Goal: Information Seeking & Learning: Learn about a topic

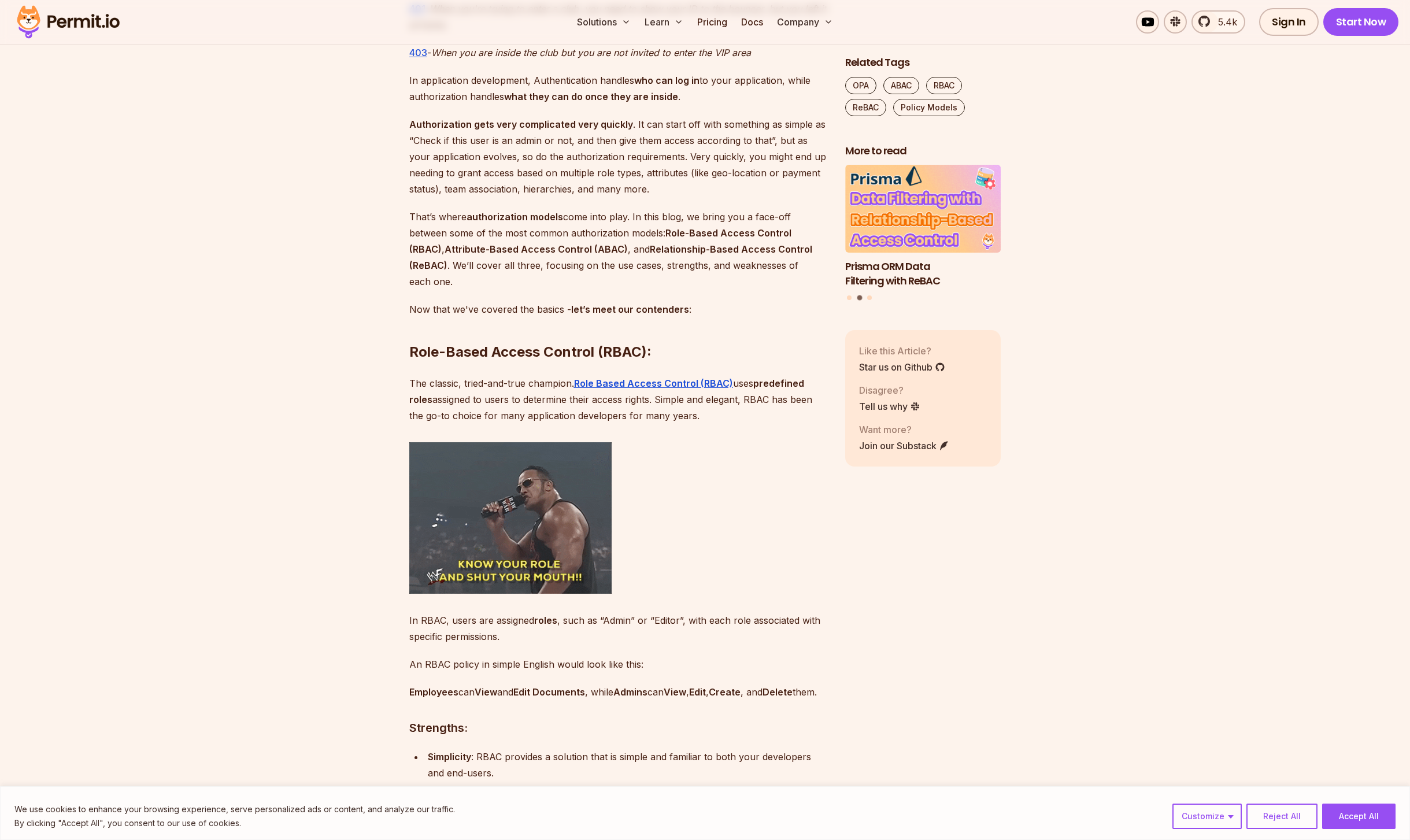
scroll to position [1037, 0]
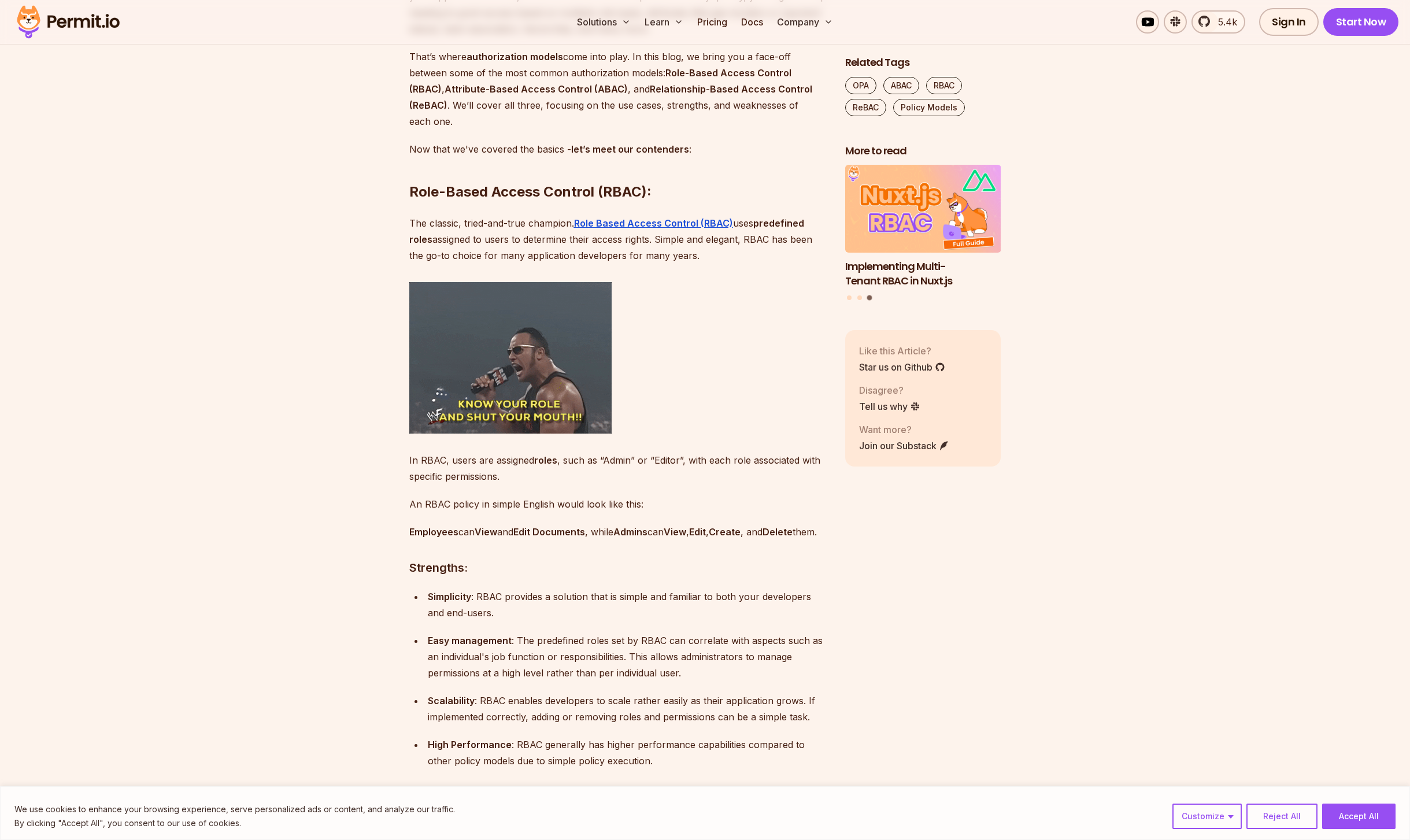
click at [454, 467] on p "In RBAC, users are assigned roles , such as “Admin” or “Editor”, with each role…" at bounding box center [617, 468] width 417 height 33
click at [474, 479] on p "In RBAC, users are assigned roles , such as “Admin” or “Editor”, with each role…" at bounding box center [617, 468] width 417 height 33
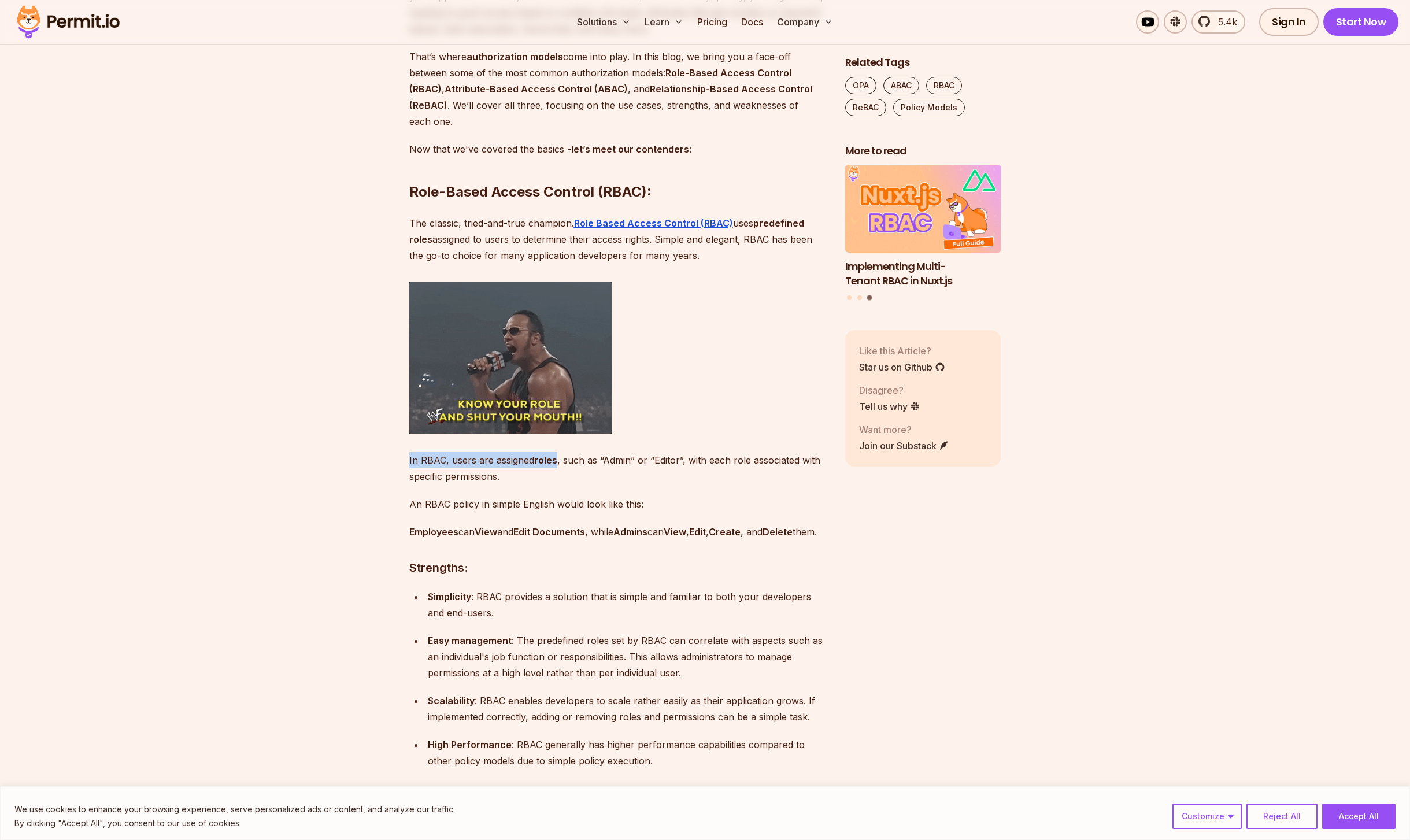
click at [474, 479] on p "In RBAC, users are assigned roles , such as “Admin” or “Editor”, with each role…" at bounding box center [617, 468] width 417 height 33
click at [569, 482] on p "In RBAC, users are assigned roles , such as “Admin” or “Editor”, with each role…" at bounding box center [617, 468] width 417 height 33
click at [498, 459] on p "In RBAC, users are assigned roles , such as “Admin” or “Editor”, with each role…" at bounding box center [617, 468] width 417 height 33
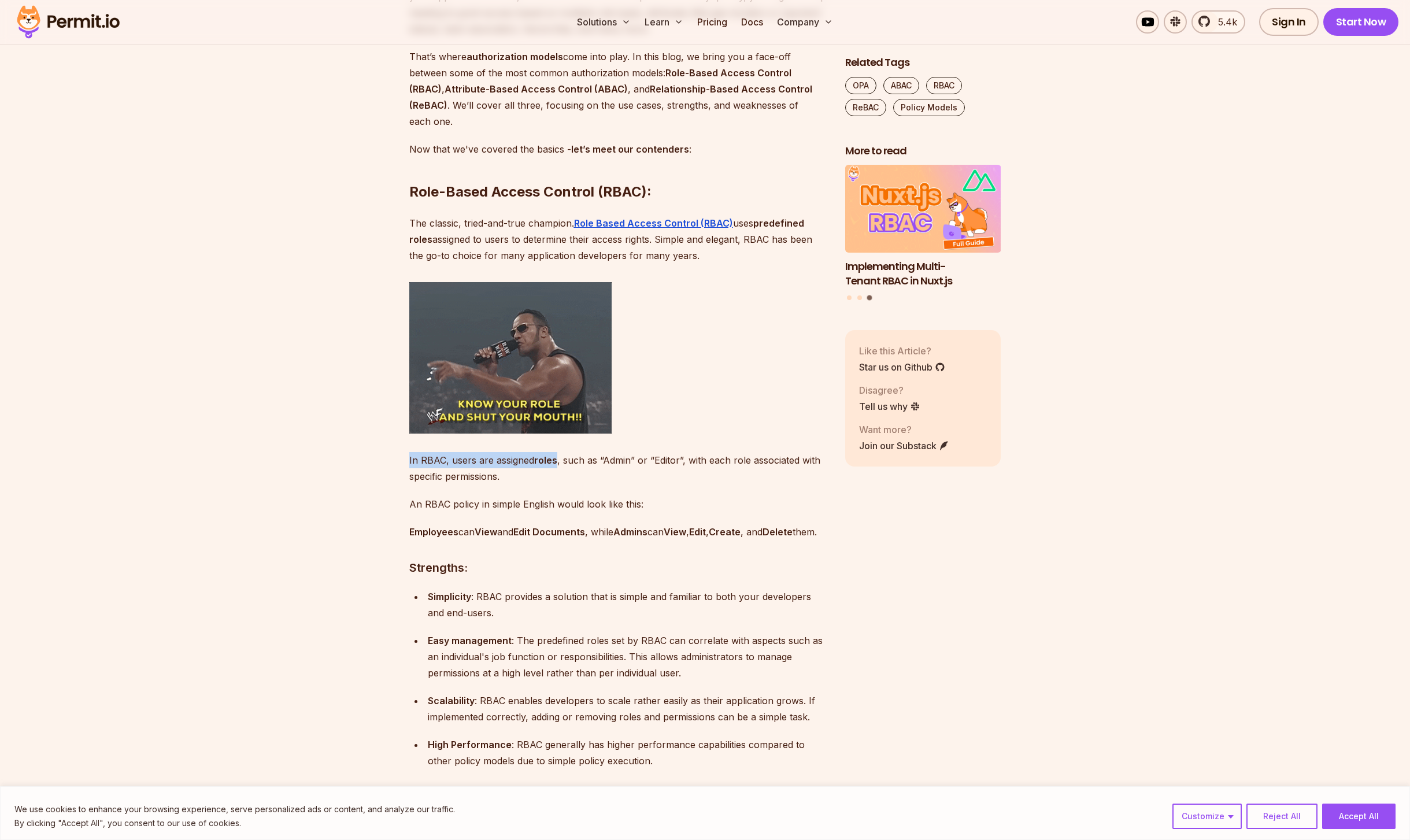
click at [476, 482] on p "In RBAC, users are assigned roles , such as “Admin” or “Editor”, with each role…" at bounding box center [617, 468] width 417 height 33
drag, startPoint x: 476, startPoint y: 482, endPoint x: 576, endPoint y: 474, distance: 100.3
click at [481, 482] on p "In RBAC, users are assigned roles , such as “Admin” or “Editor”, with each role…" at bounding box center [617, 468] width 417 height 33
click at [576, 474] on p "In RBAC, users are assigned roles , such as “Admin” or “Editor”, with each role…" at bounding box center [617, 468] width 417 height 33
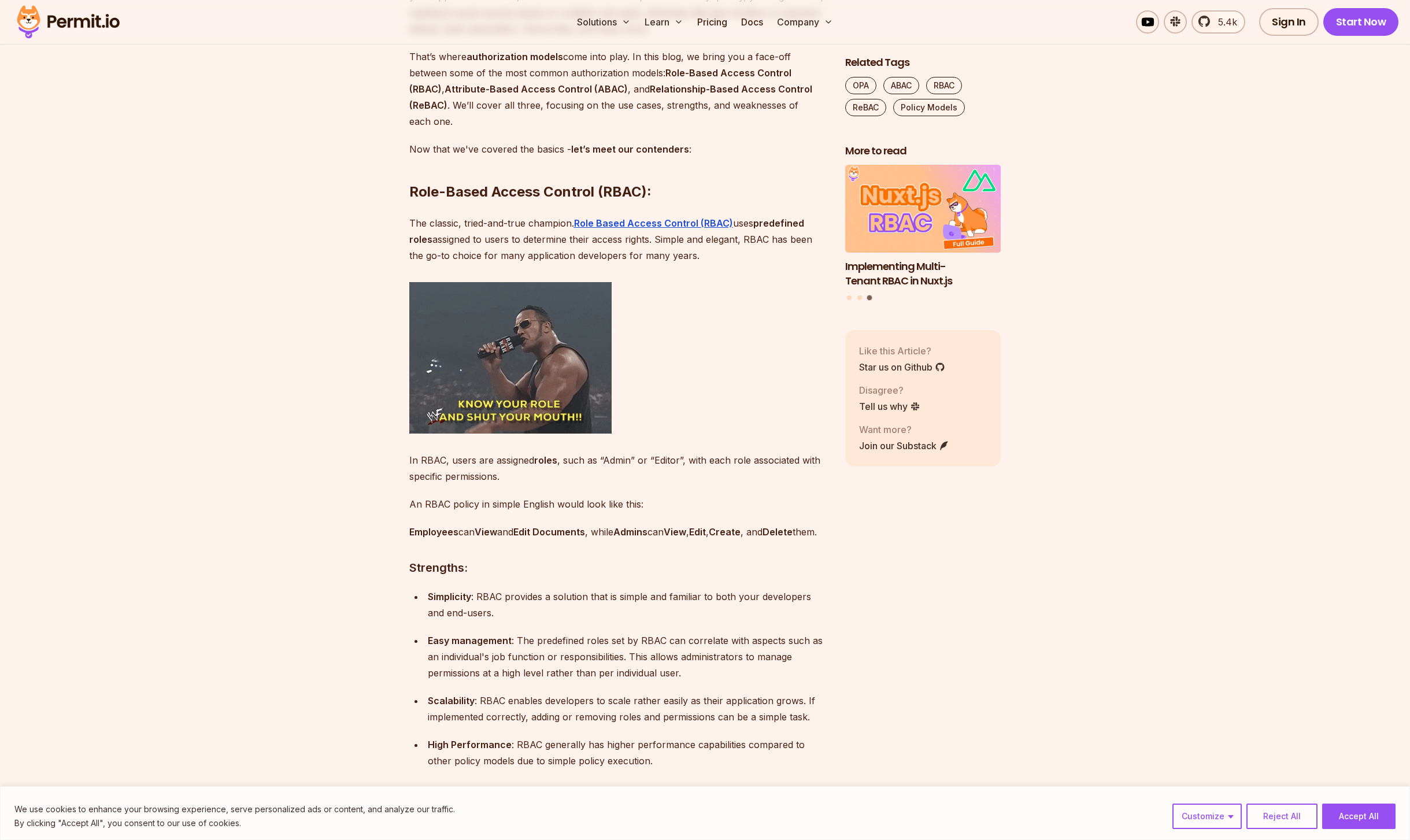
click at [623, 83] on p "That’s where authorization models come into play. In this blog, we bring you a …" at bounding box center [617, 88] width 417 height 81
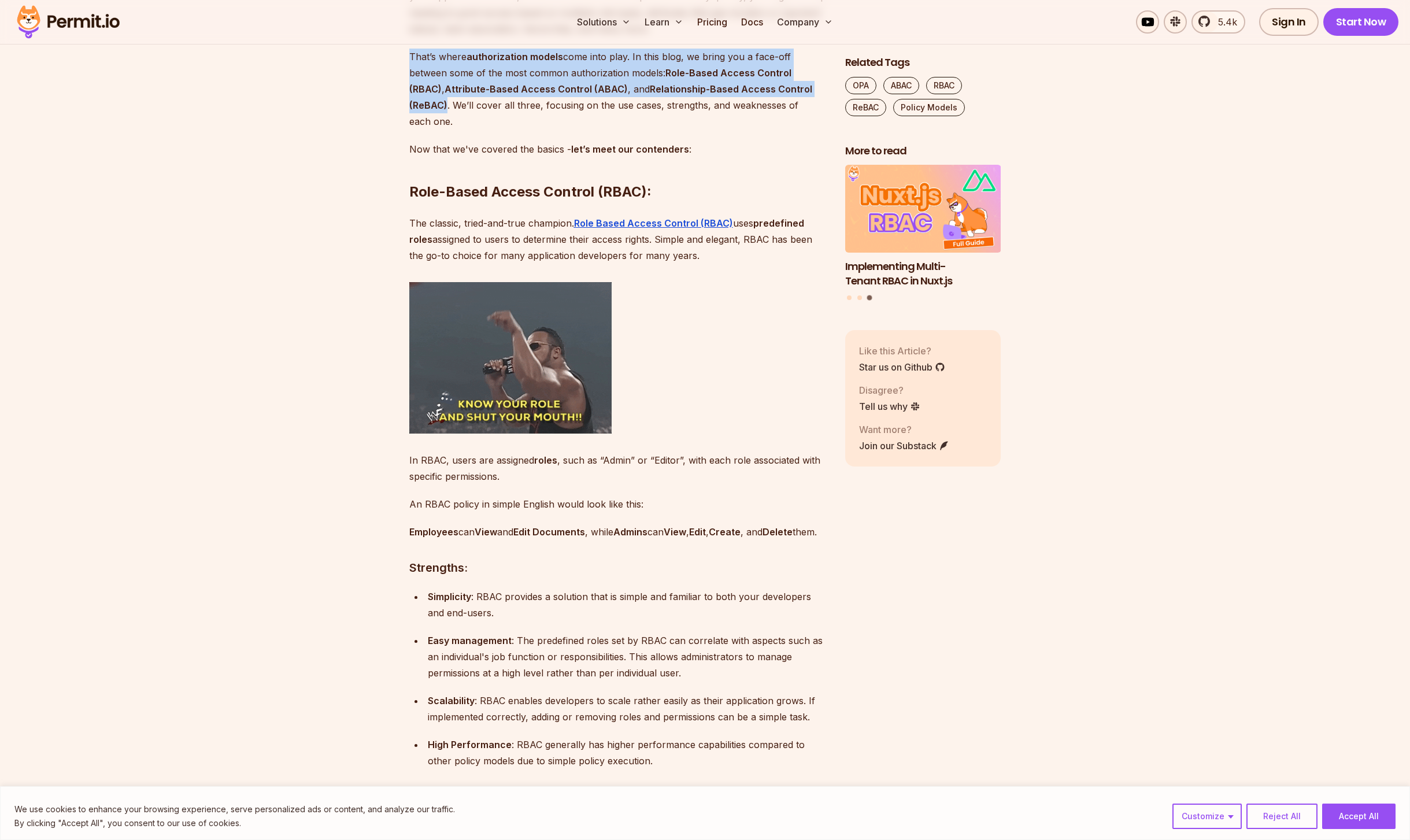
click at [623, 83] on p "That’s where authorization models come into play. In this blog, we bring you a …" at bounding box center [617, 88] width 417 height 81
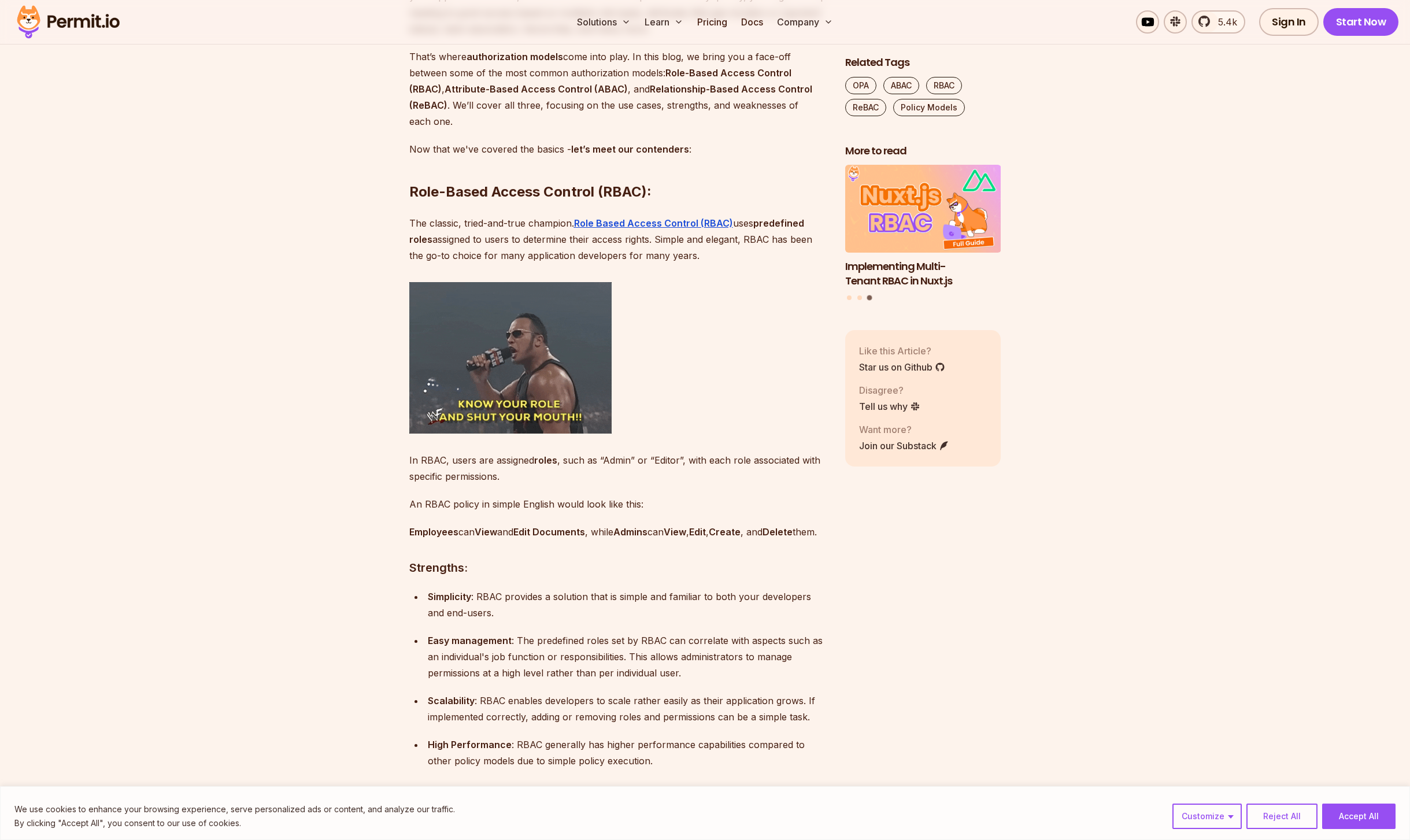
click at [546, 239] on p "The classic, tried-and-true champion. Role Based Access Control (RBAC) uses pre…" at bounding box center [617, 239] width 417 height 48
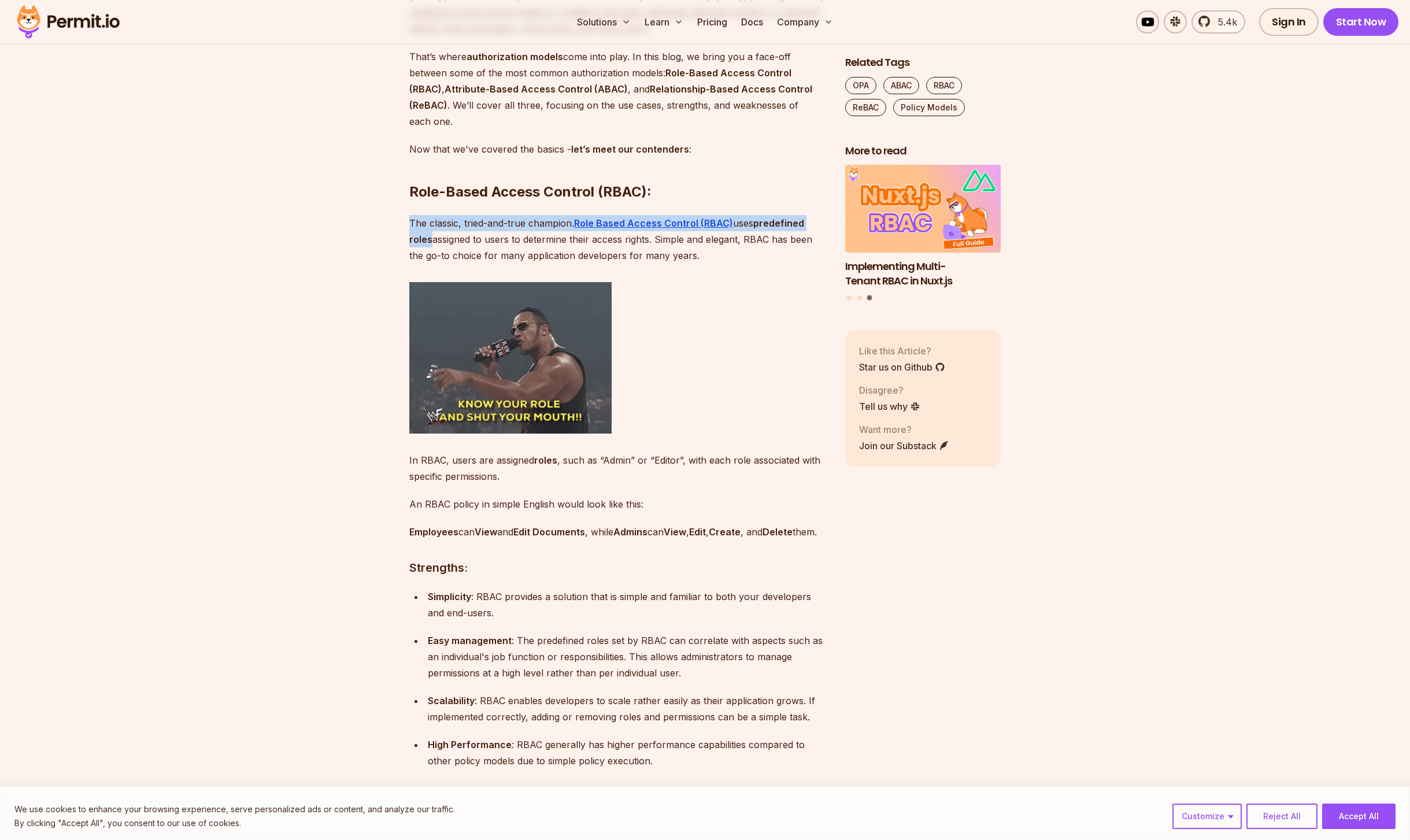
drag, startPoint x: 546, startPoint y: 239, endPoint x: 555, endPoint y: 236, distance: 9.5
click at [548, 239] on p "The classic, tried-and-true champion. Role Based Access Control (RBAC) uses pre…" at bounding box center [617, 239] width 417 height 48
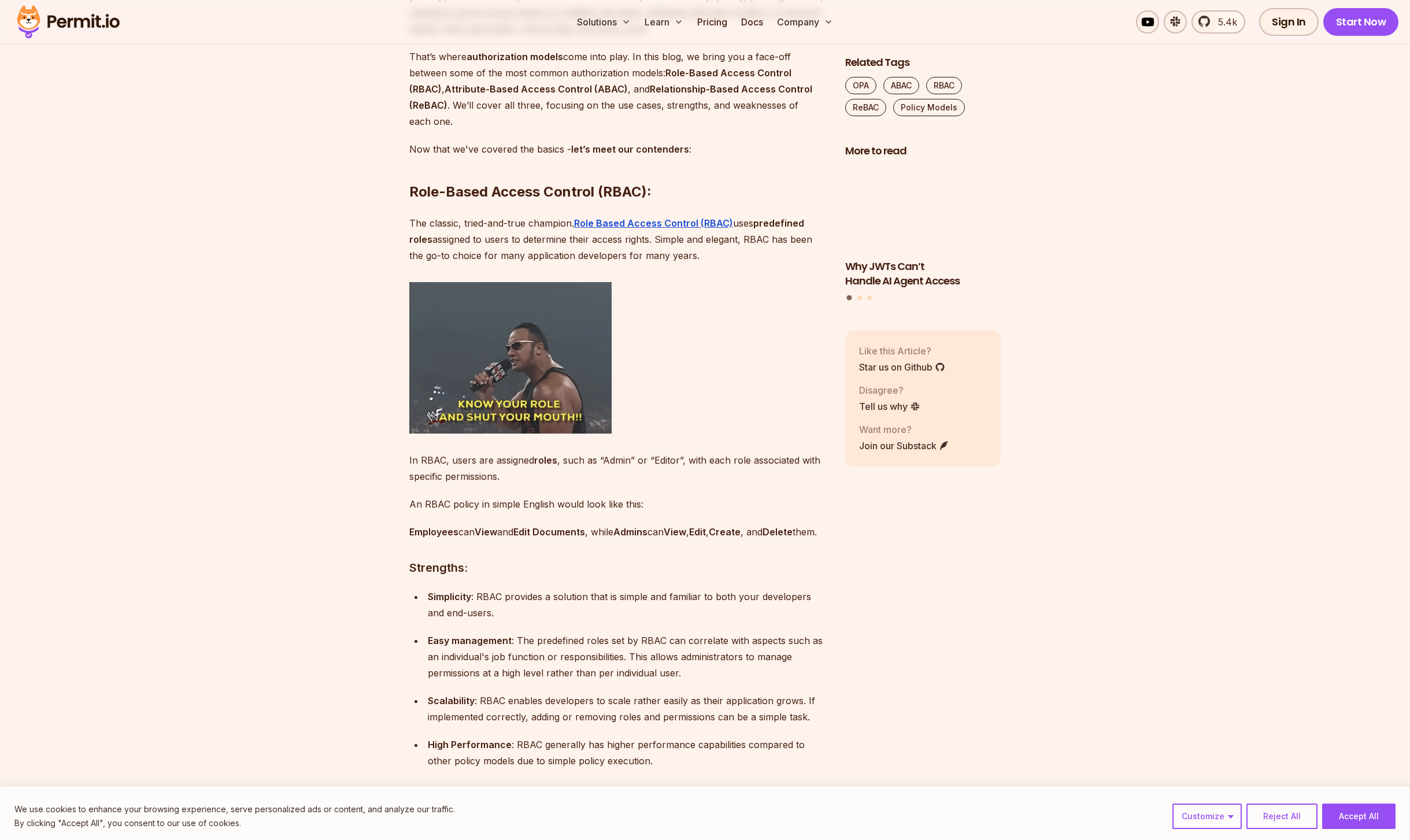
click at [715, 191] on h2 "Role-Based Access Control (RBAC):" at bounding box center [617, 168] width 417 height 65
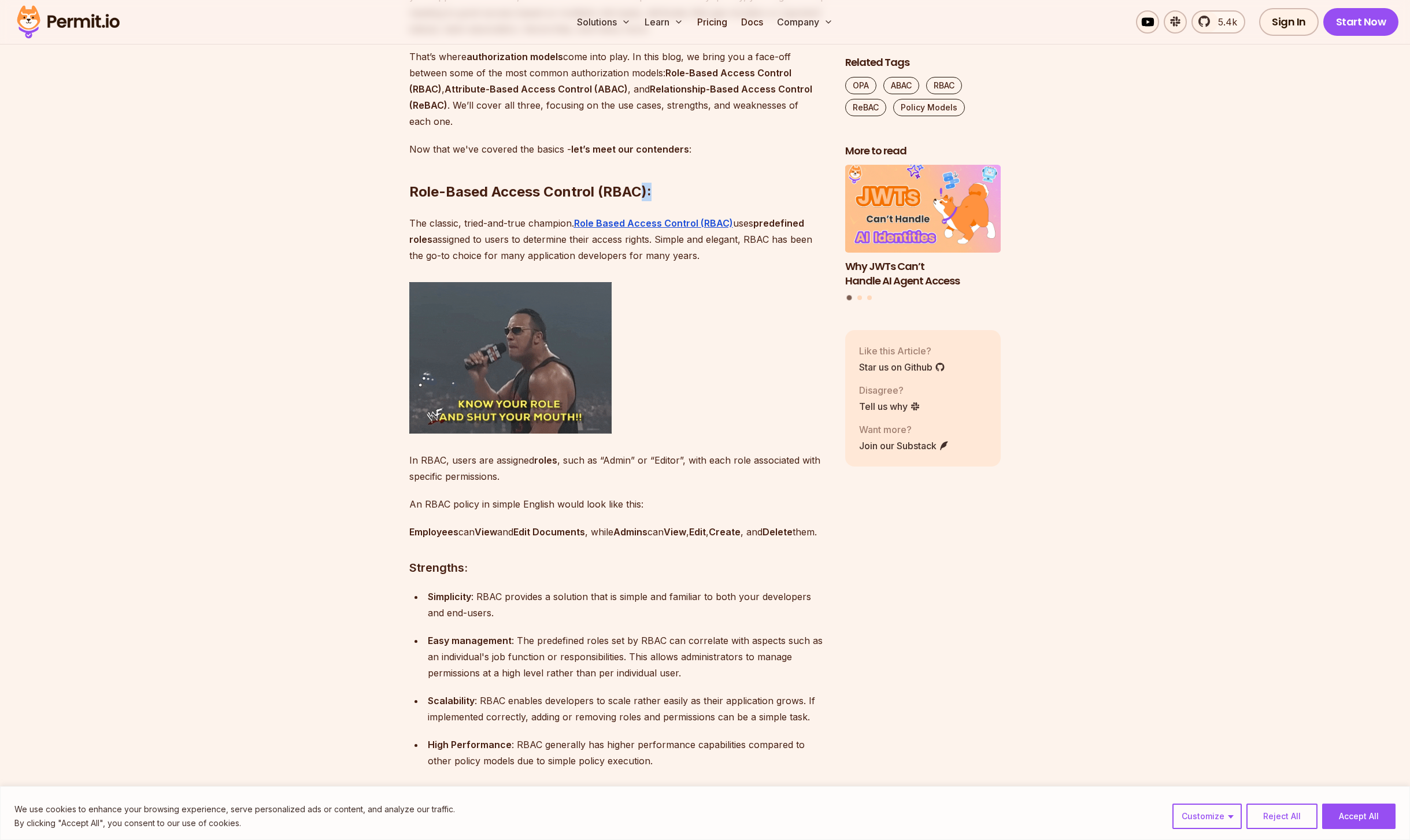
click at [715, 191] on h2 "Role-Based Access Control (RBAC):" at bounding box center [617, 168] width 417 height 65
click at [664, 152] on strong "let’s meet our contenders" at bounding box center [630, 149] width 118 height 12
click at [718, 73] on strong "Role-Based Access Control (RBAC)" at bounding box center [600, 80] width 382 height 28
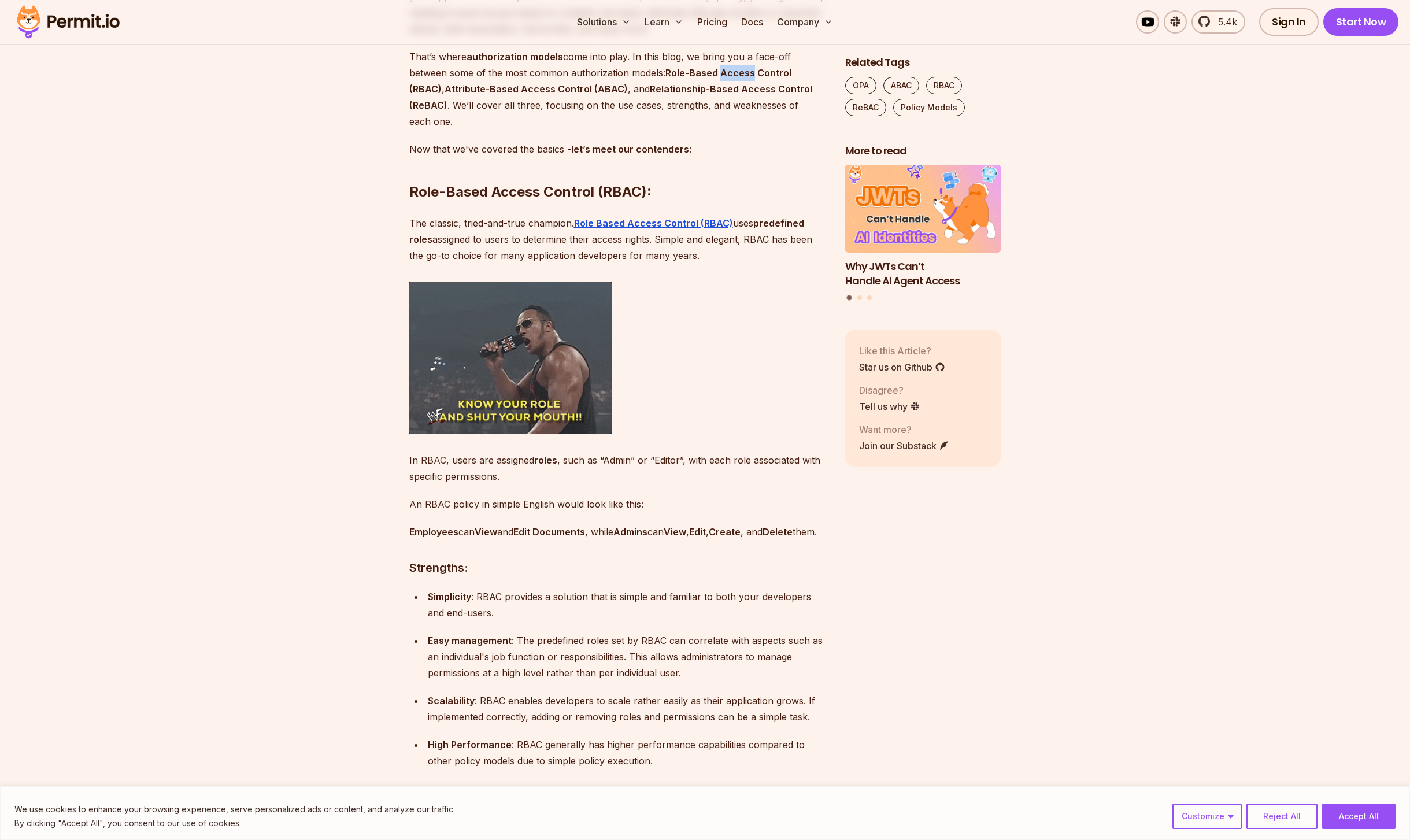
click at [718, 73] on strong "Role-Based Access Control (RBAC)" at bounding box center [600, 80] width 382 height 28
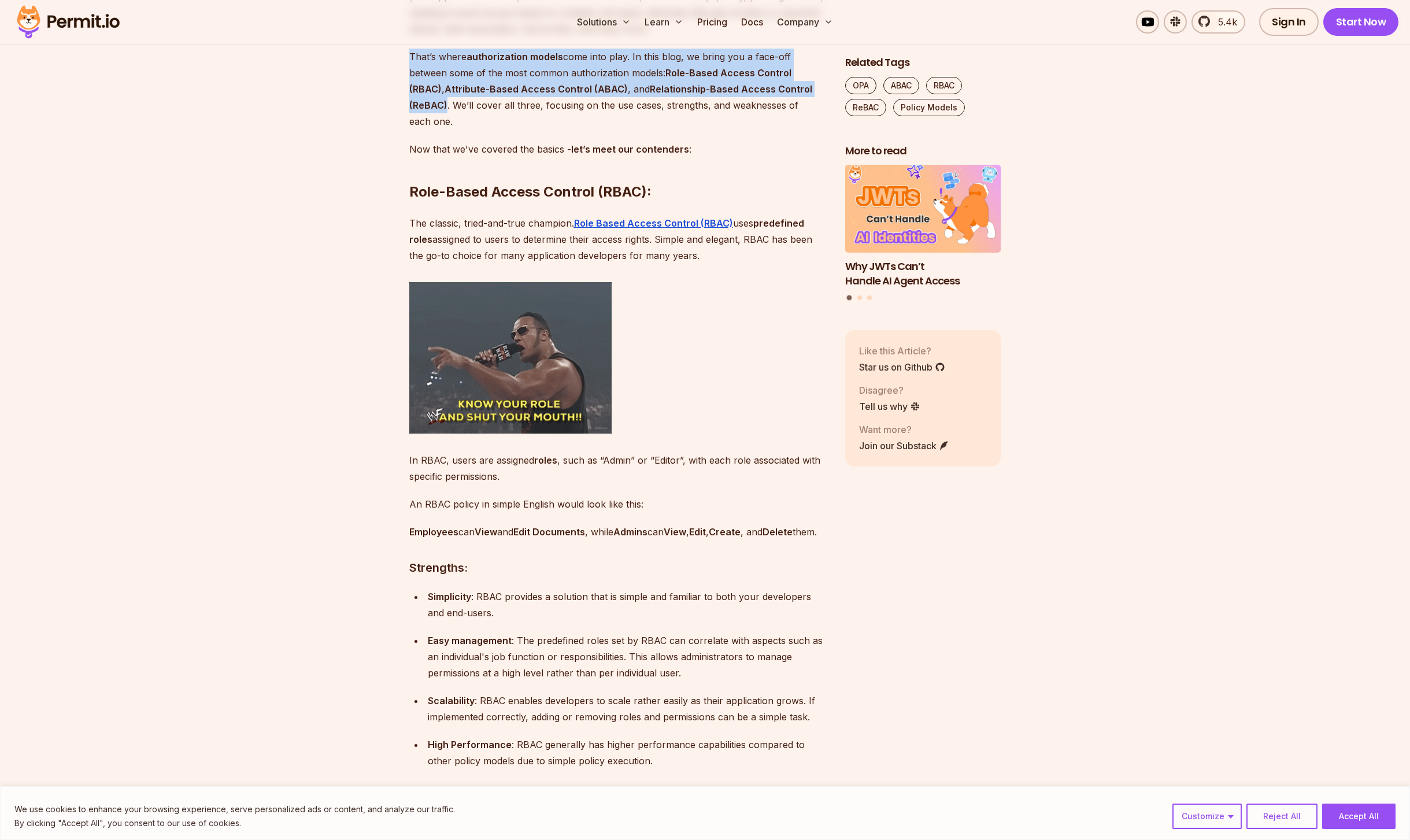
click at [718, 73] on strong "Role-Based Access Control (RBAC)" at bounding box center [600, 80] width 382 height 28
click at [717, 97] on p "That’s where authorization models come into play. In this blog, we bring you a …" at bounding box center [617, 88] width 417 height 81
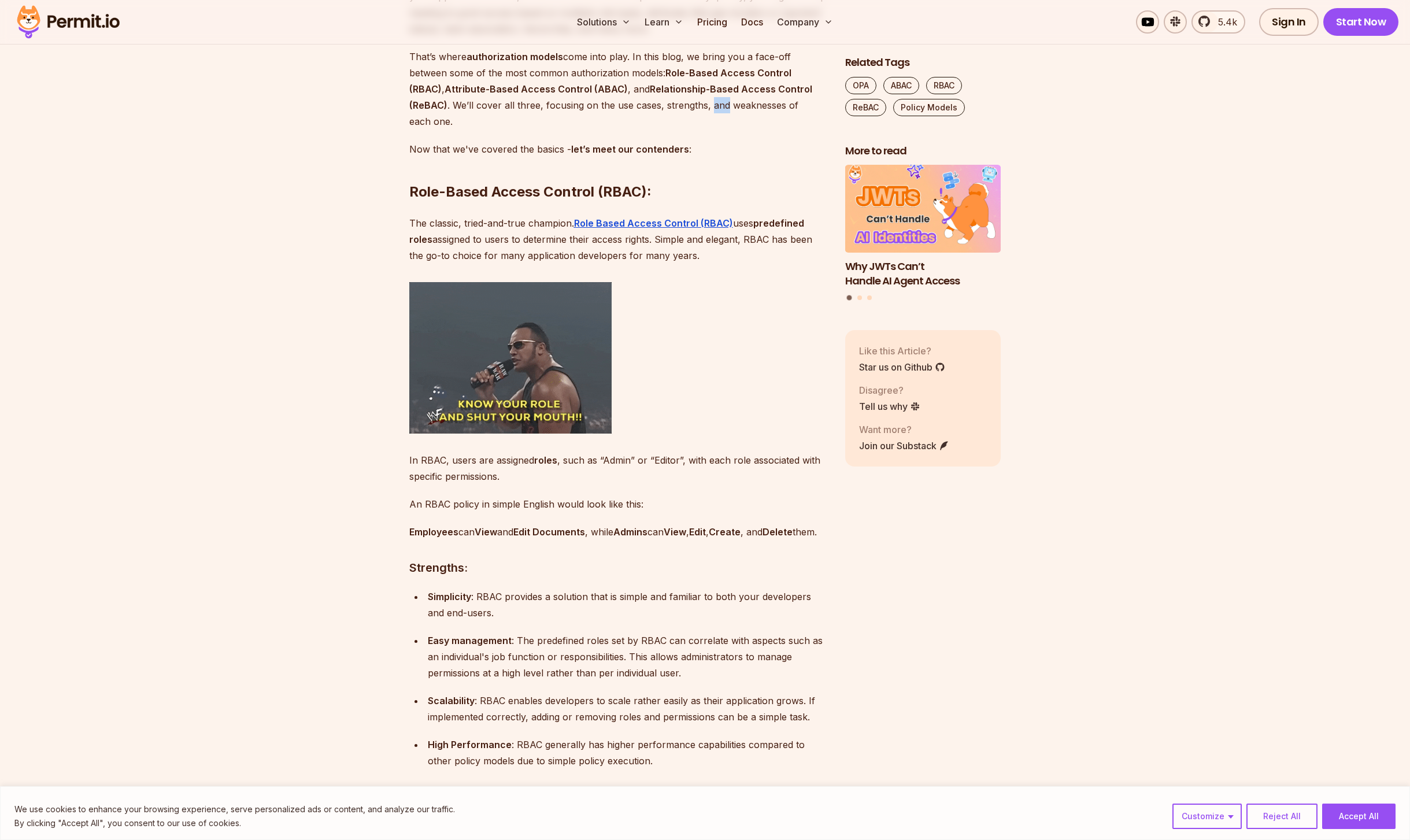
click at [717, 97] on p "That’s where authorization models come into play. In this blog, we bring you a …" at bounding box center [617, 88] width 417 height 81
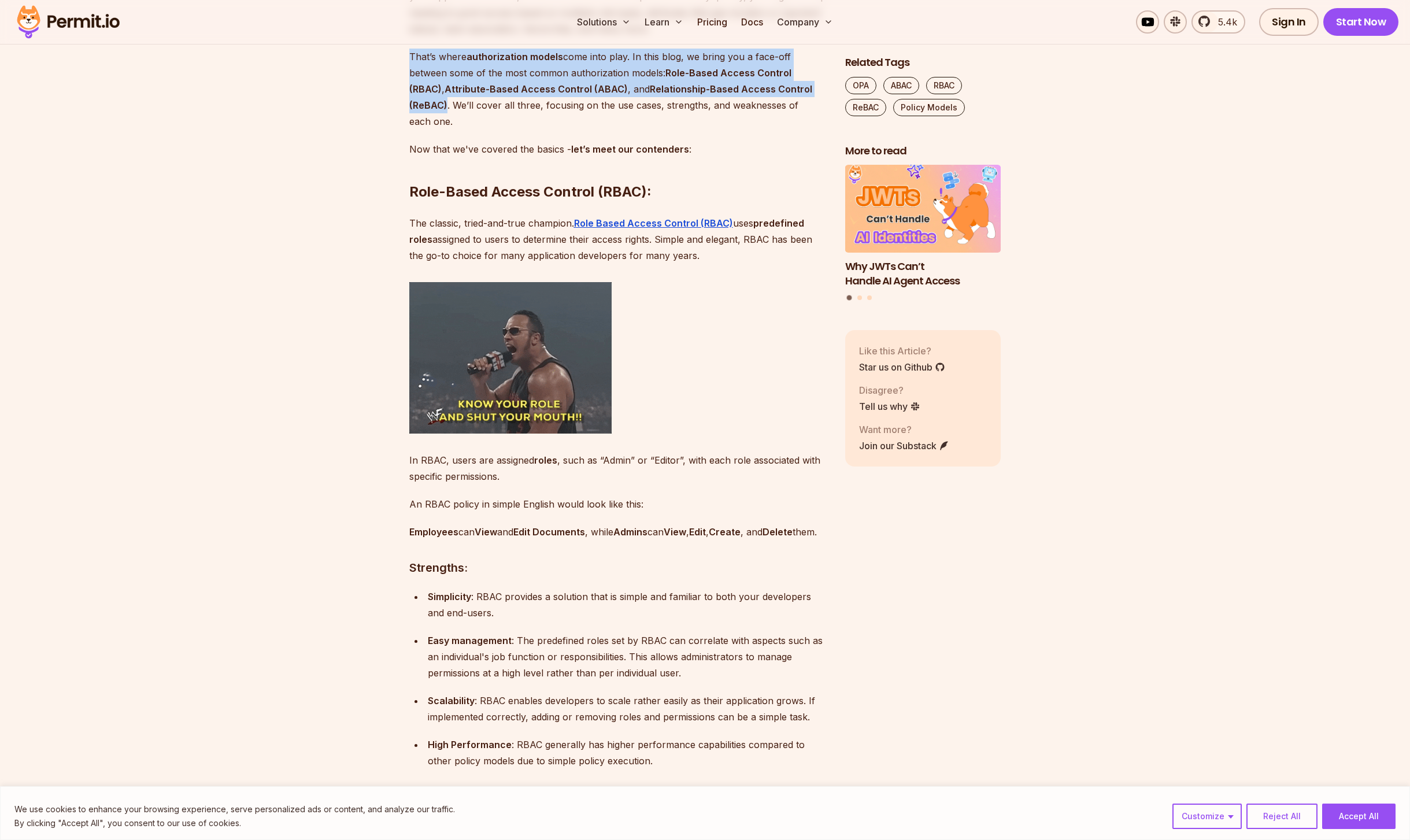
click at [717, 97] on p "That’s where authorization models come into play. In this blog, we bring you a …" at bounding box center [617, 88] width 417 height 81
click at [737, 63] on p "That’s where authorization models come into play. In this blog, we bring you a …" at bounding box center [617, 88] width 417 height 81
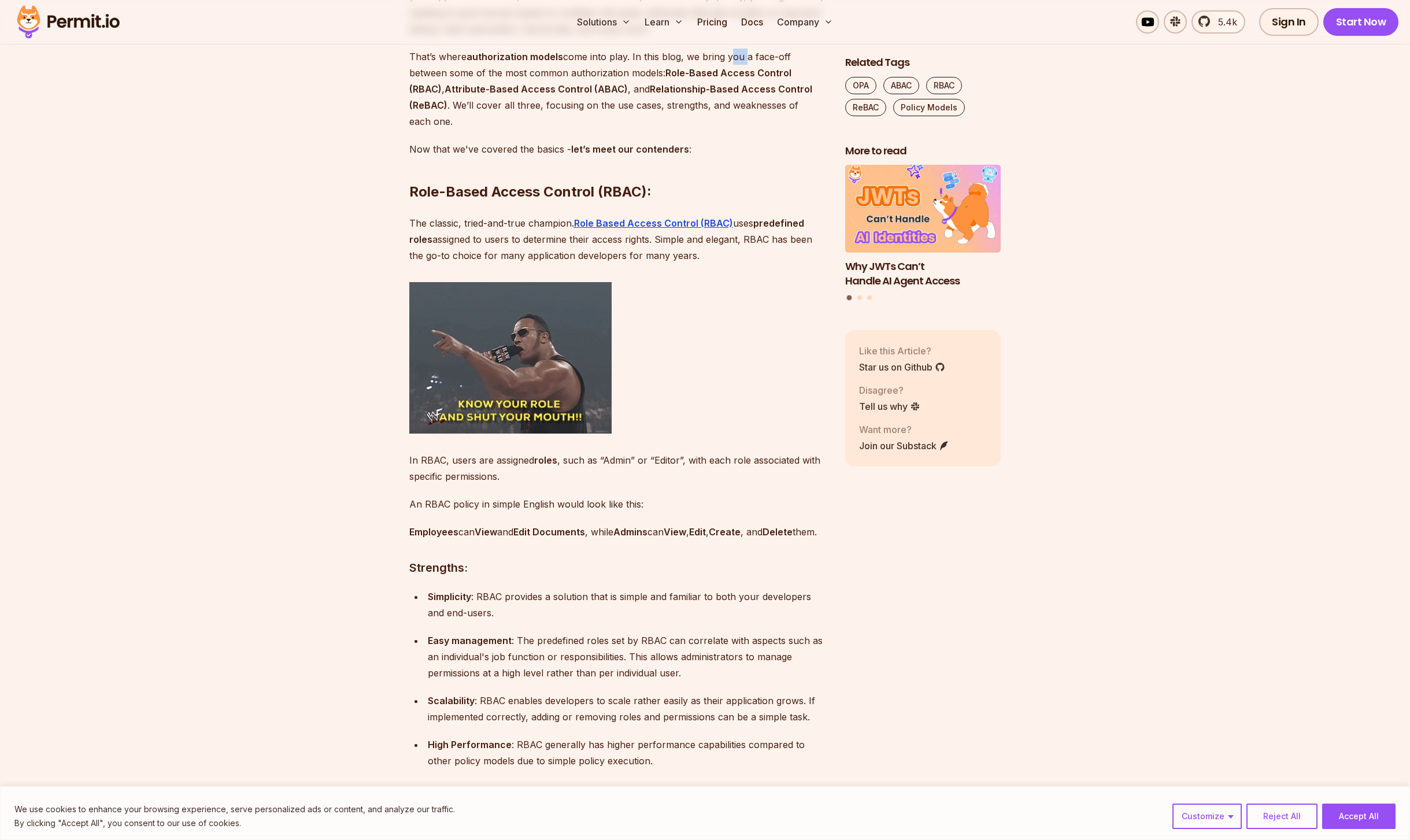
click at [737, 63] on p "That’s where authorization models come into play. In this blog, we bring you a …" at bounding box center [617, 88] width 417 height 81
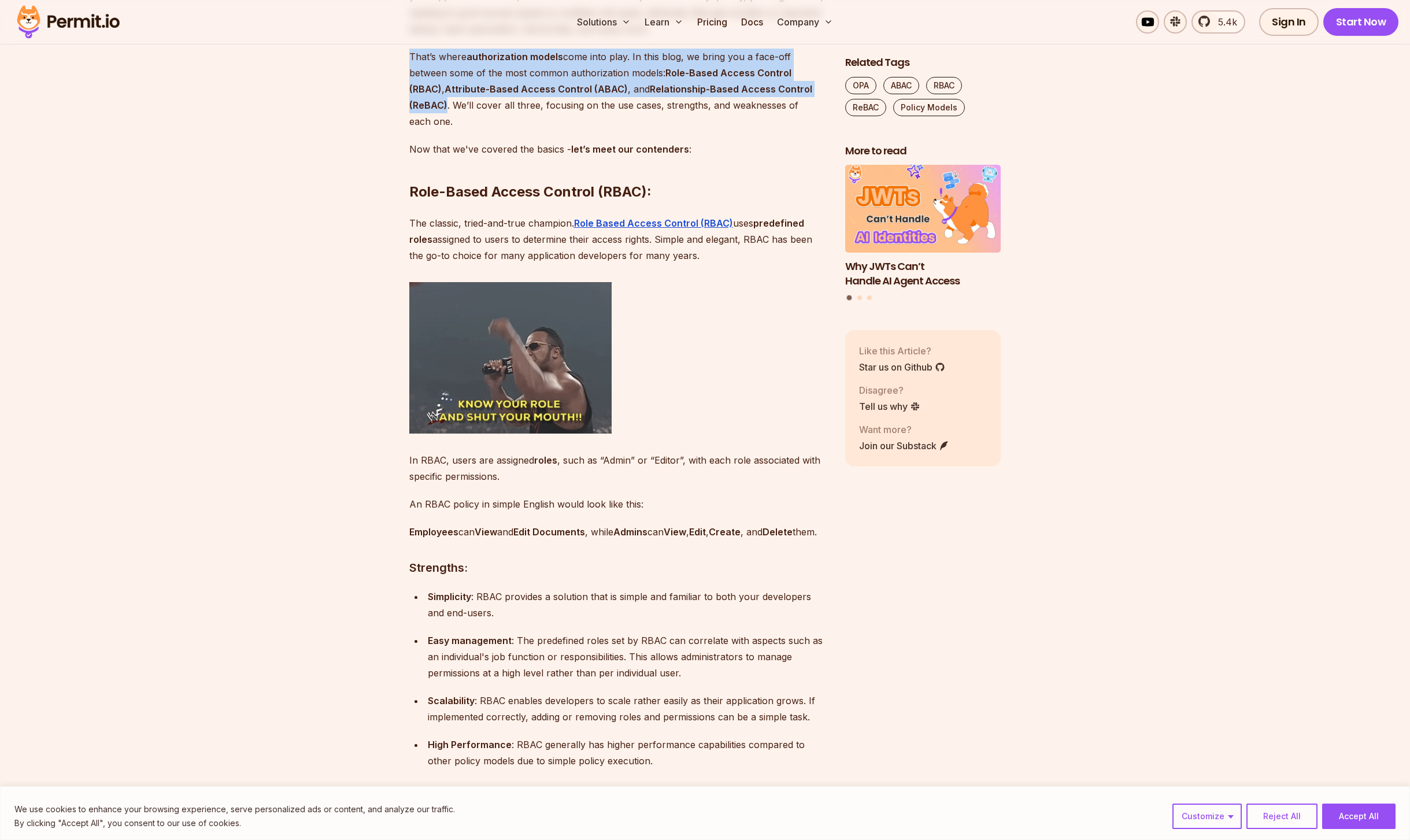
click at [737, 63] on p "That’s where authorization models come into play. In this blog, we bring you a …" at bounding box center [617, 88] width 417 height 81
click at [721, 100] on p "That’s where authorization models come into play. In this blog, we bring you a …" at bounding box center [617, 88] width 417 height 81
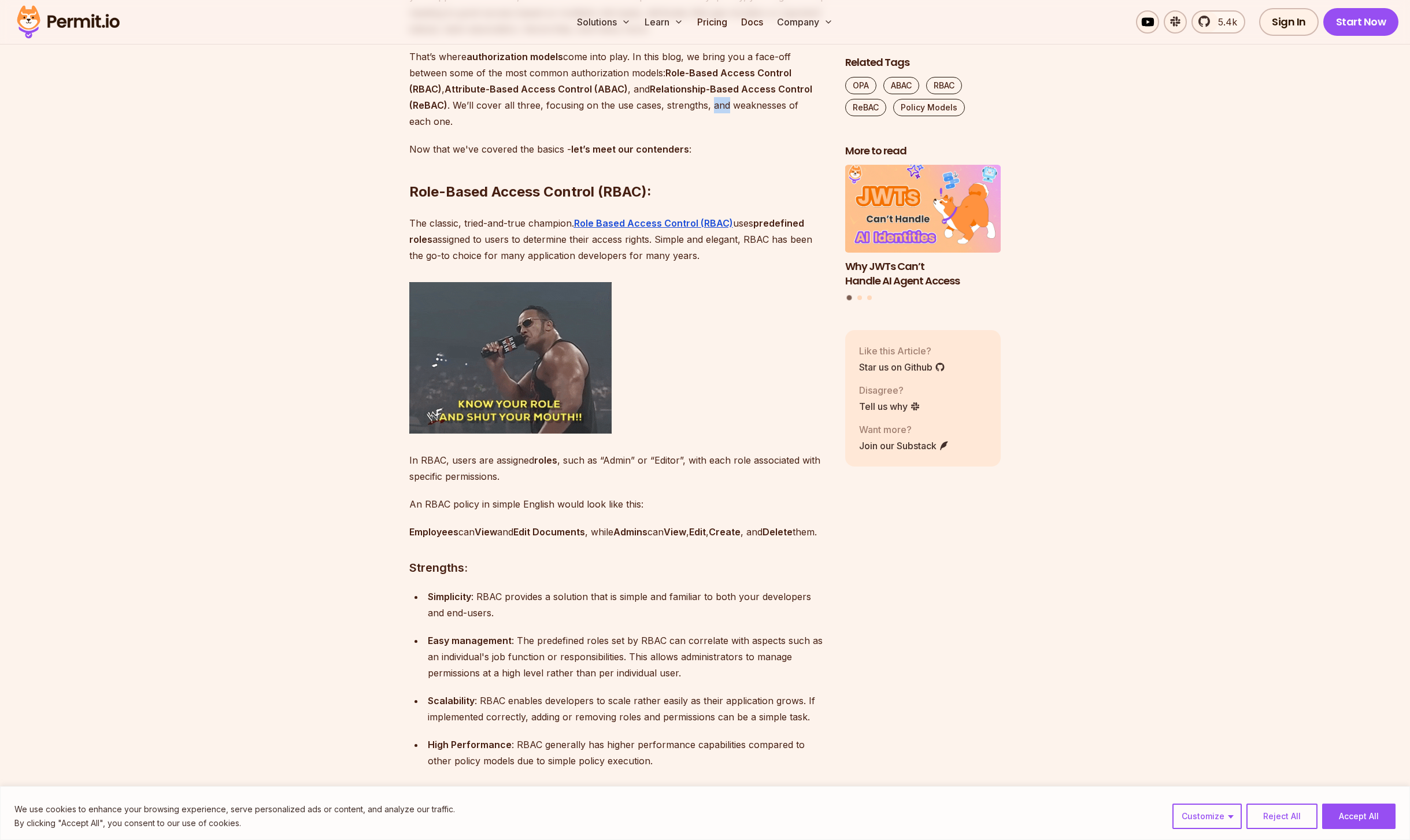
click at [721, 100] on p "That’s where authorization models come into play. In this blog, we bring you a …" at bounding box center [617, 88] width 417 height 81
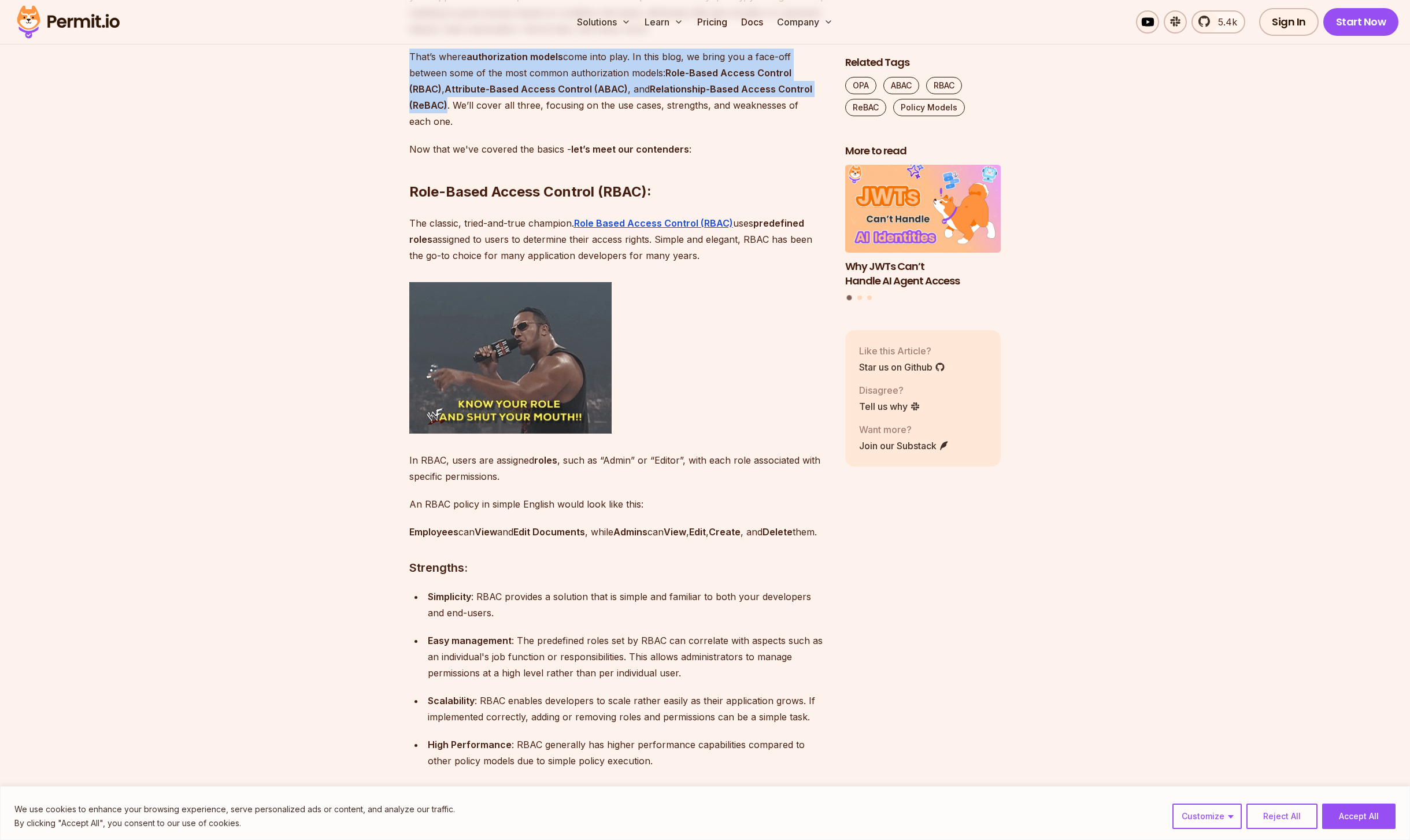
click at [721, 100] on p "That’s where authorization models come into play. In this blog, we bring you a …" at bounding box center [617, 88] width 417 height 81
click at [744, 80] on p "That’s where authorization models come into play. In this blog, we bring you a …" at bounding box center [617, 88] width 417 height 81
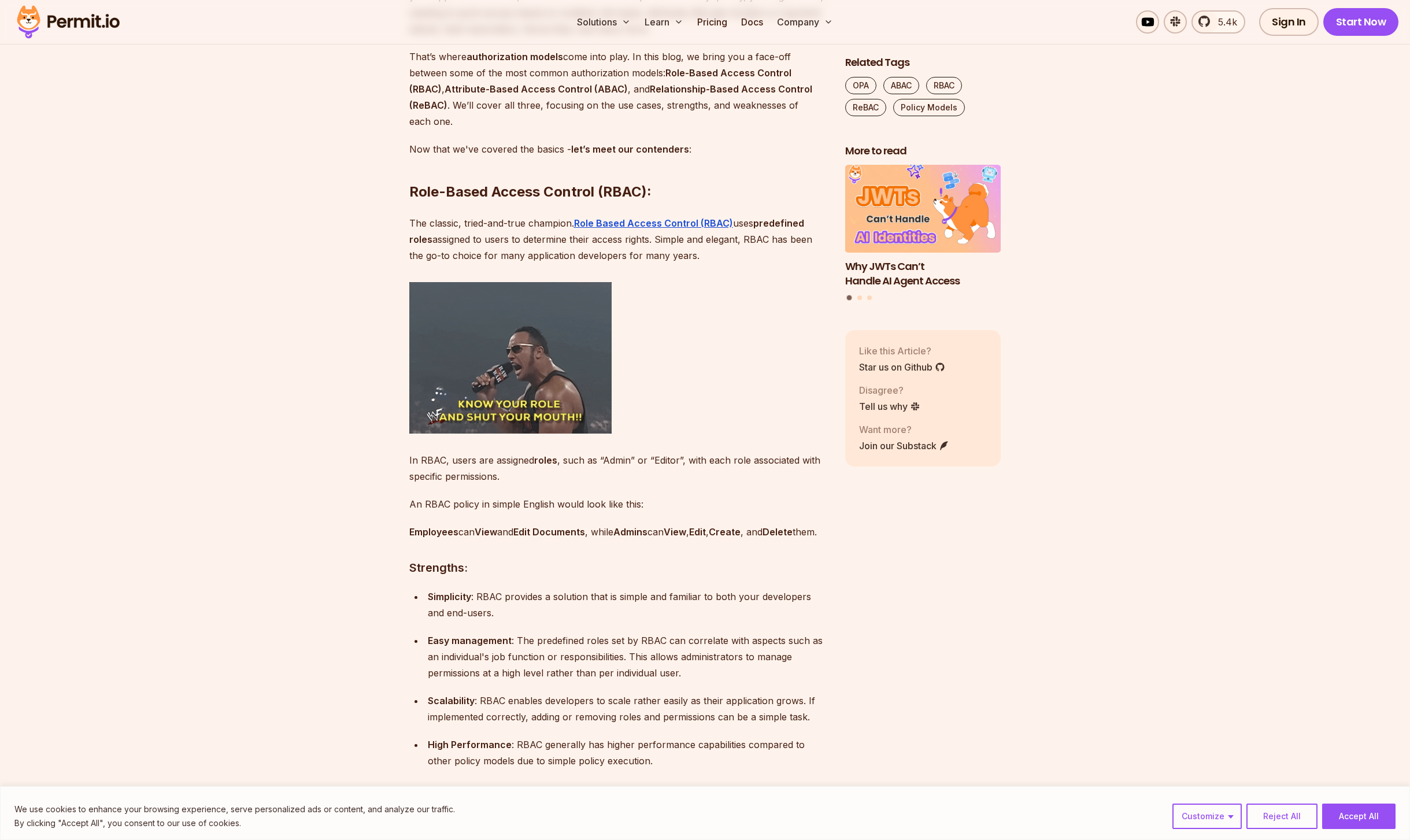
click at [724, 104] on p "That’s where authorization models come into play. In this blog, we bring you a …" at bounding box center [617, 88] width 417 height 81
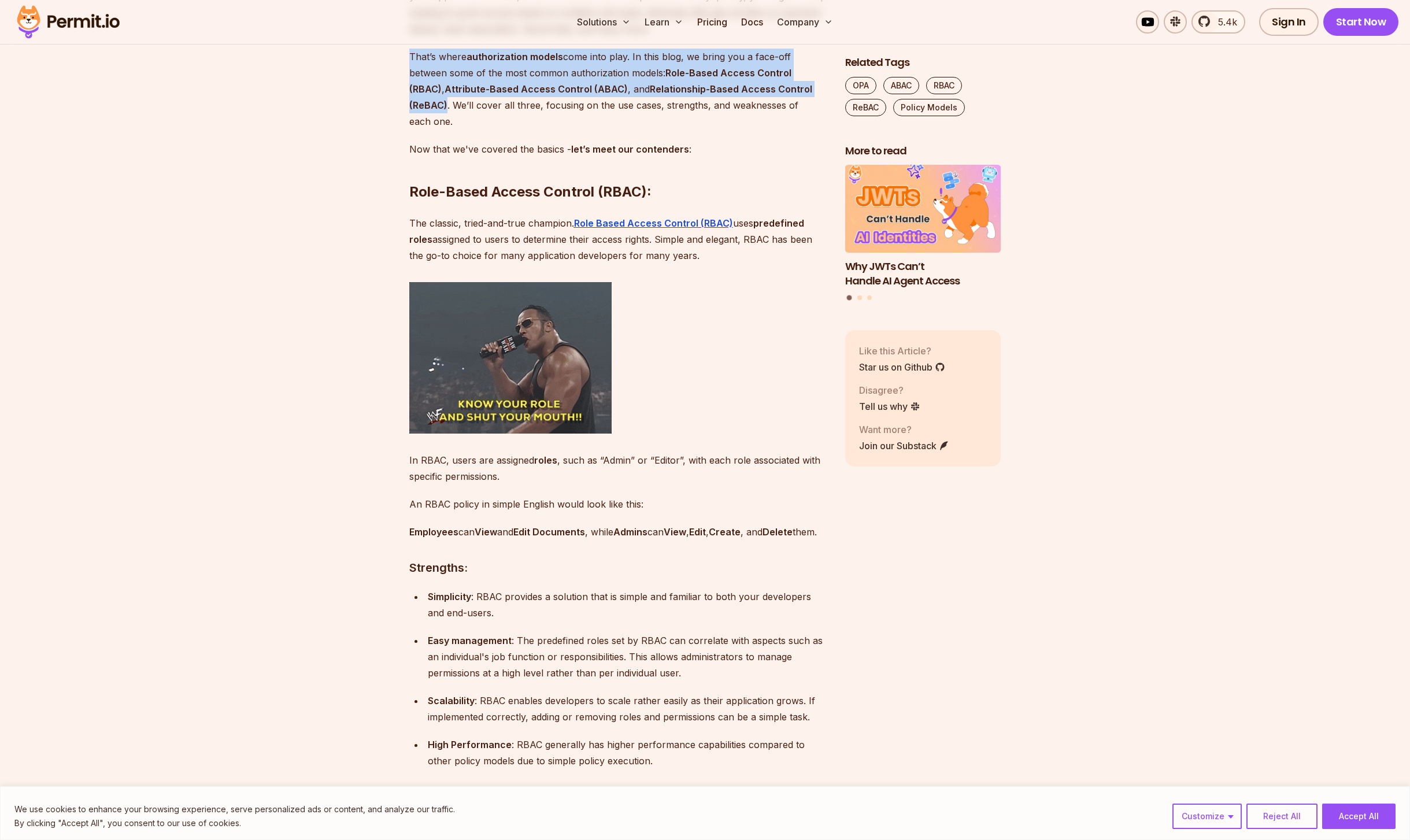
click at [724, 104] on p "That’s where authorization models come into play. In this blog, we bring you a …" at bounding box center [617, 88] width 417 height 81
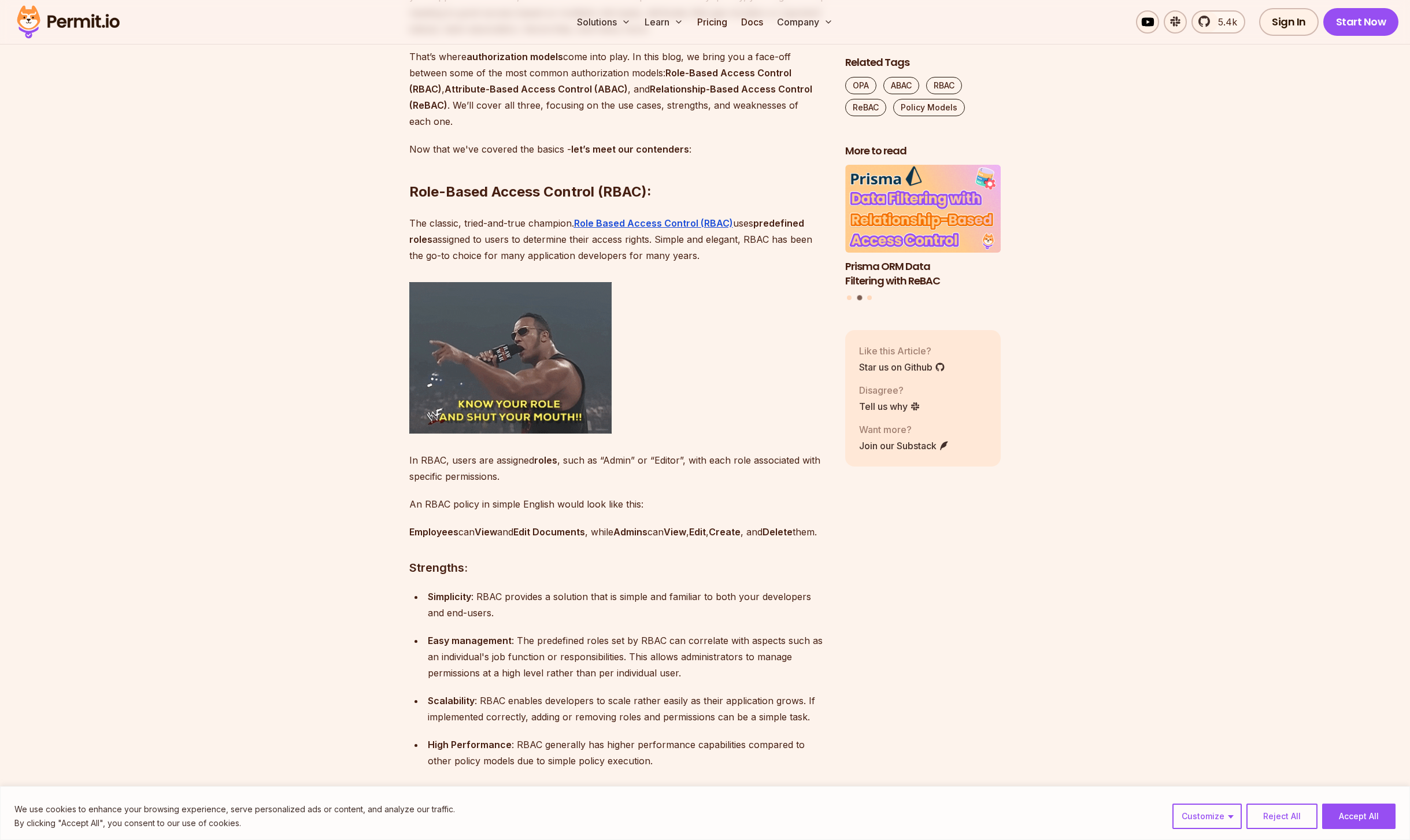
click at [500, 149] on p "Now that we've covered the basics - let’s meet our contenders :" at bounding box center [617, 149] width 417 height 16
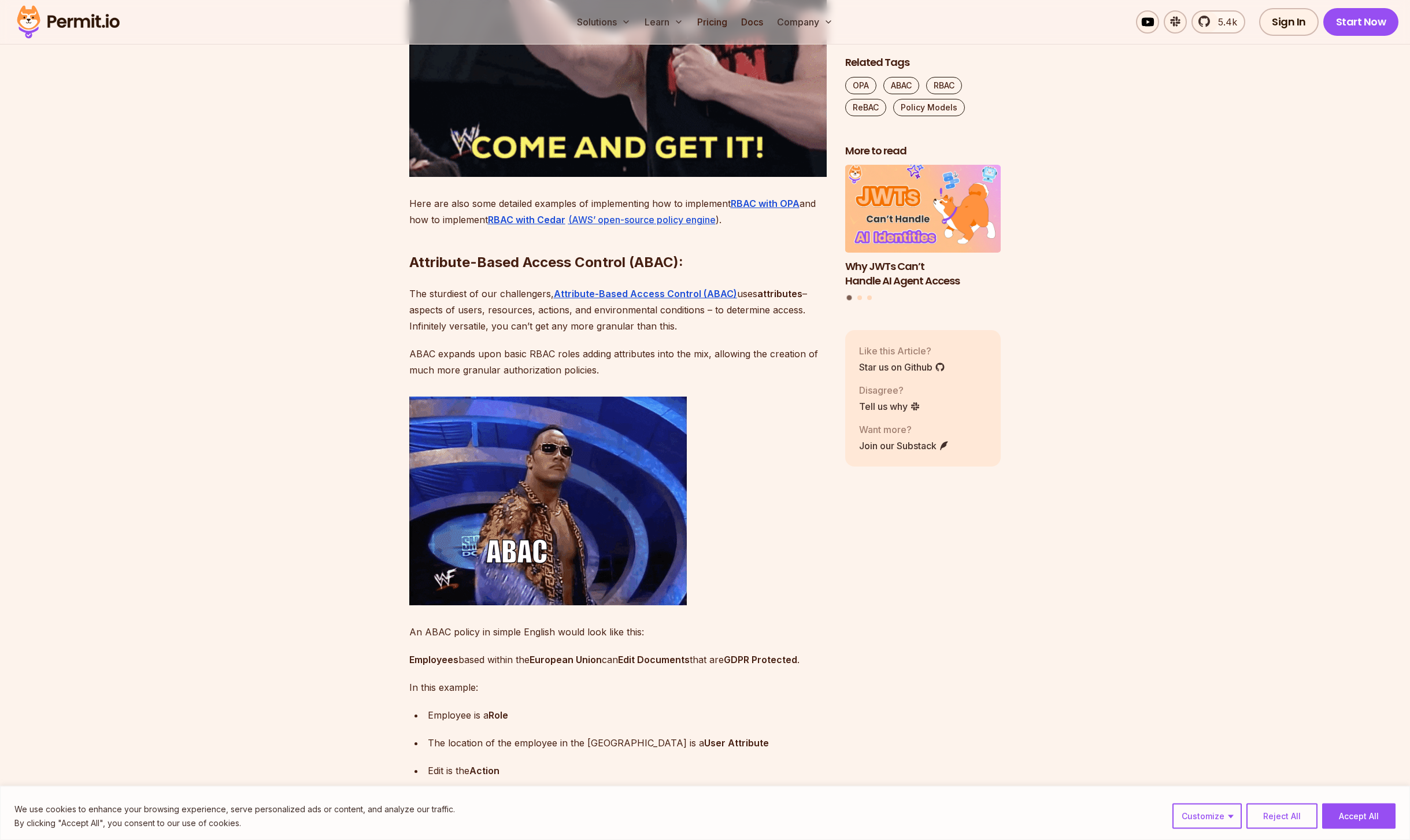
scroll to position [2472, 0]
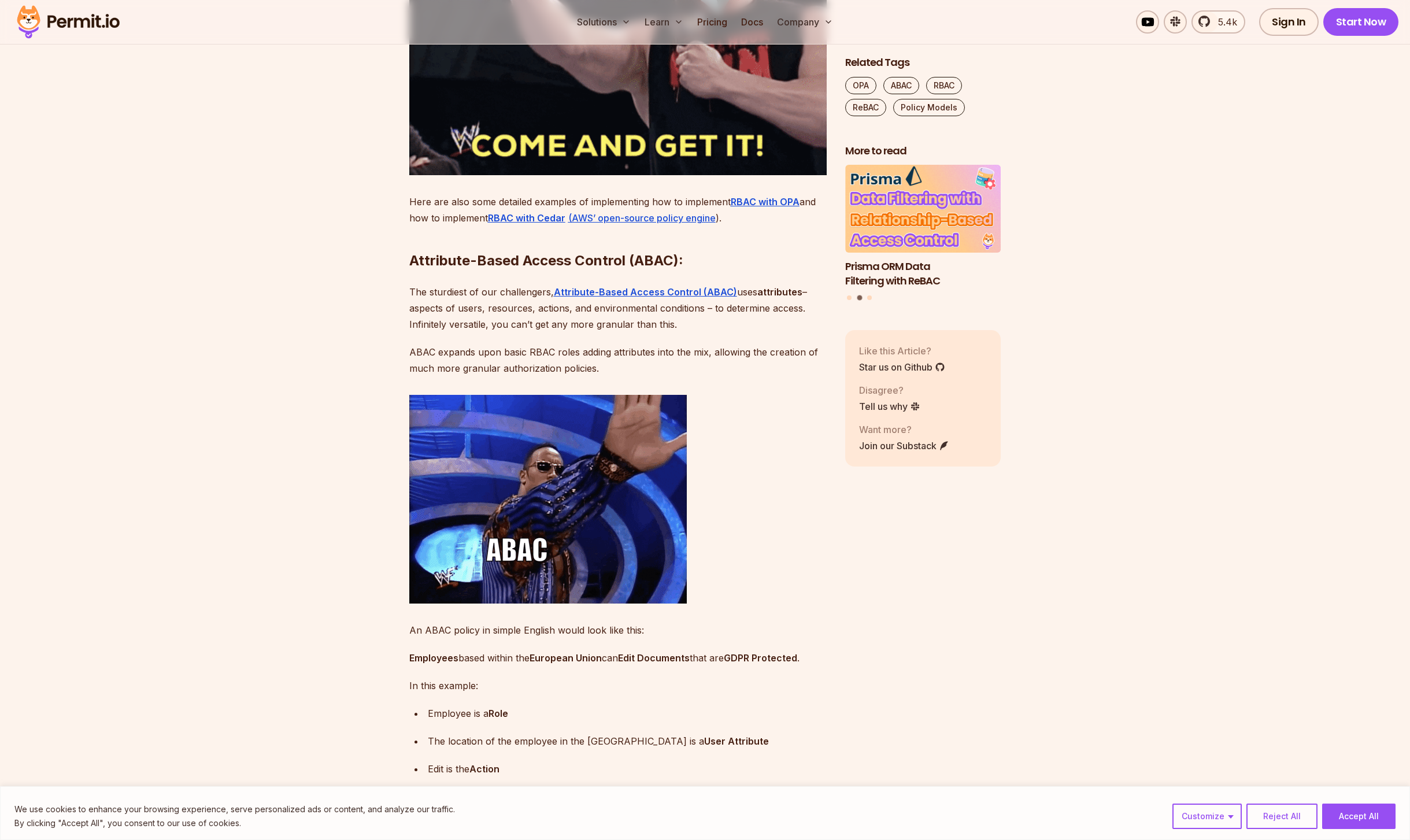
click at [563, 332] on p "The sturdiest of our challengers, Attribute-Based Access Control (ABAC) uses at…" at bounding box center [617, 308] width 417 height 48
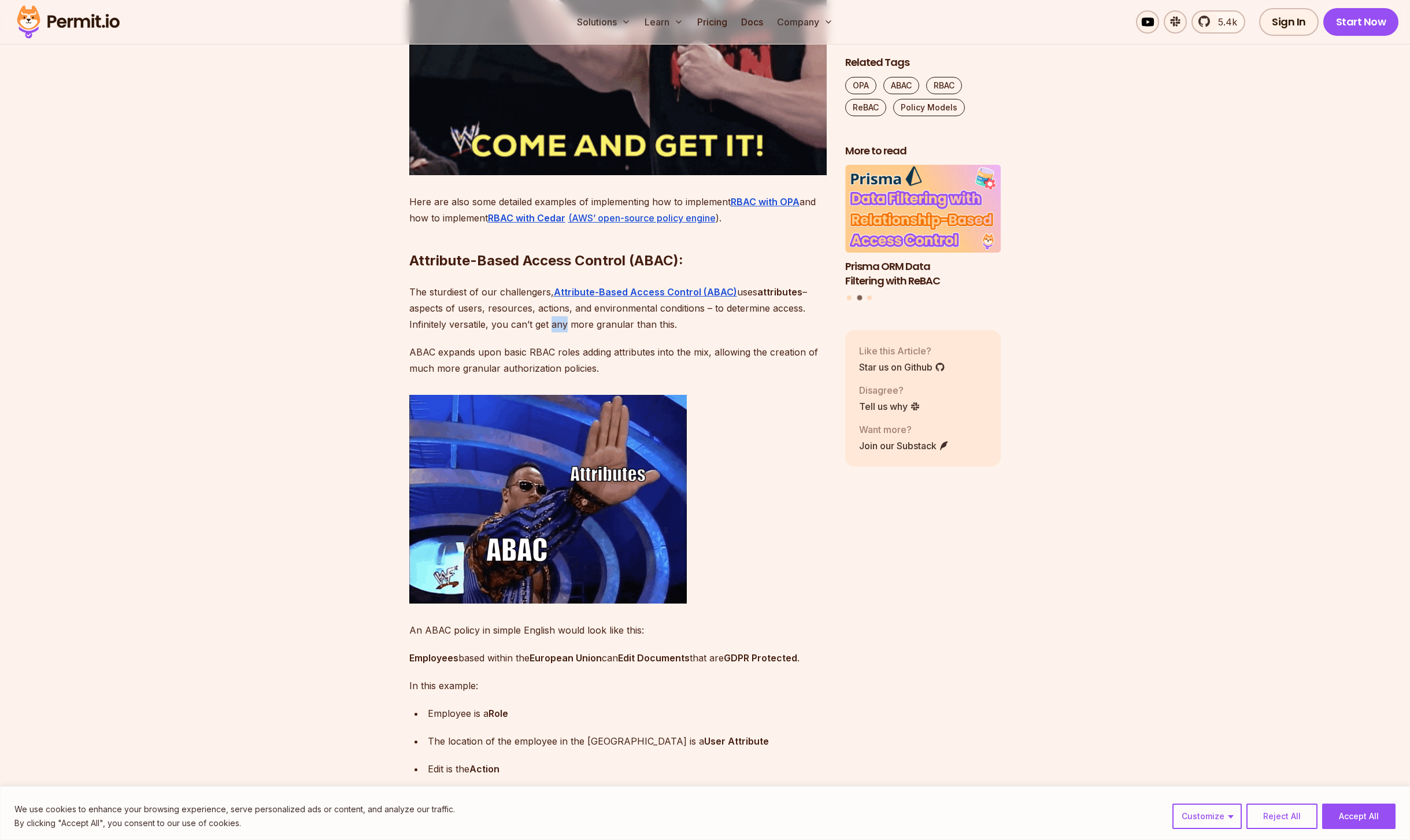
click at [563, 332] on p "The sturdiest of our challengers, Attribute-Based Access Control (ABAC) uses at…" at bounding box center [617, 308] width 417 height 48
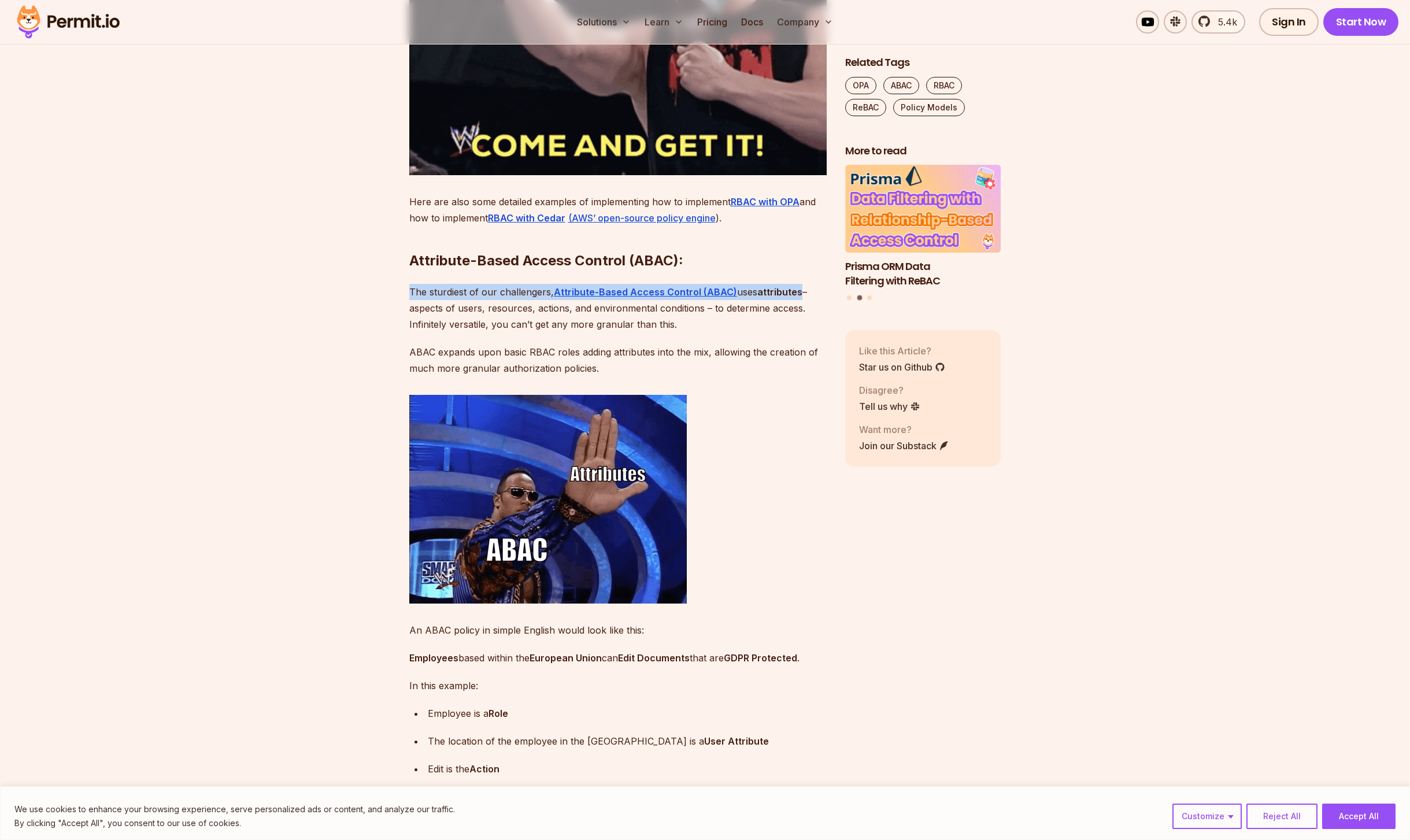
click at [563, 332] on p "The sturdiest of our challengers, Attribute-Based Access Control (ABAC) uses at…" at bounding box center [617, 308] width 417 height 48
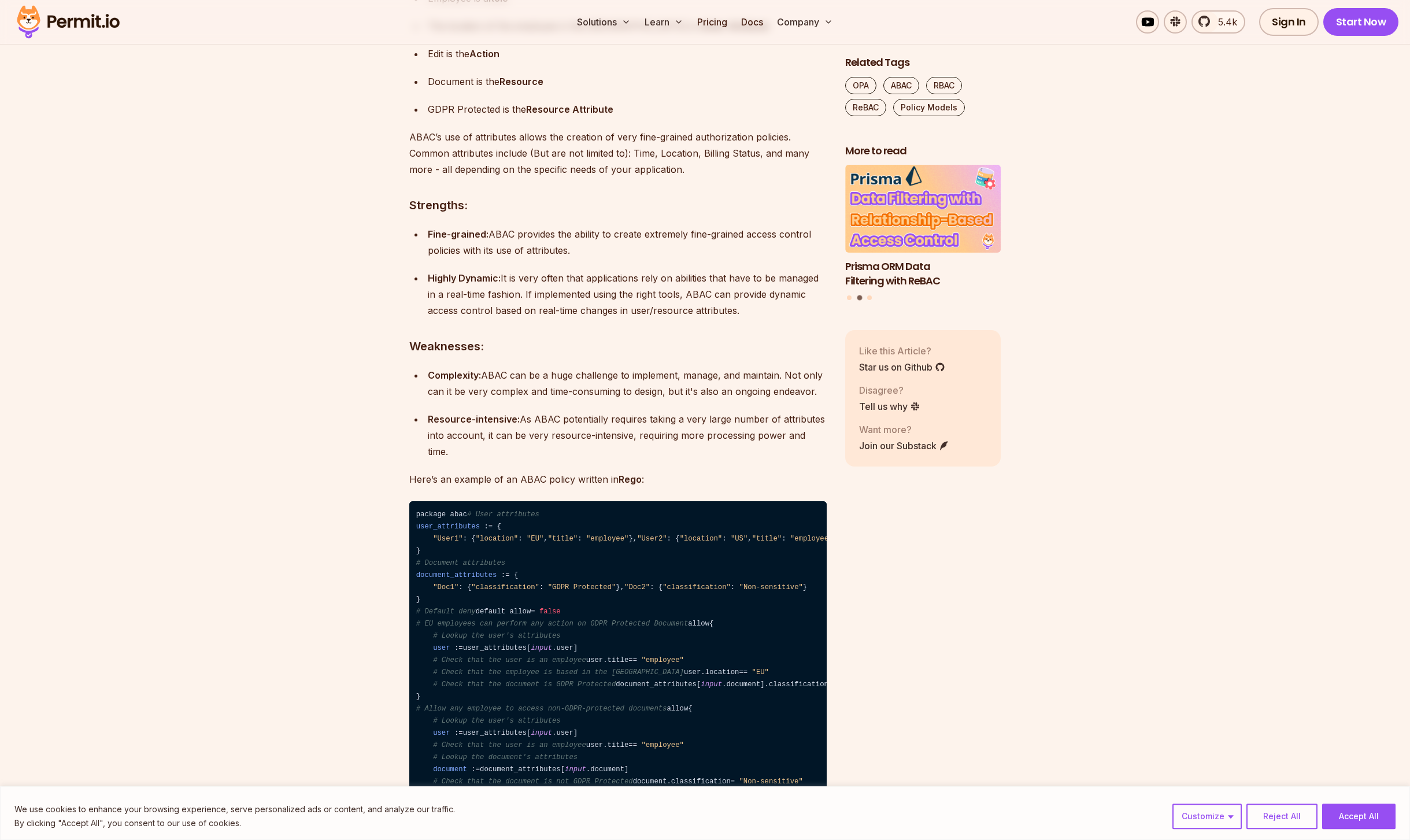
scroll to position [3191, 0]
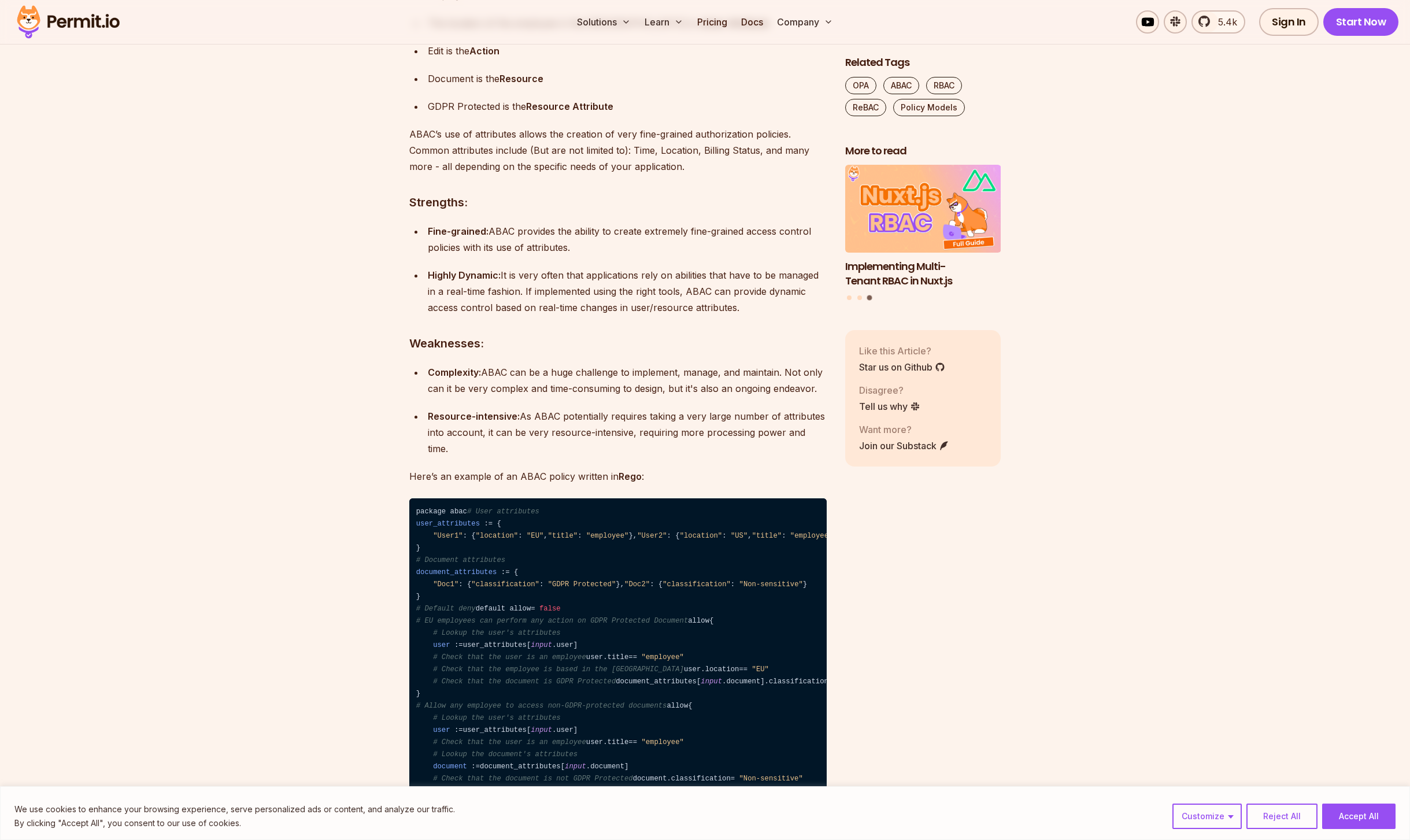
drag, startPoint x: 733, startPoint y: 427, endPoint x: 822, endPoint y: 431, distance: 89.1
click at [822, 396] on div "Complexity: ABAC can be a huge challenge to implement, manage, and maintain. No…" at bounding box center [627, 381] width 399 height 33
drag, startPoint x: 682, startPoint y: 426, endPoint x: 834, endPoint y: 427, distance: 152.0
copy div "it's also an ongoing endeavor."
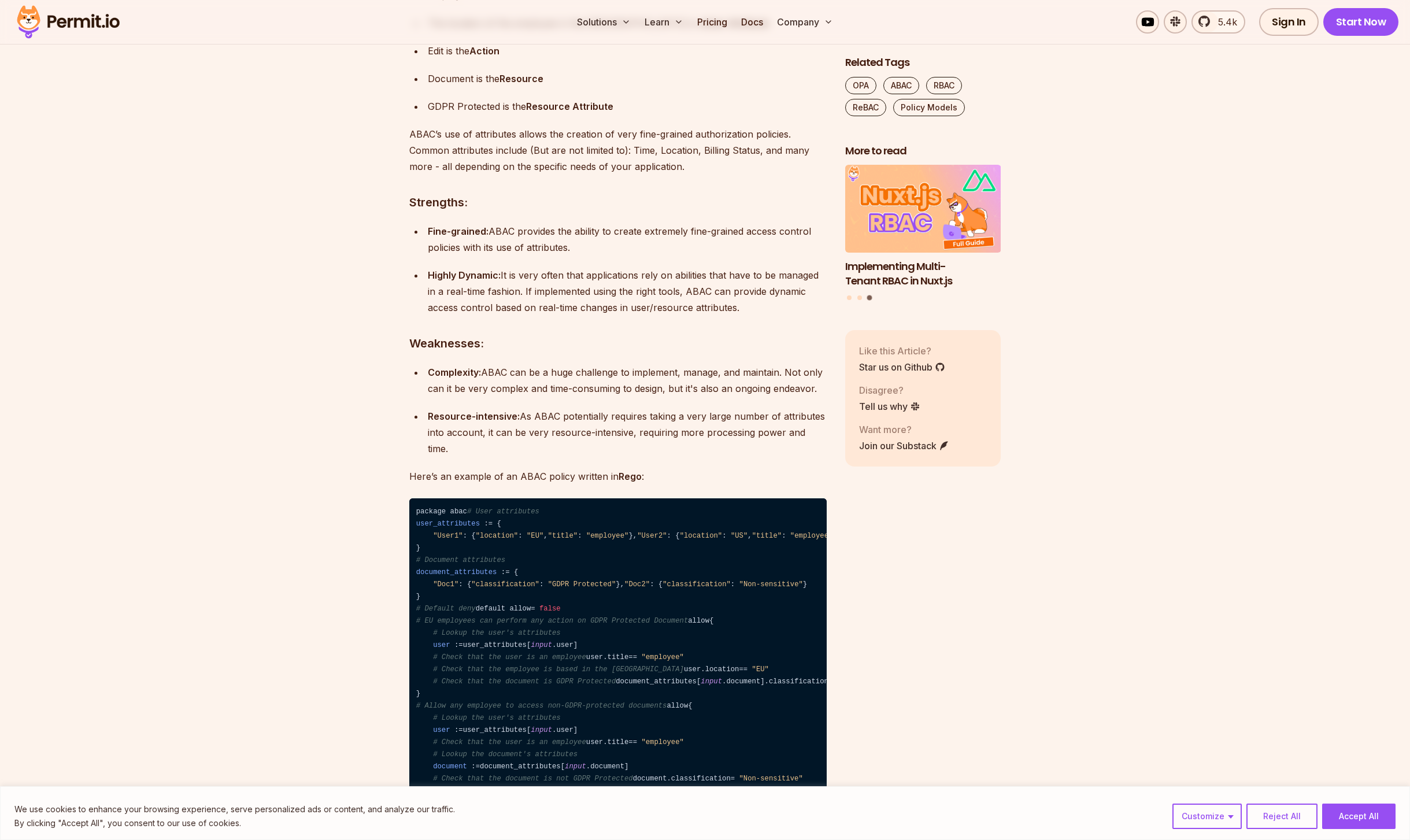
drag, startPoint x: 170, startPoint y: 222, endPoint x: 169, endPoint y: 200, distance: 22.0
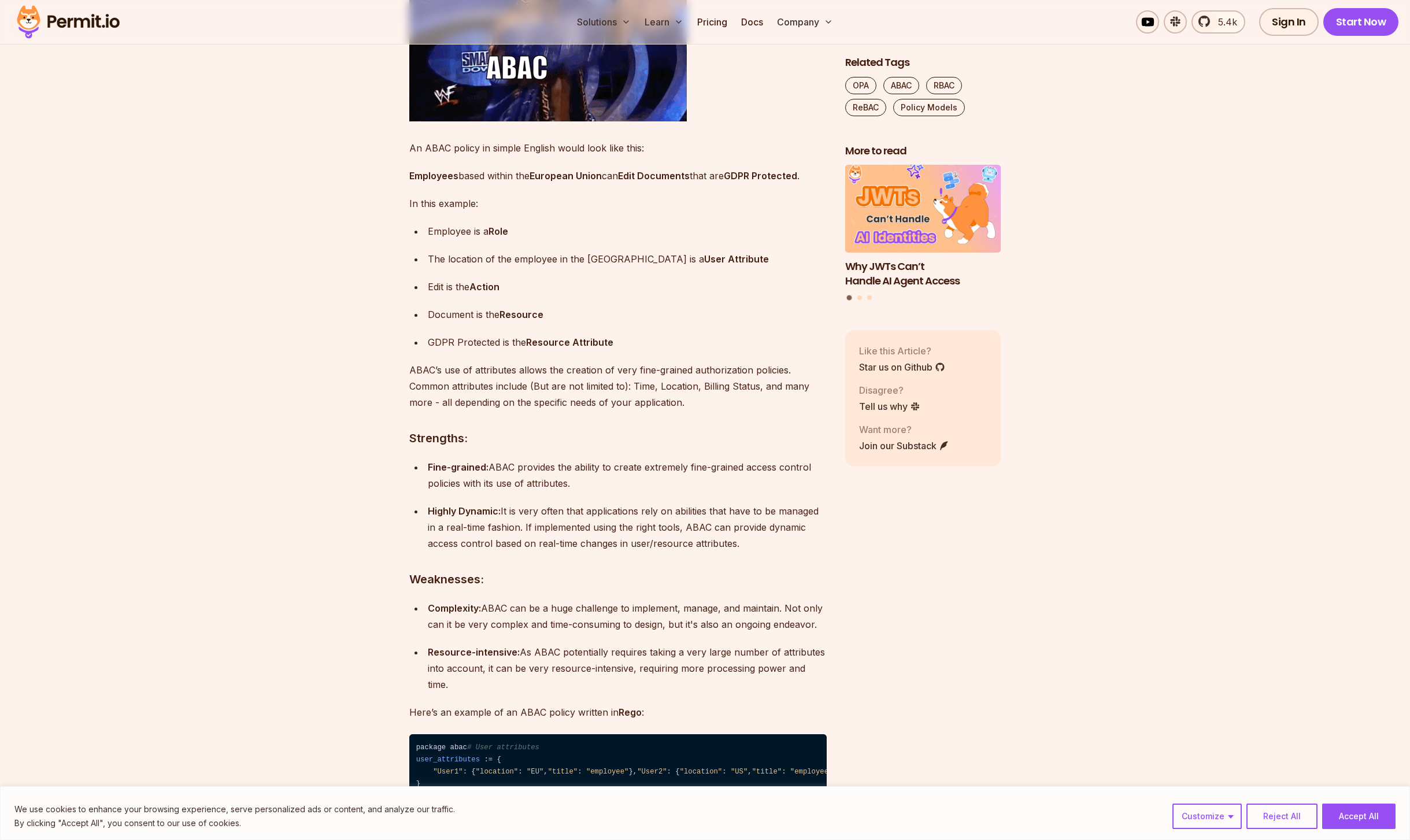
scroll to position [2951, 0]
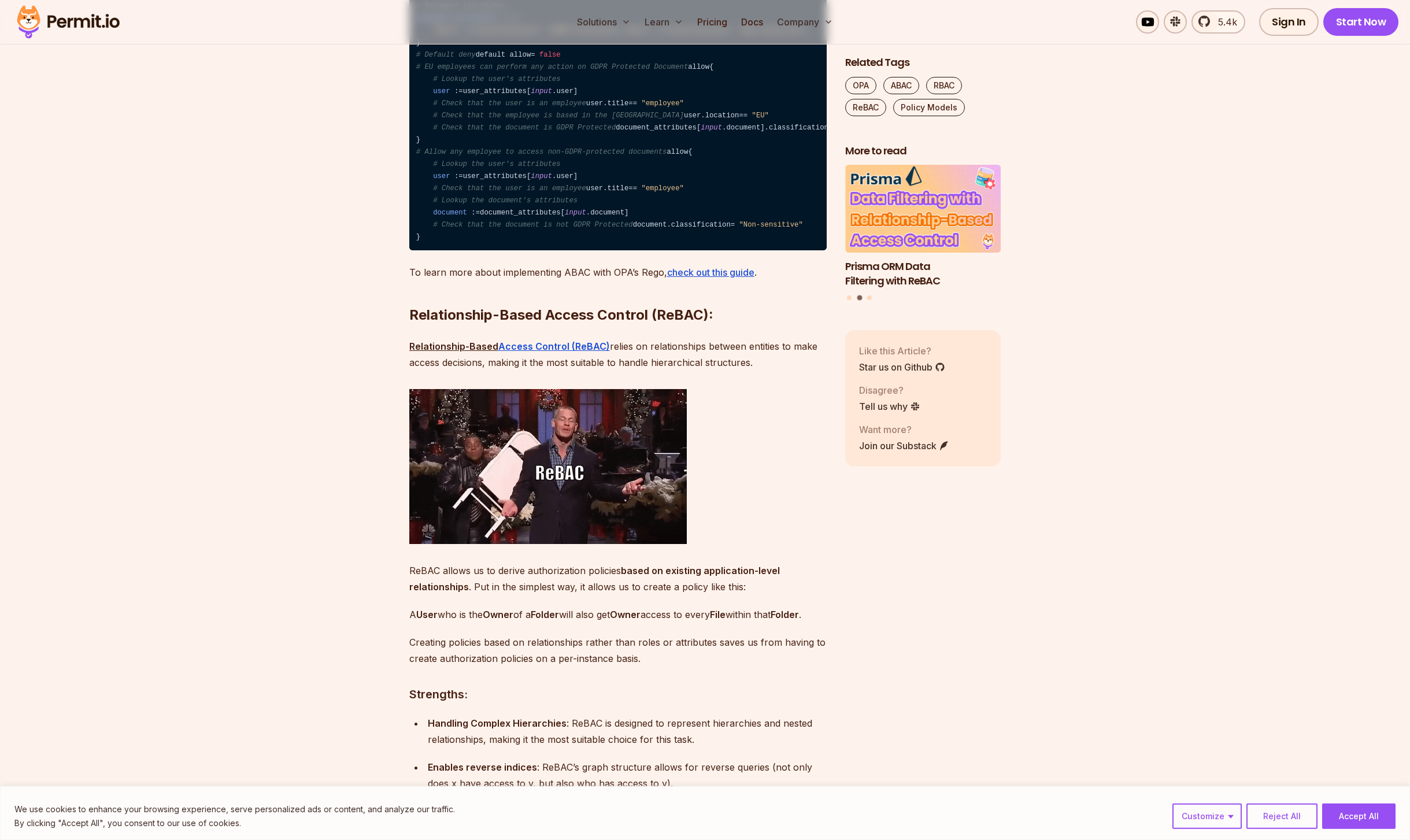
scroll to position [3828, 0]
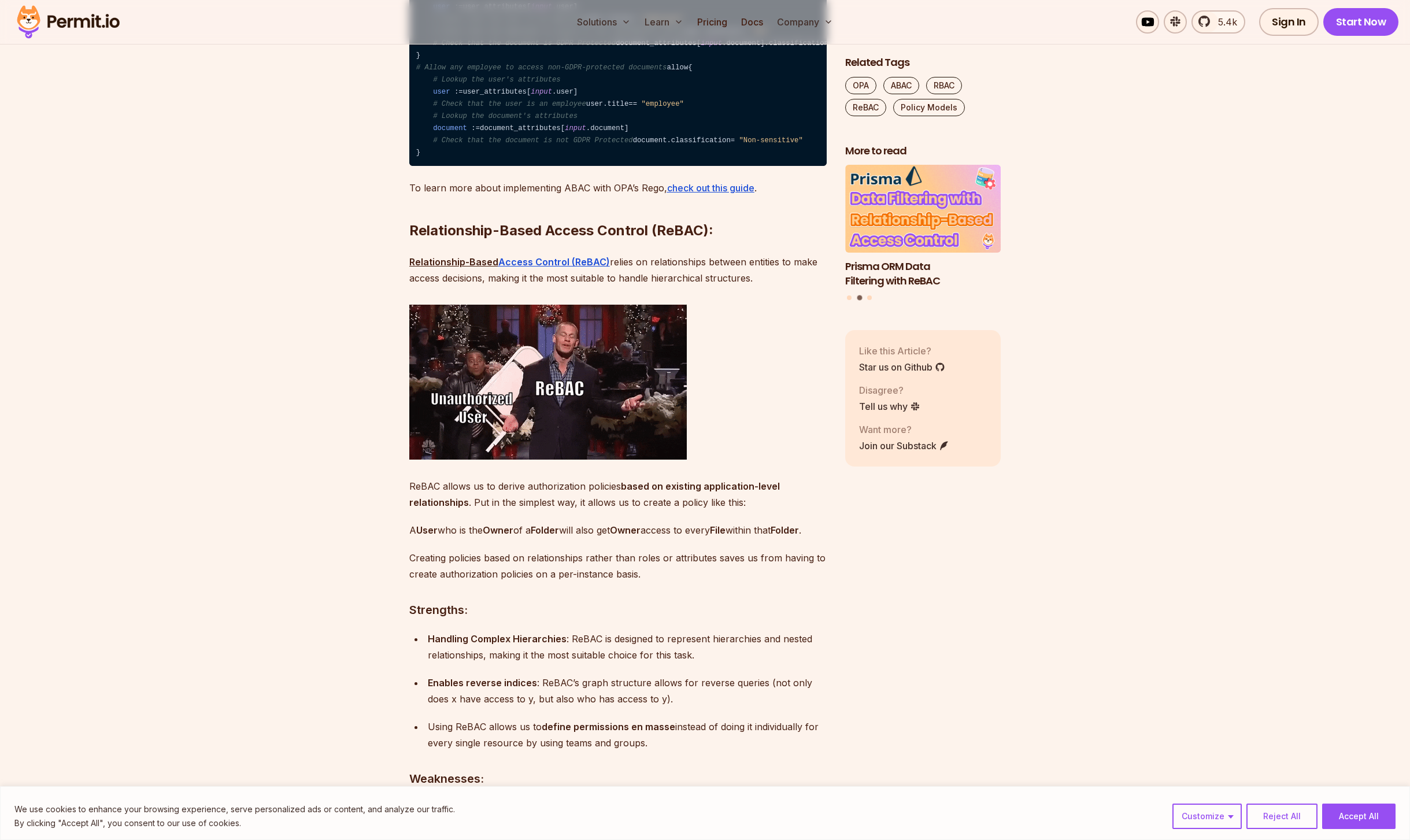
click at [523, 240] on h2 "Relationship-Based Access Control (ReBAC):" at bounding box center [617, 207] width 417 height 65
click at [727, 240] on h2 "Relationship-Based Access Control (ReBAC):" at bounding box center [617, 207] width 417 height 65
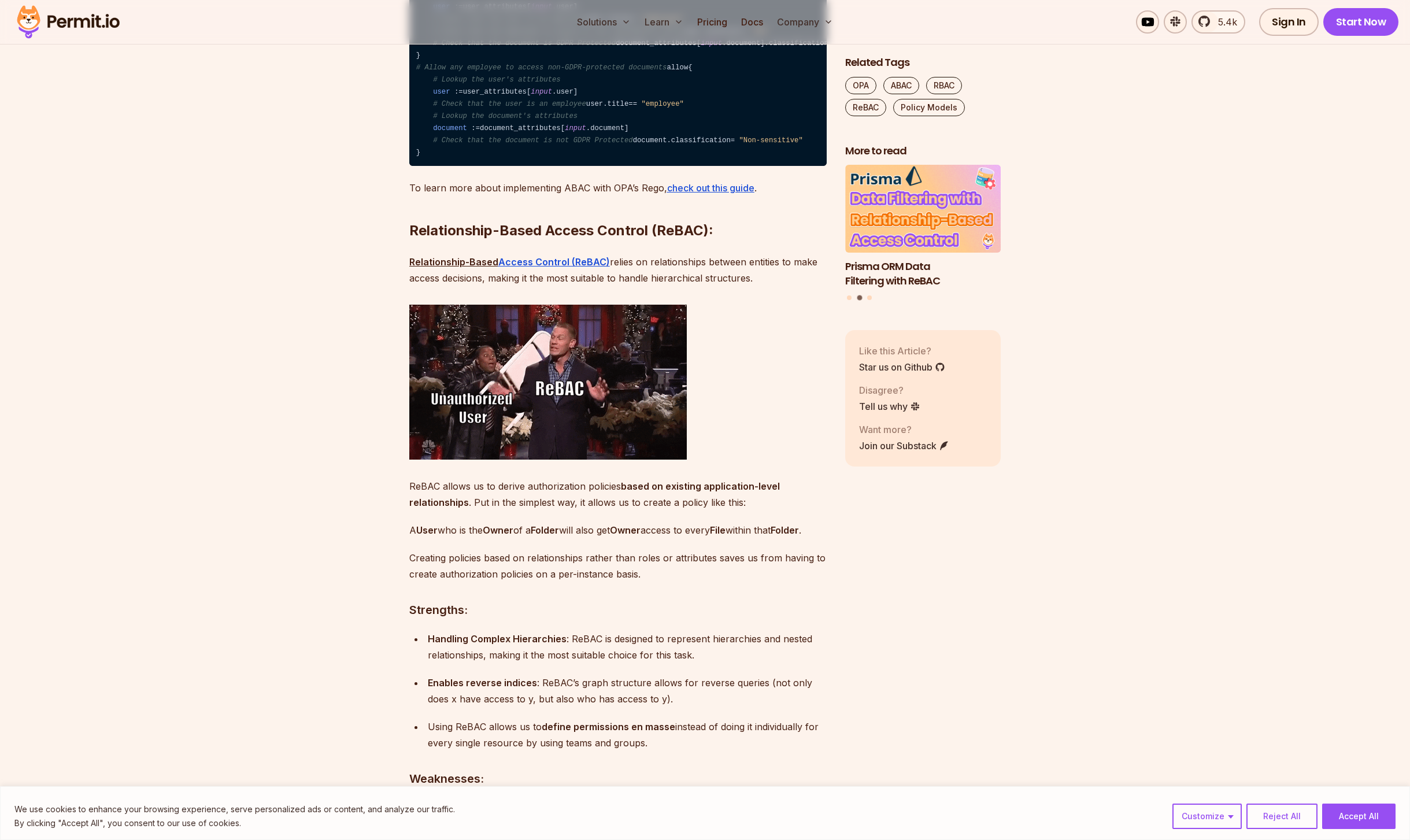
click at [727, 240] on h2 "Relationship-Based Access Control (ReBAC):" at bounding box center [617, 207] width 417 height 65
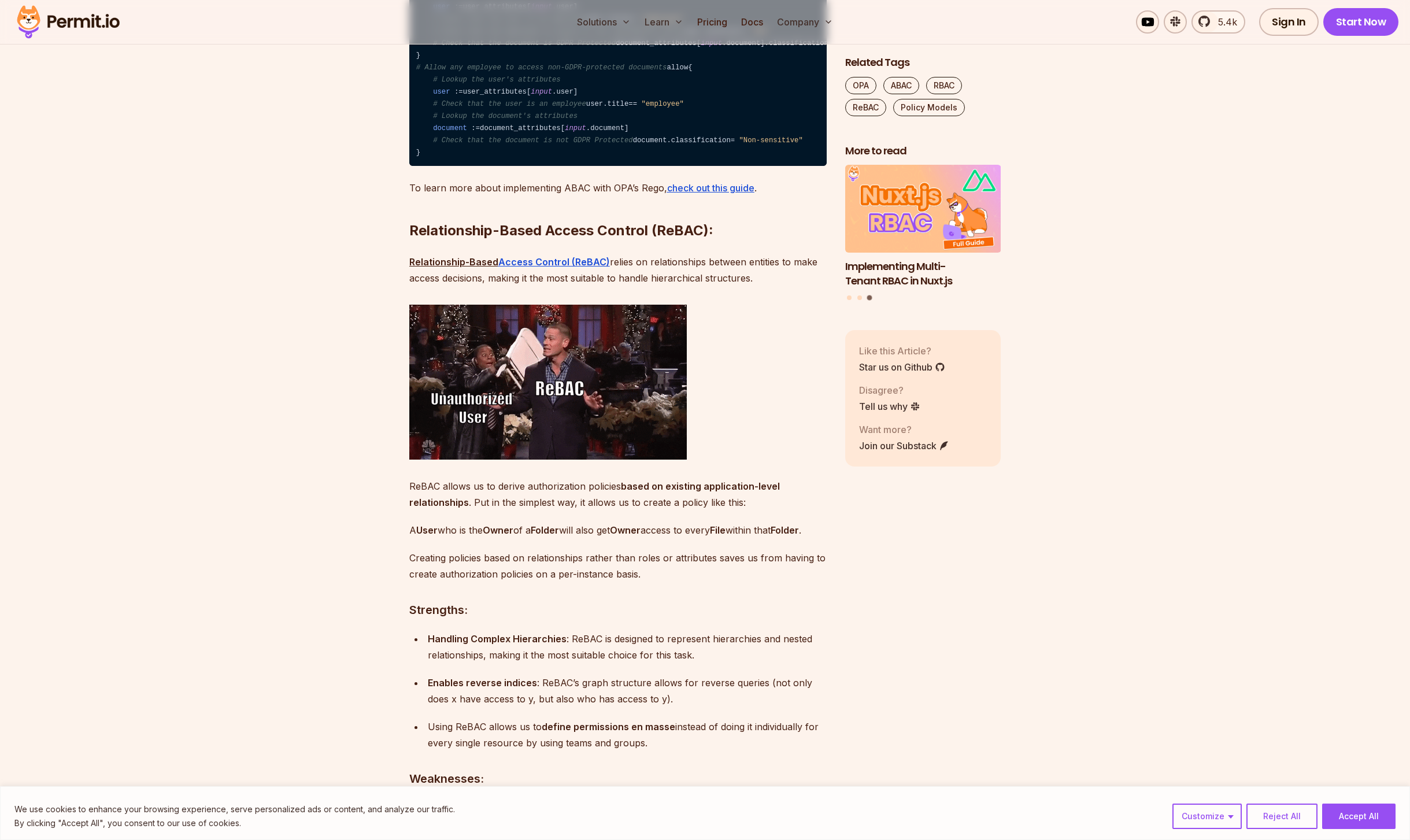
click at [752, 240] on h2 "Relationship-Based Access Control (ReBAC):" at bounding box center [617, 207] width 417 height 65
click at [745, 240] on h2 "Relationship-Based Access Control (ReBAC):" at bounding box center [617, 207] width 417 height 65
drag, startPoint x: 745, startPoint y: 415, endPoint x: 762, endPoint y: 417, distance: 17.1
click at [747, 240] on h2 "Relationship-Based Access Control (ReBAC):" at bounding box center [617, 207] width 417 height 65
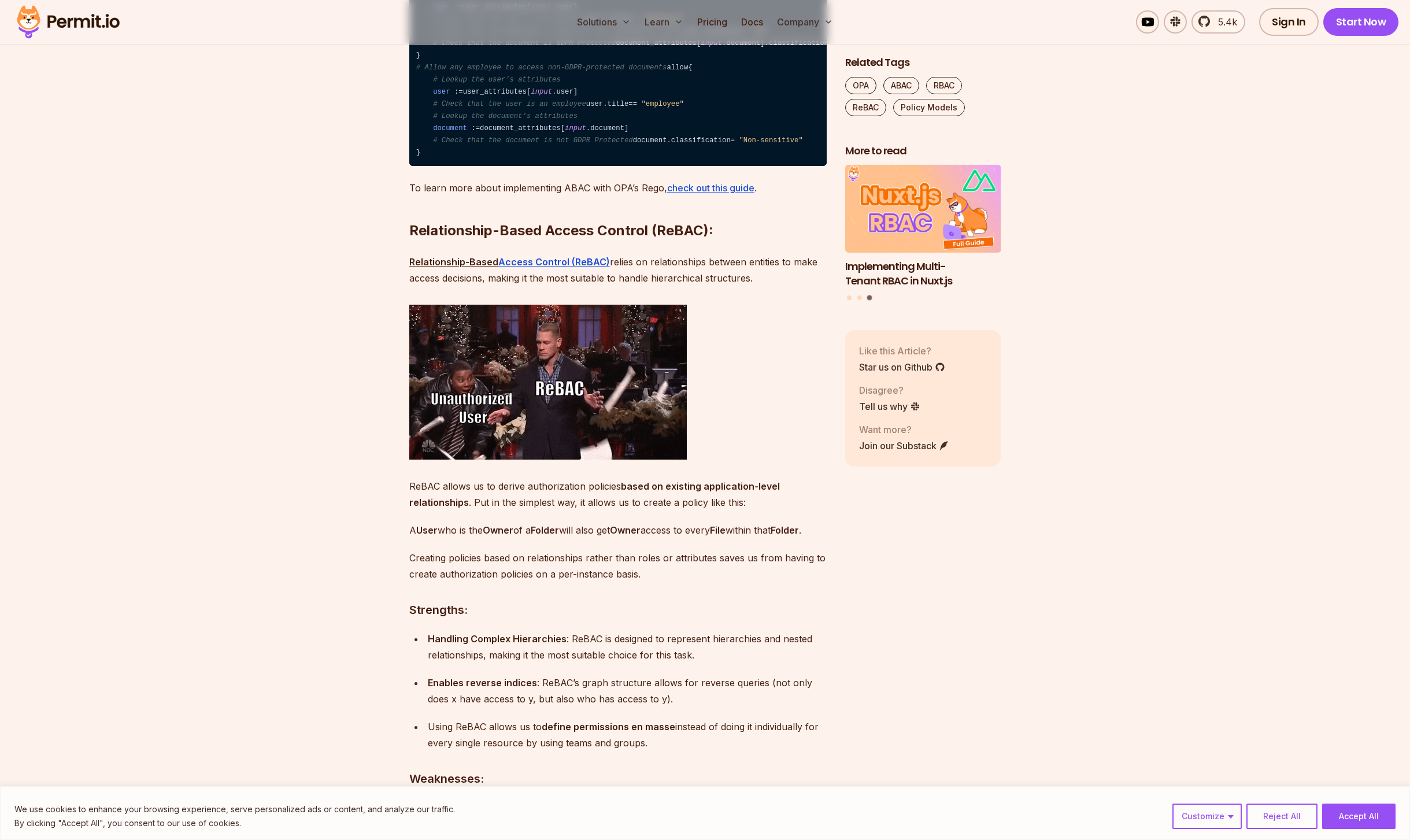
click at [762, 240] on h2 "Relationship-Based Access Control (ReBAC):" at bounding box center [617, 207] width 417 height 65
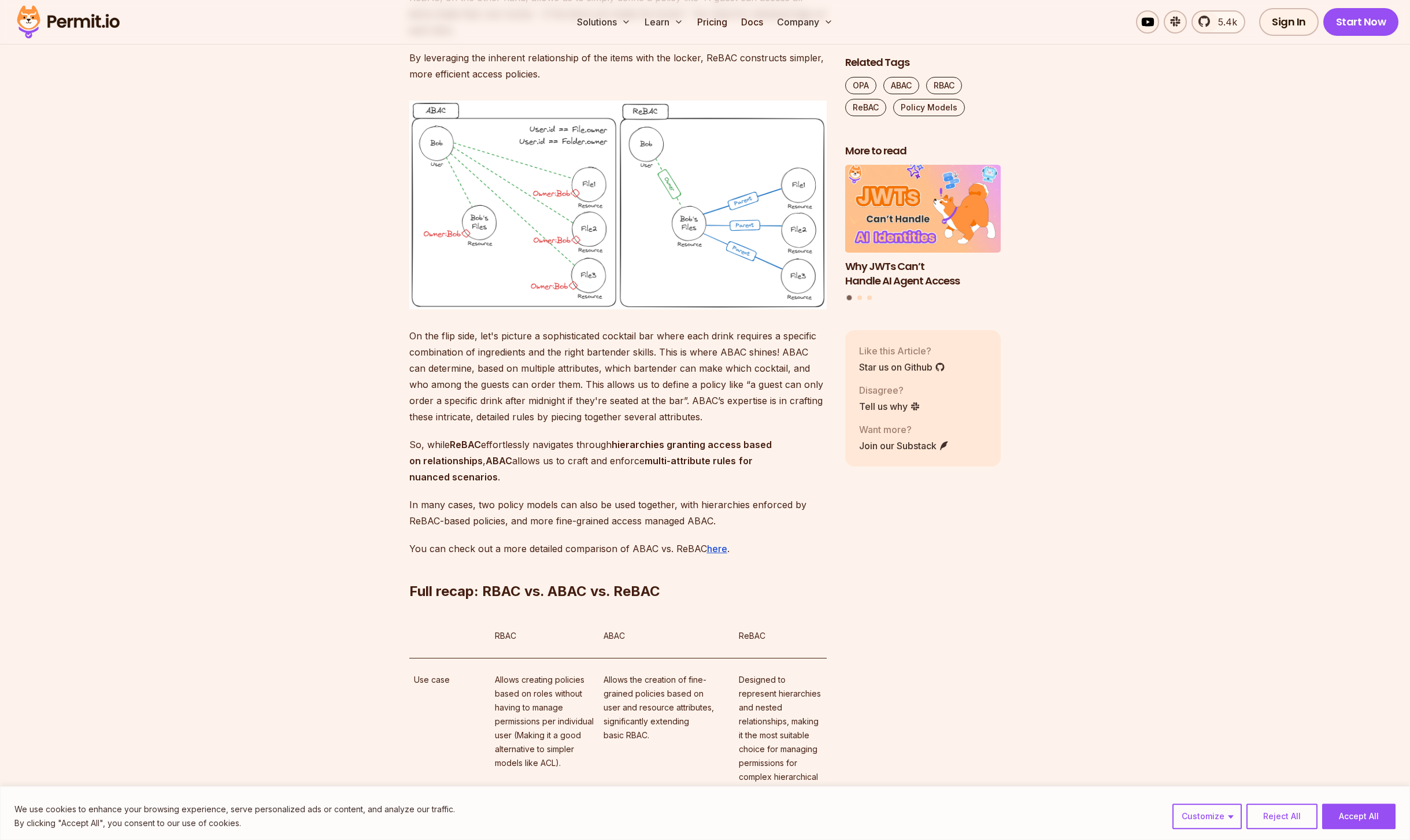
scroll to position [6381, 0]
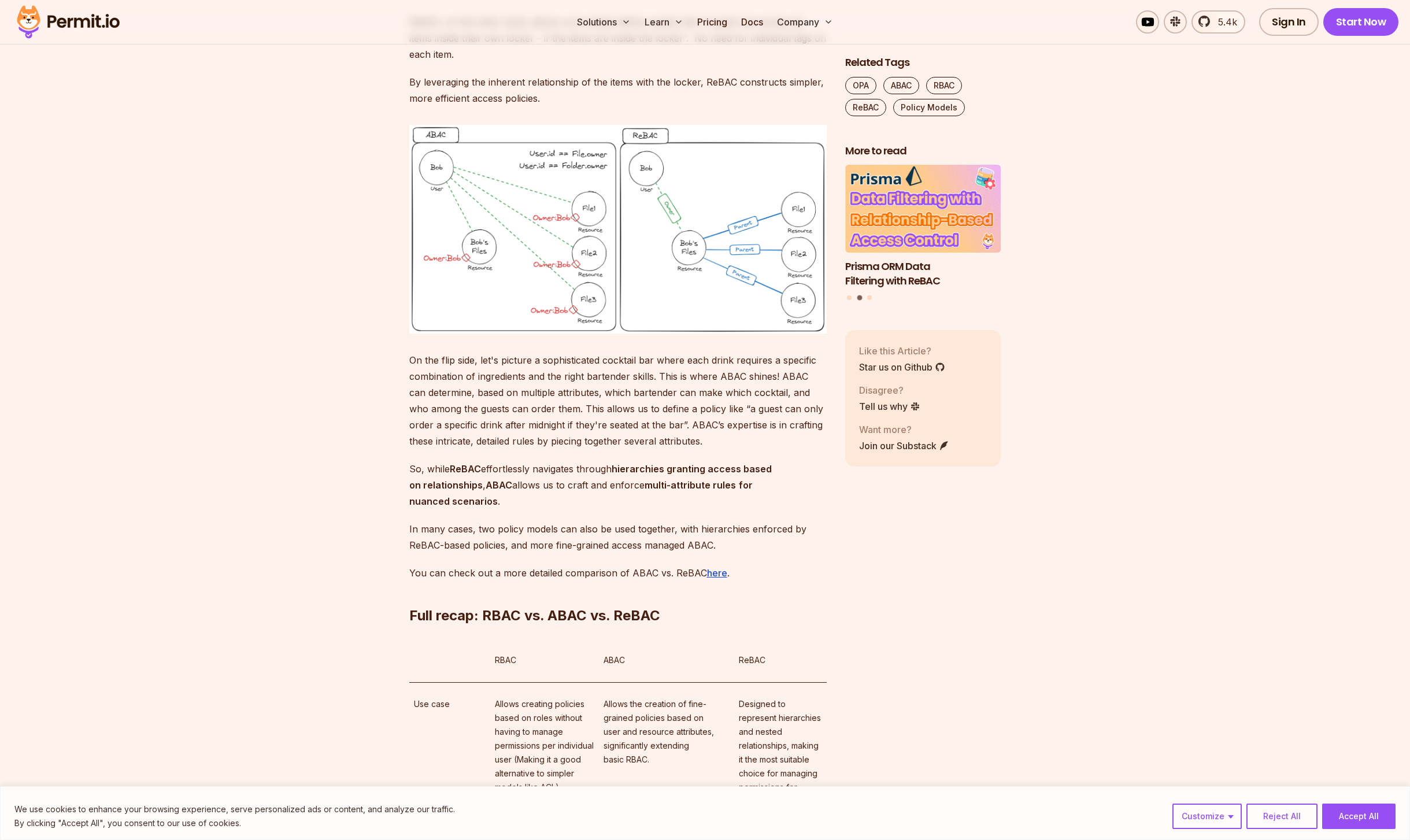
click at [571, 62] on p "ReBAC, on the other hand, allows us to simply define a policy like “A guest can…" at bounding box center [617, 38] width 417 height 48
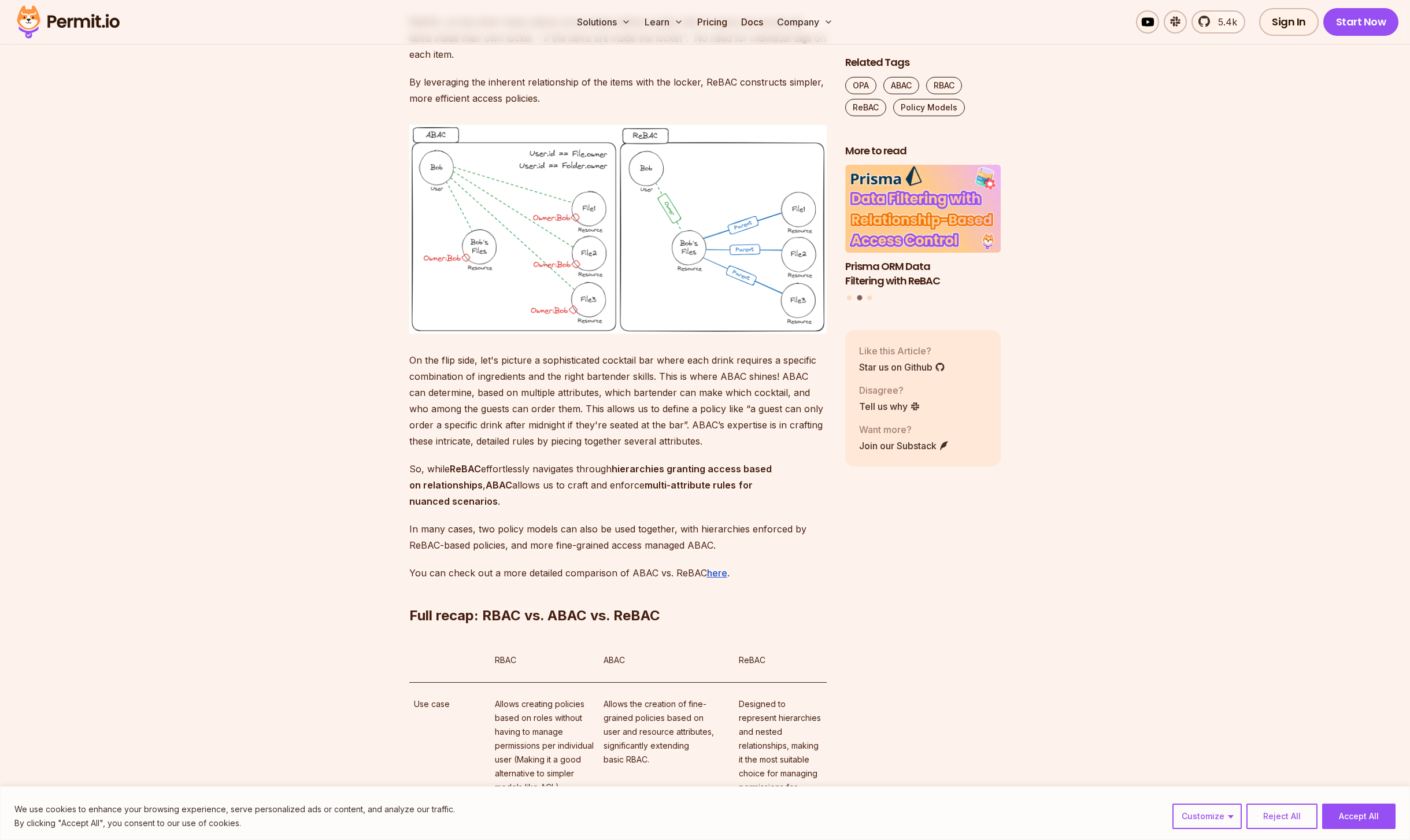
click at [596, 62] on p "ReBAC, on the other hand, allows us to simply define a policy like “A guest can…" at bounding box center [617, 38] width 417 height 48
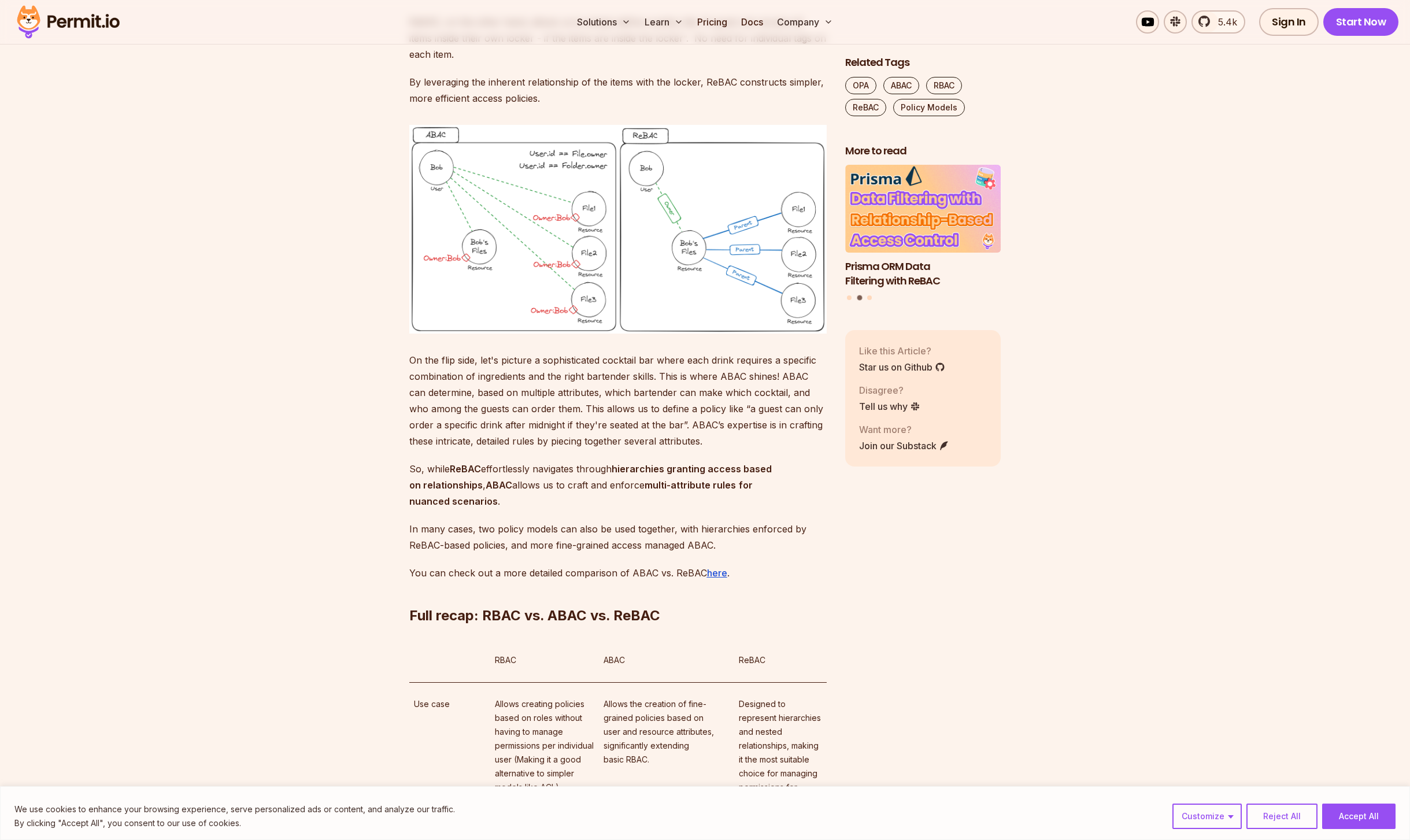
click at [596, 62] on p "ReBAC, on the other hand, allows us to simply define a policy like “A guest can…" at bounding box center [617, 38] width 417 height 48
click at [593, 106] on p "By leveraging the inherent relationship of the items with the locker, ReBAC con…" at bounding box center [617, 91] width 417 height 33
drag, startPoint x: 593, startPoint y: 386, endPoint x: 581, endPoint y: 389, distance: 12.4
click at [593, 106] on p "By leveraging the inherent relationship of the items with the locker, ReBAC con…" at bounding box center [617, 91] width 417 height 33
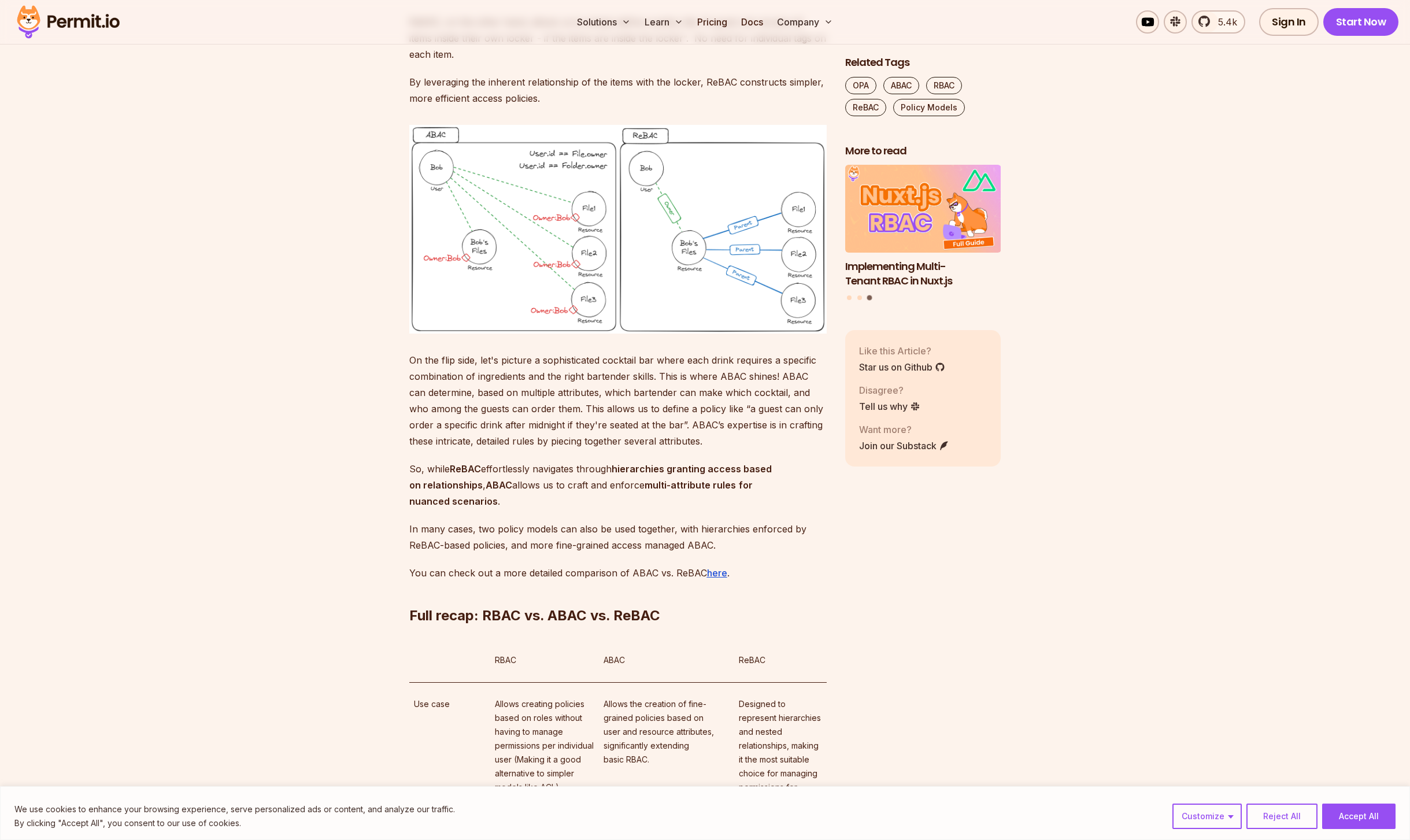
click at [477, 106] on p "By leveraging the inherent relationship of the items with the locker, ReBAC con…" at bounding box center [617, 91] width 417 height 33
click at [506, 62] on p "ReBAC, on the other hand, allows us to simply define a policy like “A guest can…" at bounding box center [617, 38] width 417 height 48
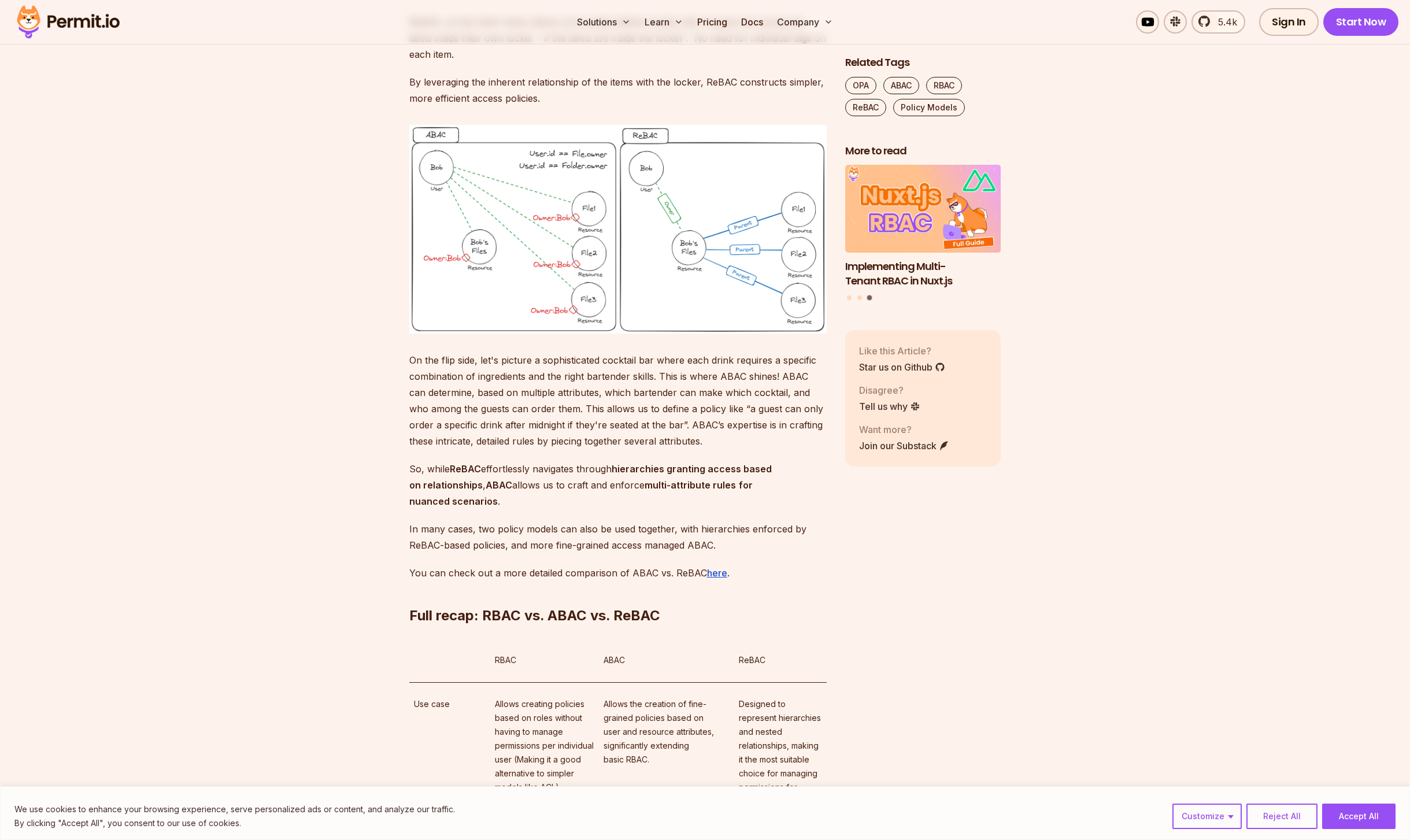
click at [506, 62] on p "ReBAC, on the other hand, allows us to simply define a policy like “A guest can…" at bounding box center [617, 38] width 417 height 48
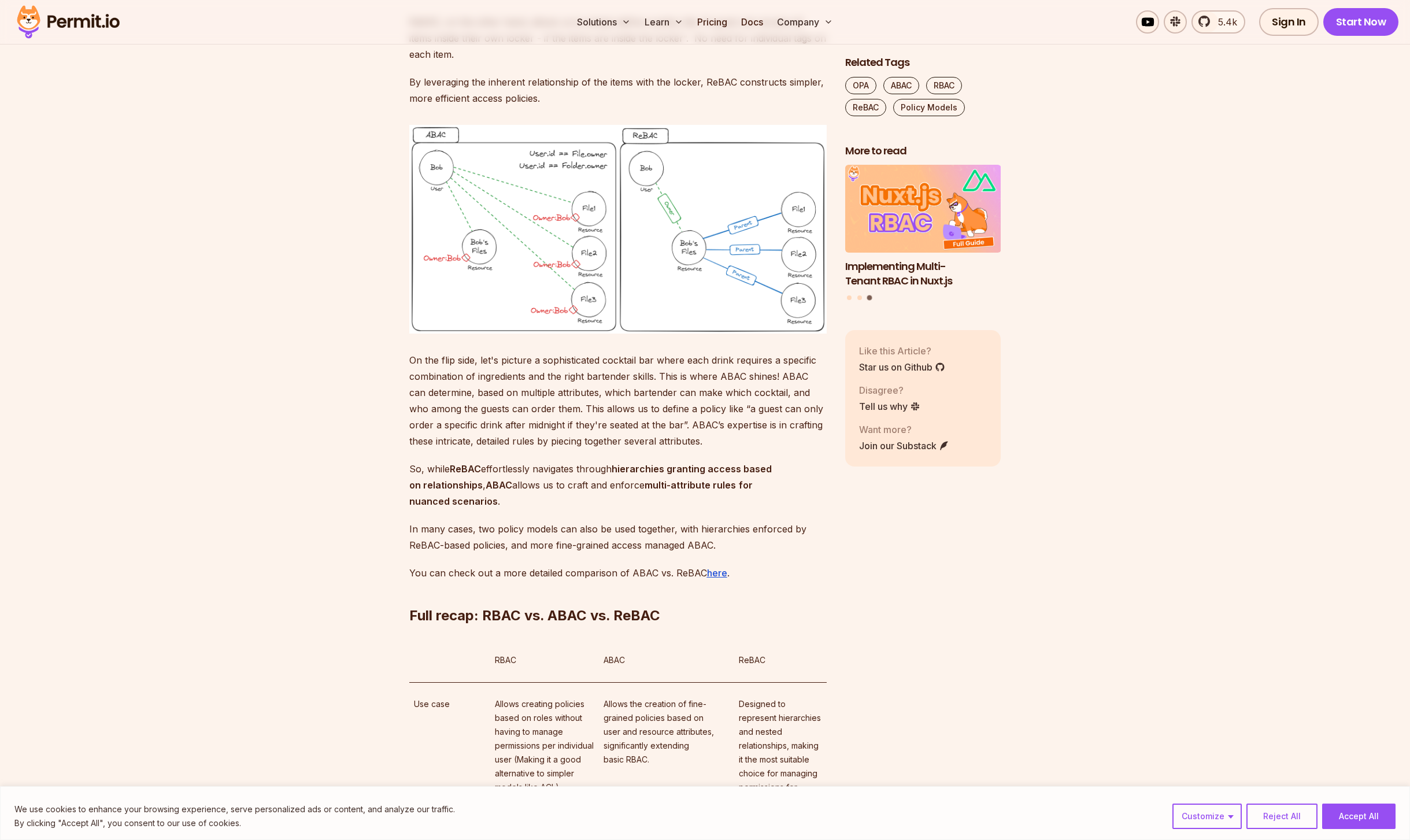
drag, startPoint x: 664, startPoint y: 216, endPoint x: 933, endPoint y: 120, distance: 285.6
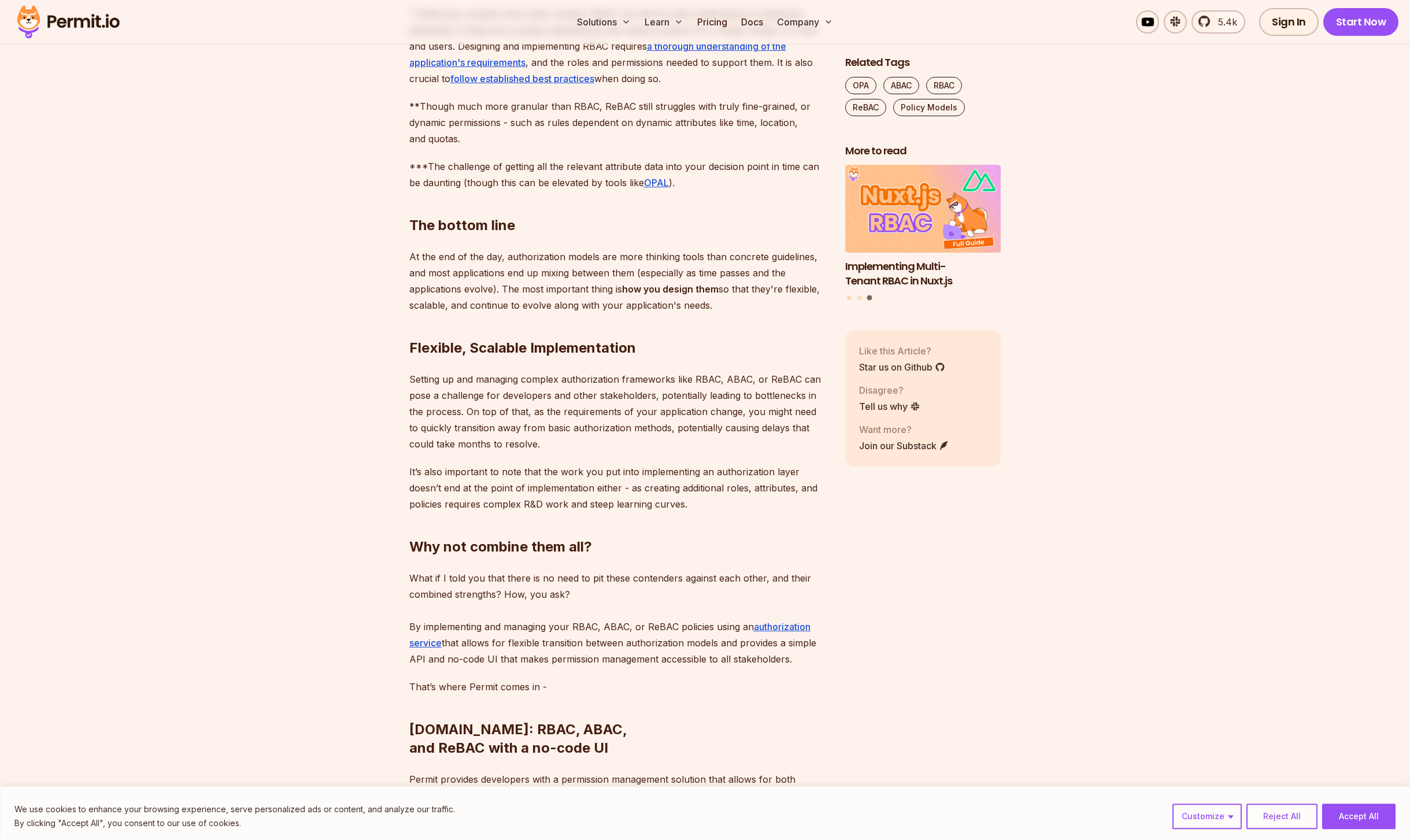
scroll to position [7976, 0]
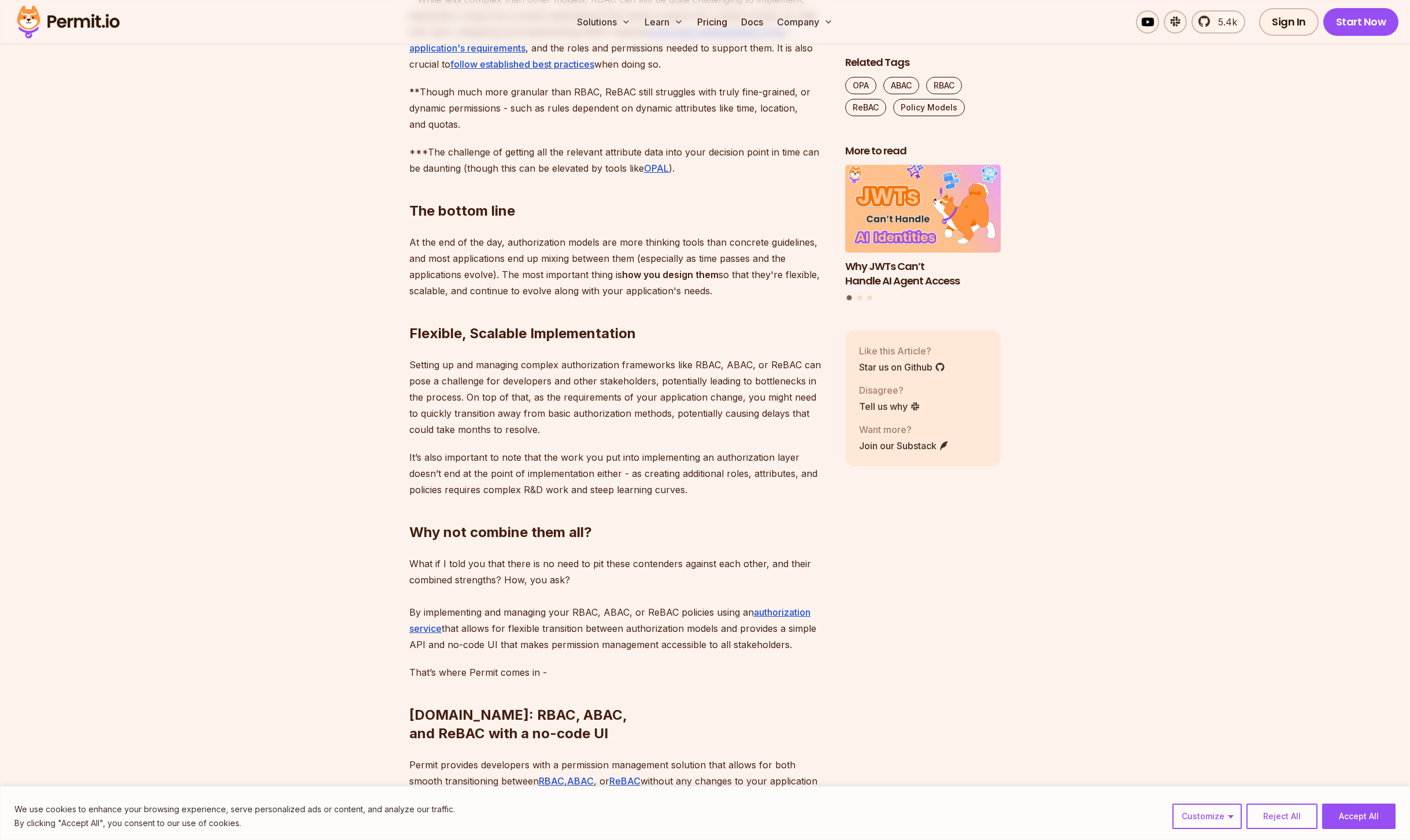
click at [568, 220] on h2 "The bottom line" at bounding box center [617, 187] width 417 height 65
click at [577, 220] on h2 "The bottom line" at bounding box center [617, 187] width 417 height 65
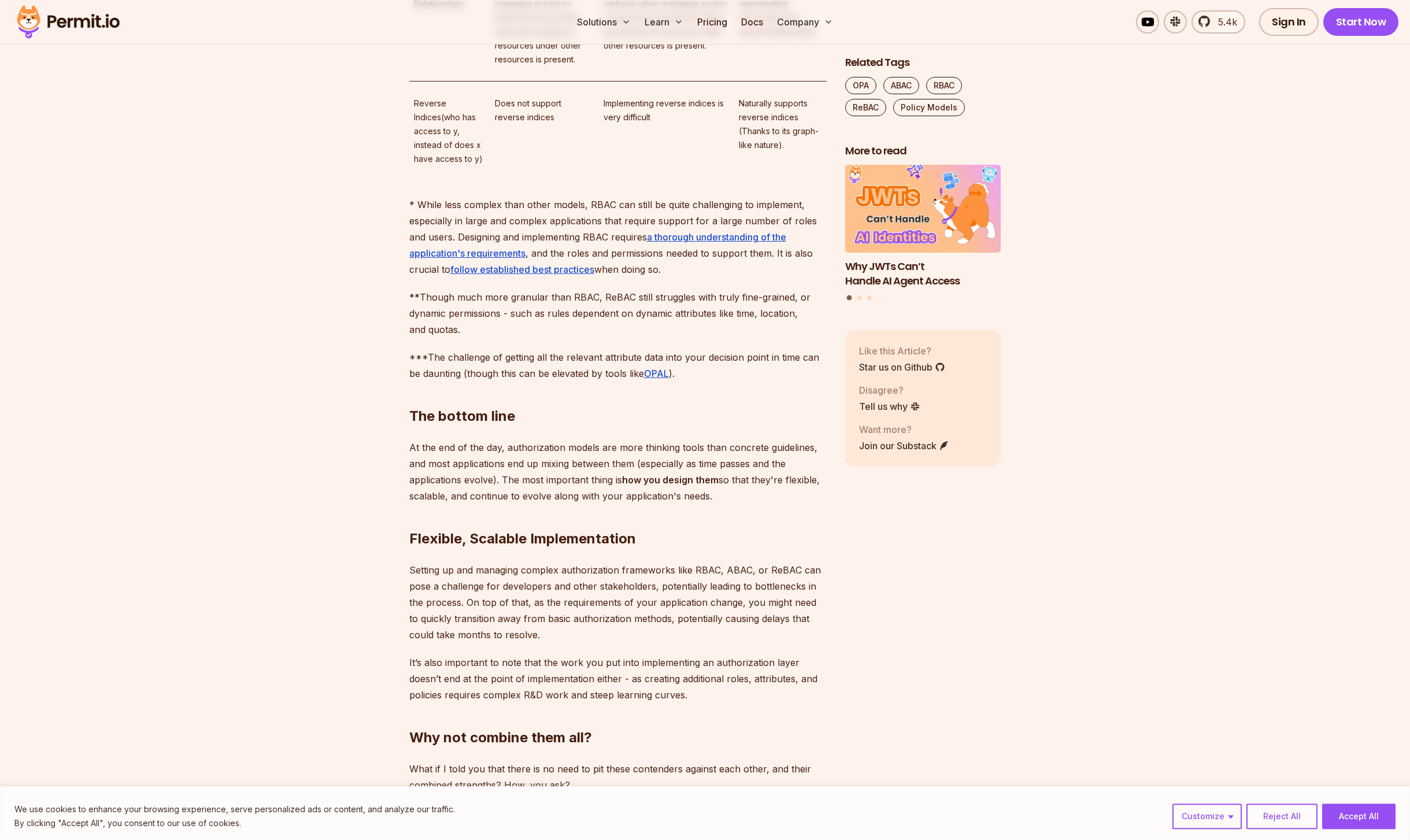
scroll to position [7737, 0]
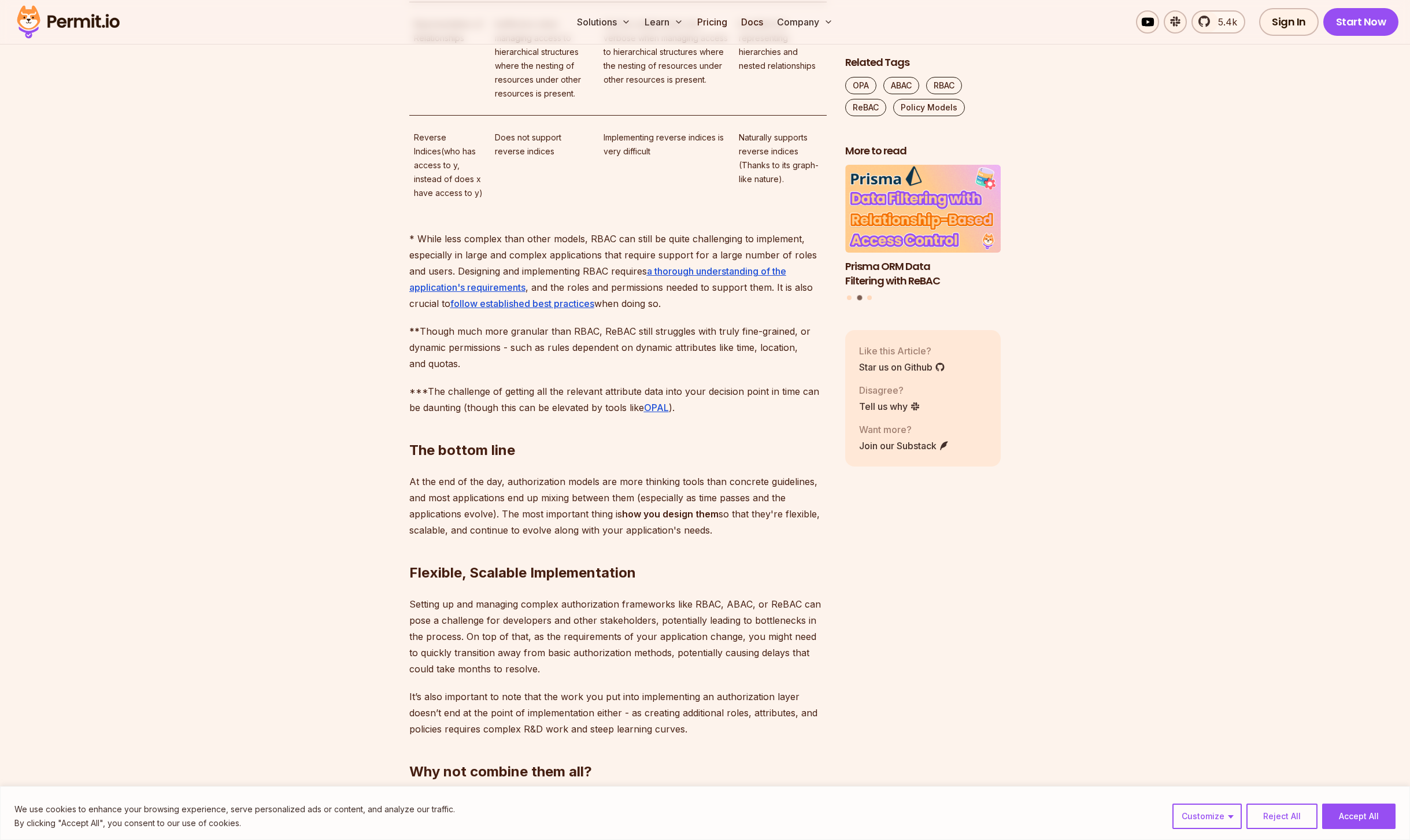
drag, startPoint x: 416, startPoint y: 228, endPoint x: 471, endPoint y: 227, distance: 55.0
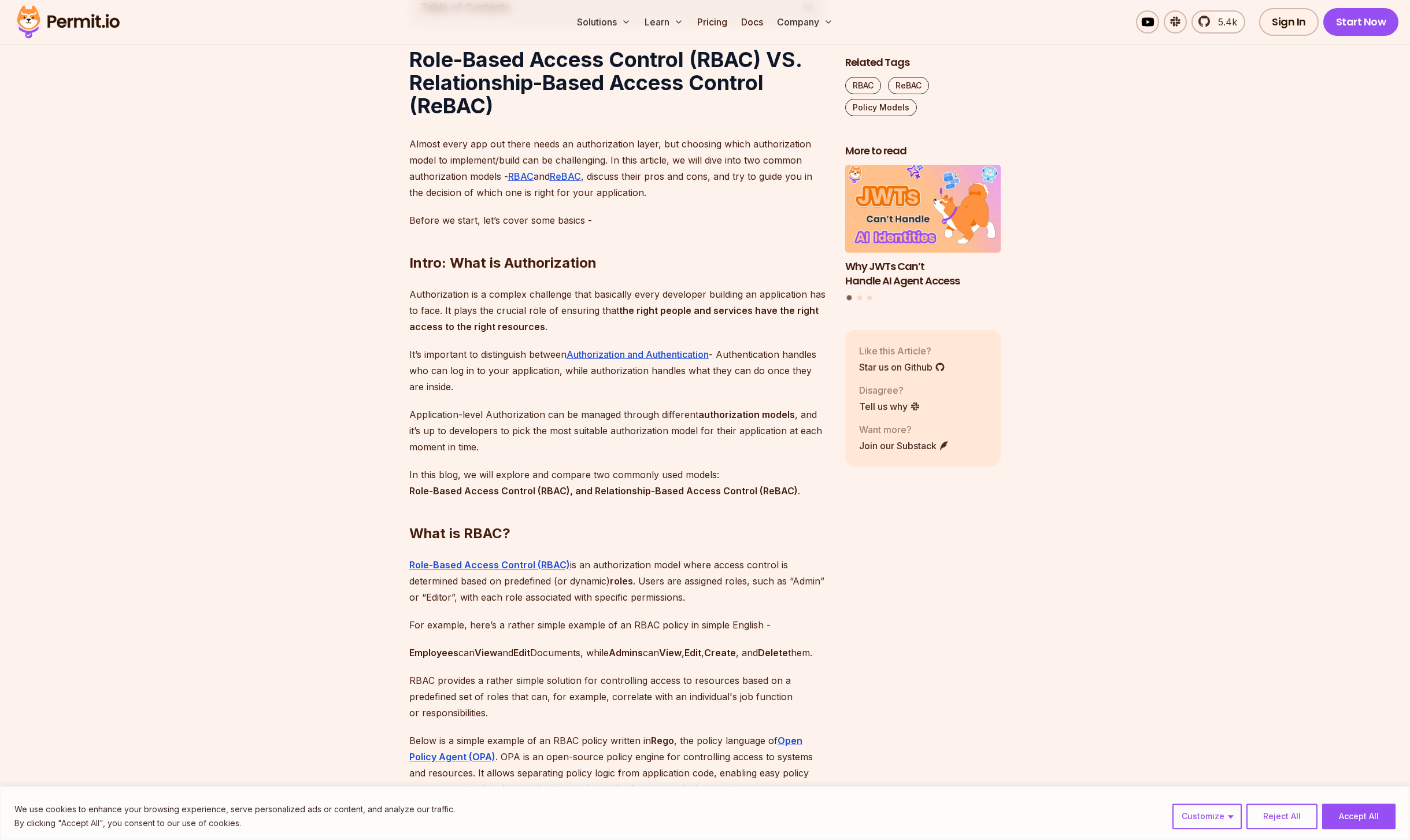
scroll to position [877, 0]
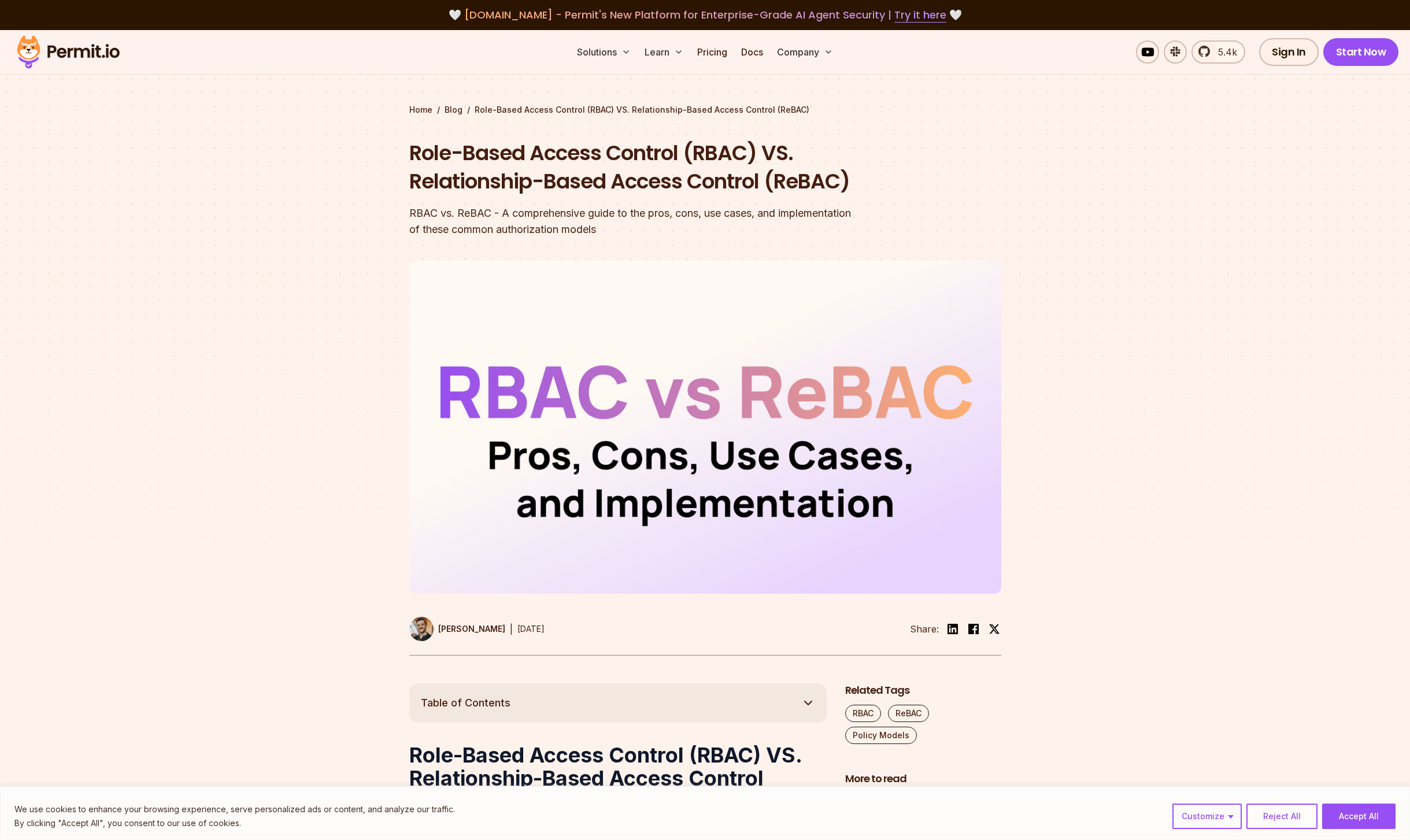
scroll to position [877, 0]
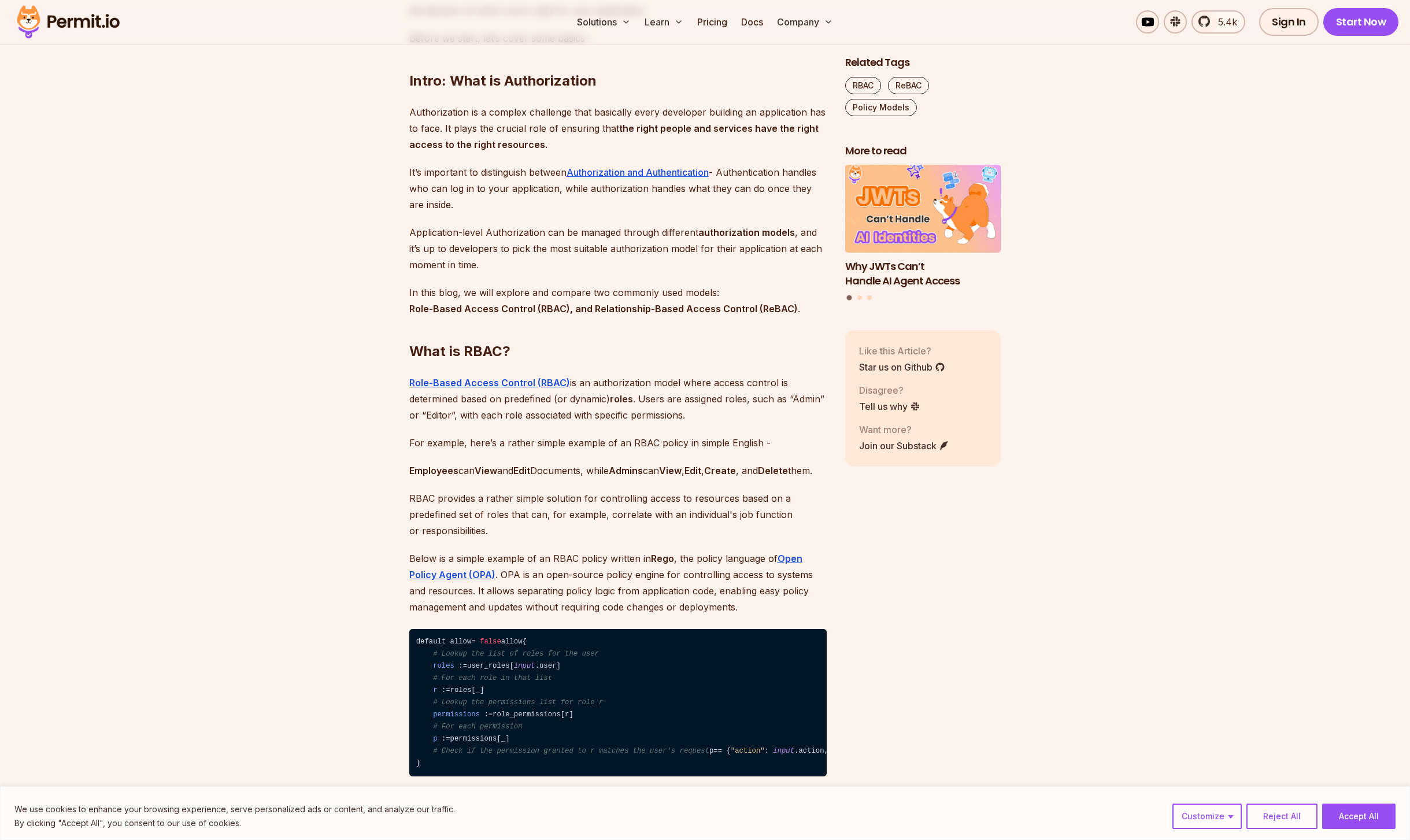
click at [579, 266] on p "Application-level Authorization can be managed through different authorization …" at bounding box center [617, 248] width 417 height 48
click at [582, 327] on h2 "What is RBAC?" at bounding box center [617, 328] width 417 height 65
click at [582, 317] on p "In this blog, we will explore and compare two commonly used models: Role-Based …" at bounding box center [617, 301] width 417 height 33
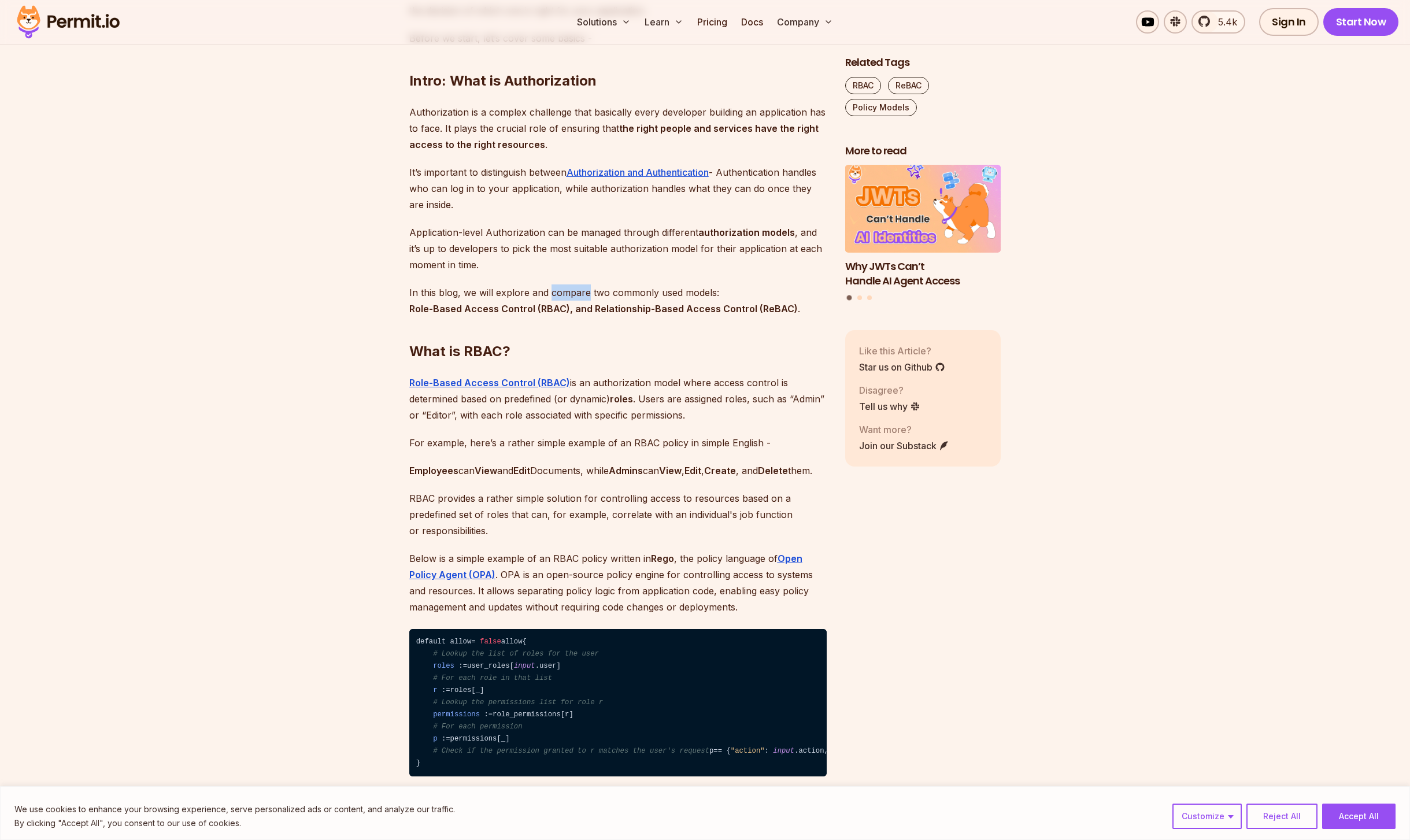
click at [582, 317] on p "In this blog, we will explore and compare two commonly used models: Role-Based …" at bounding box center [617, 301] width 417 height 33
click at [595, 314] on strong "Role-Based Access Control (RBAC), and Relationship-Based Access Control (ReBAC)" at bounding box center [603, 308] width 389 height 12
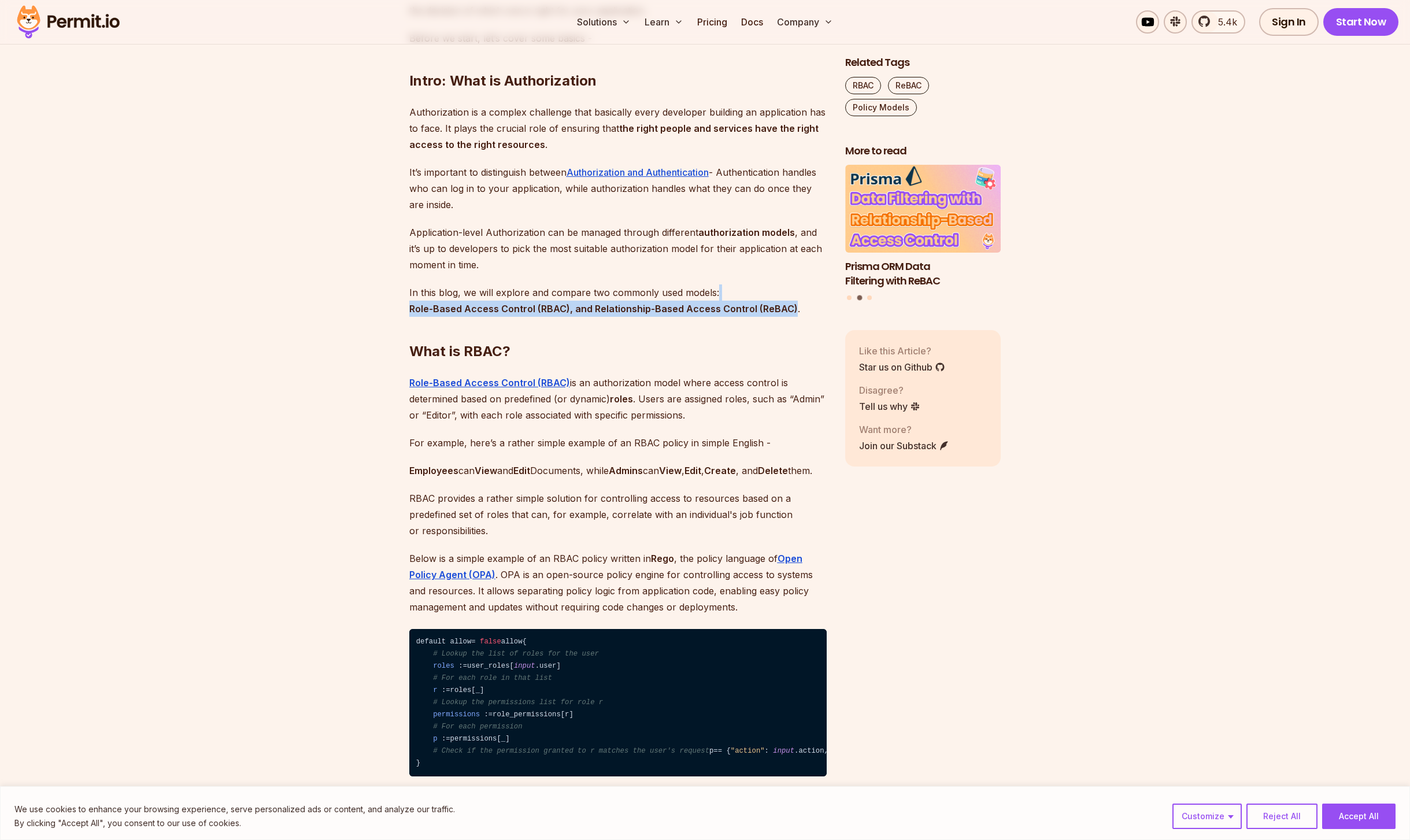
click at [595, 314] on strong "Role-Based Access Control (RBAC), and Relationship-Based Access Control (ReBAC)" at bounding box center [603, 308] width 389 height 12
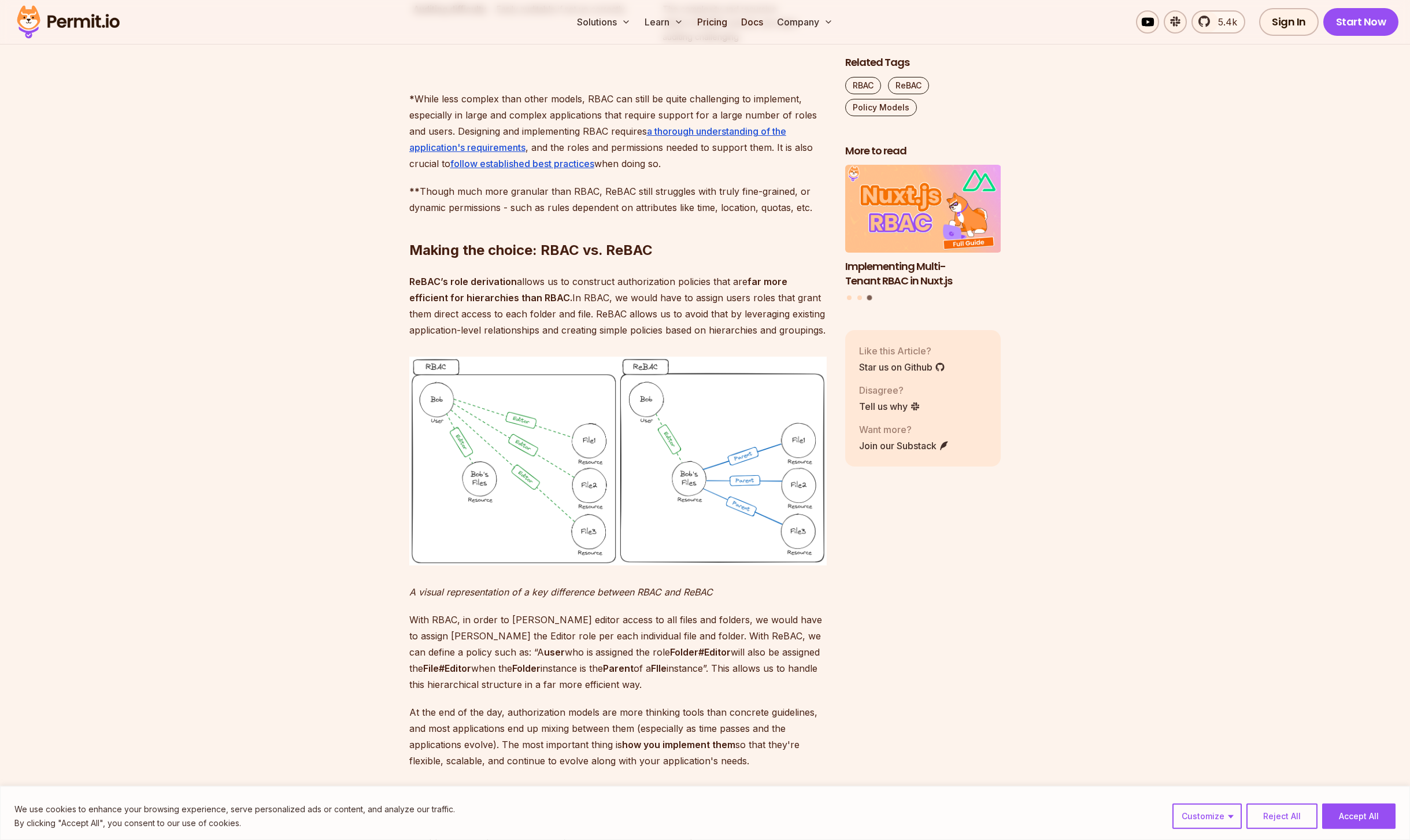
scroll to position [3350, 0]
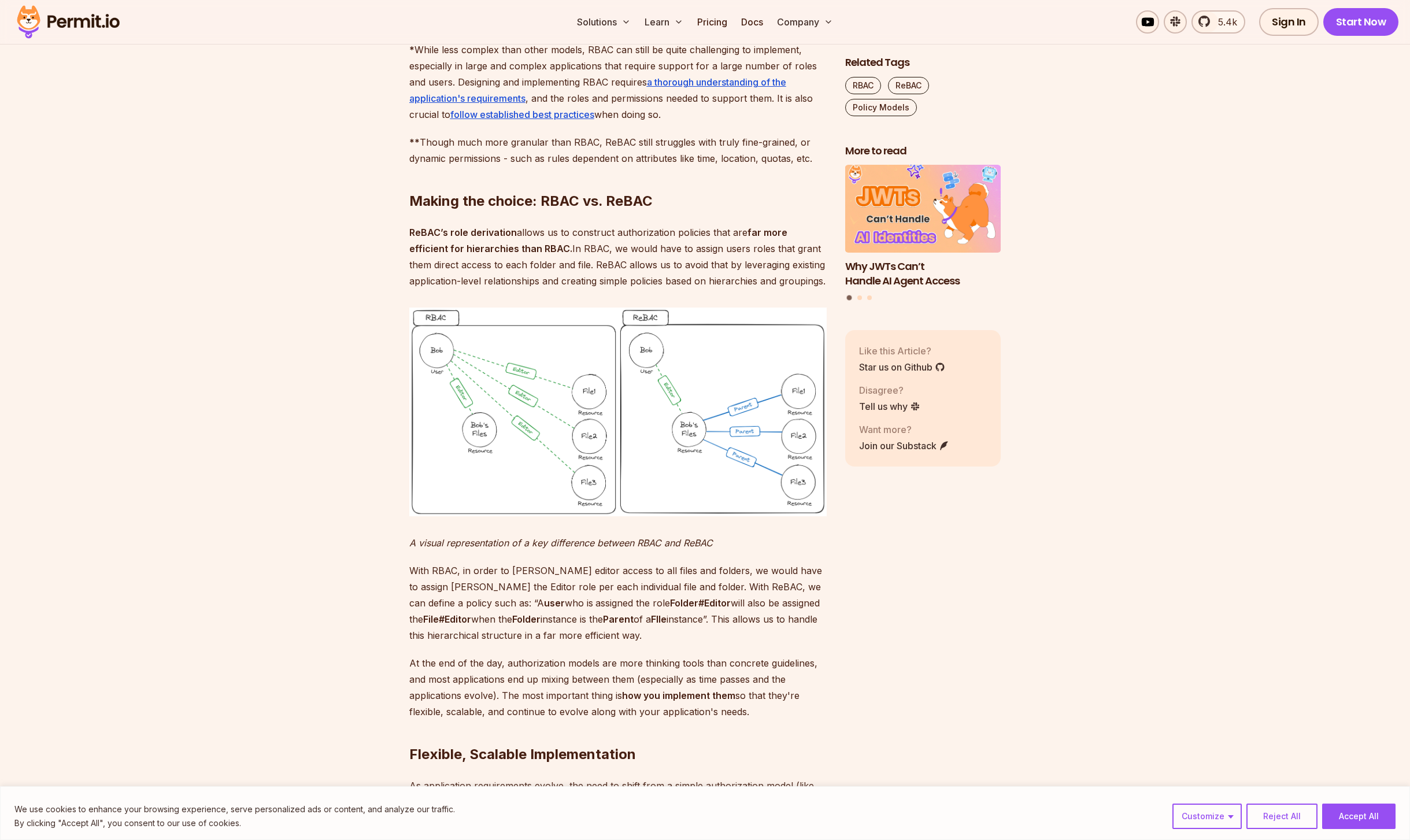
click at [598, 289] on p "ReBAC’s role derivation allows us to construct authorization policies that are …" at bounding box center [617, 256] width 417 height 65
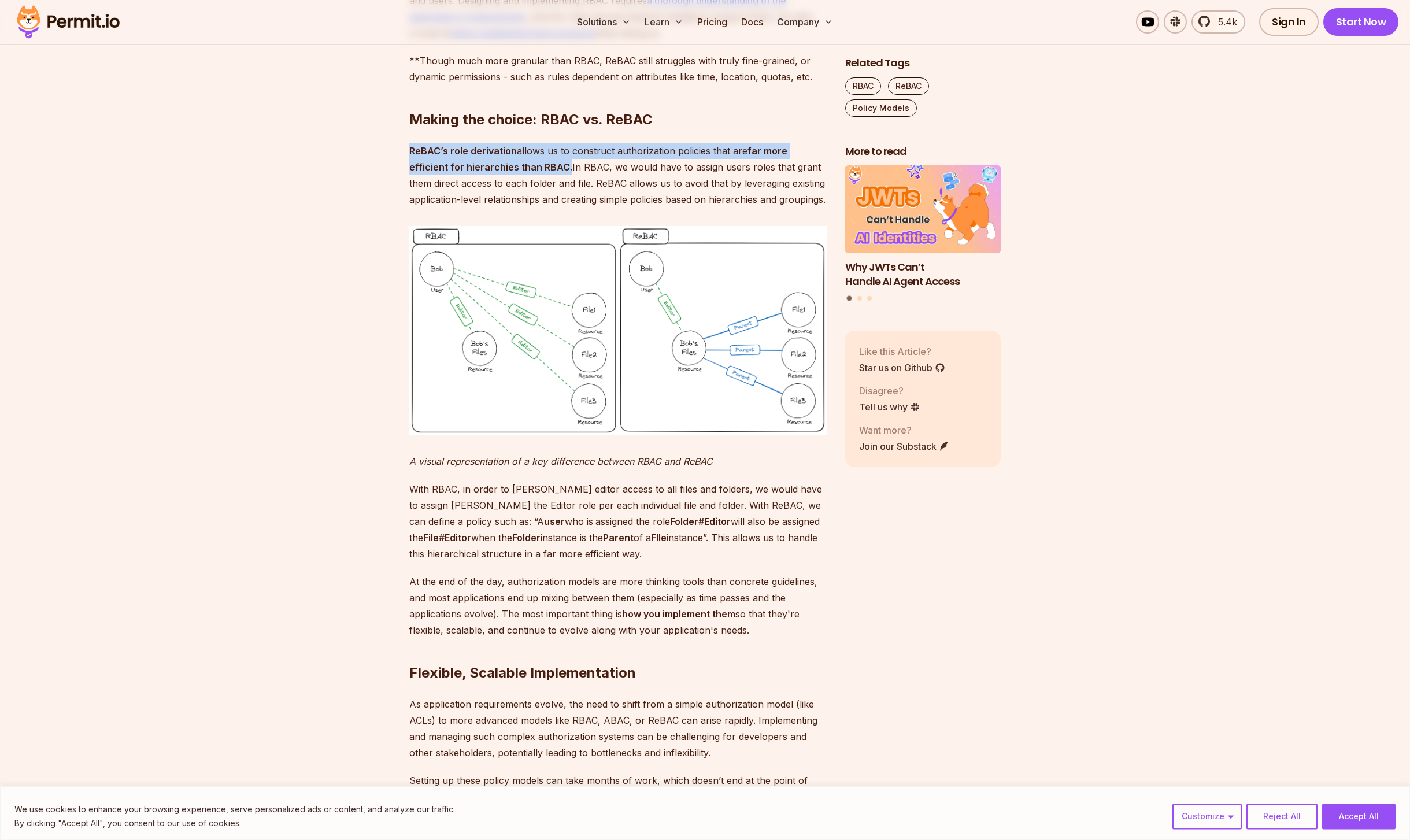
scroll to position [3430, 0]
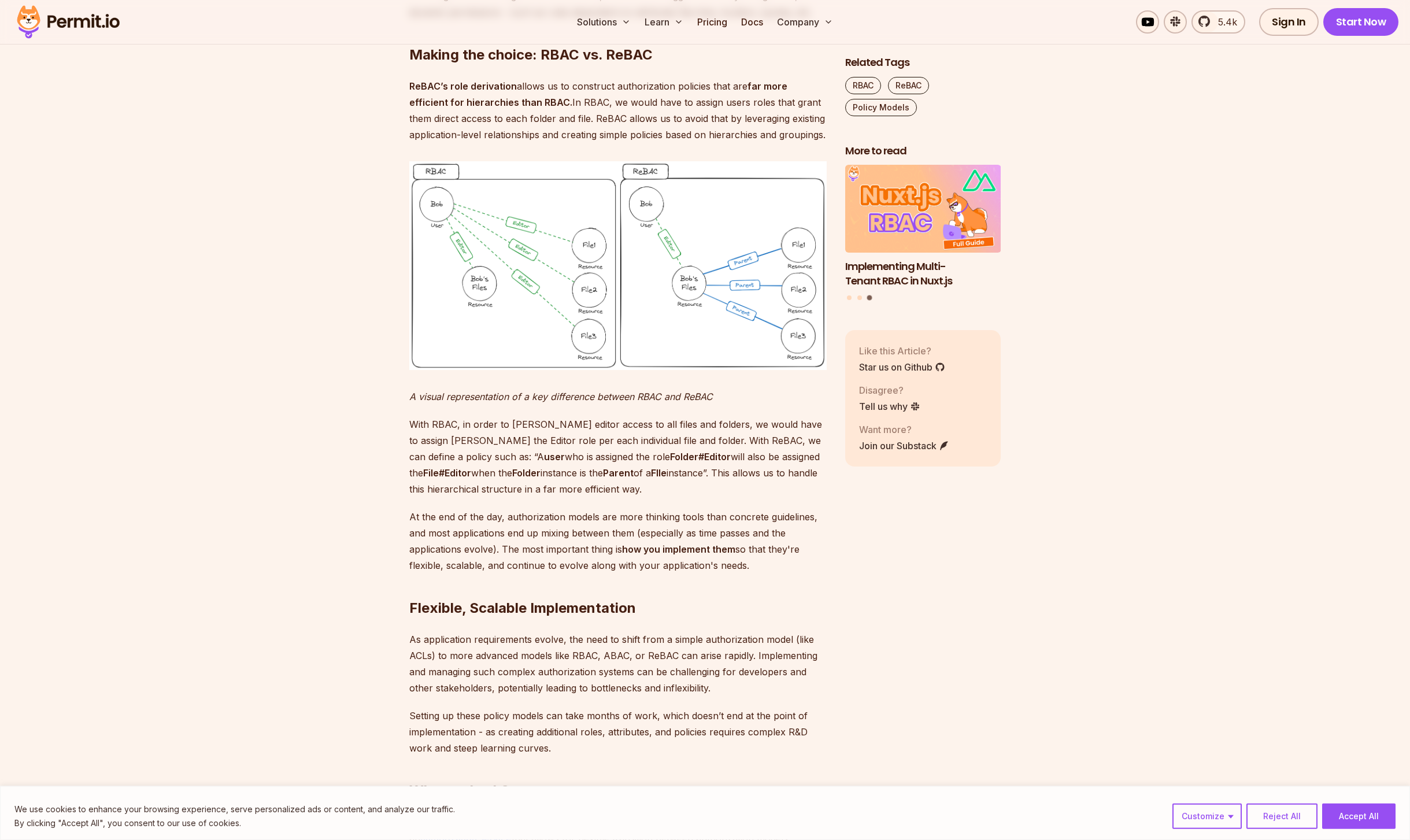
scroll to position [3669, 0]
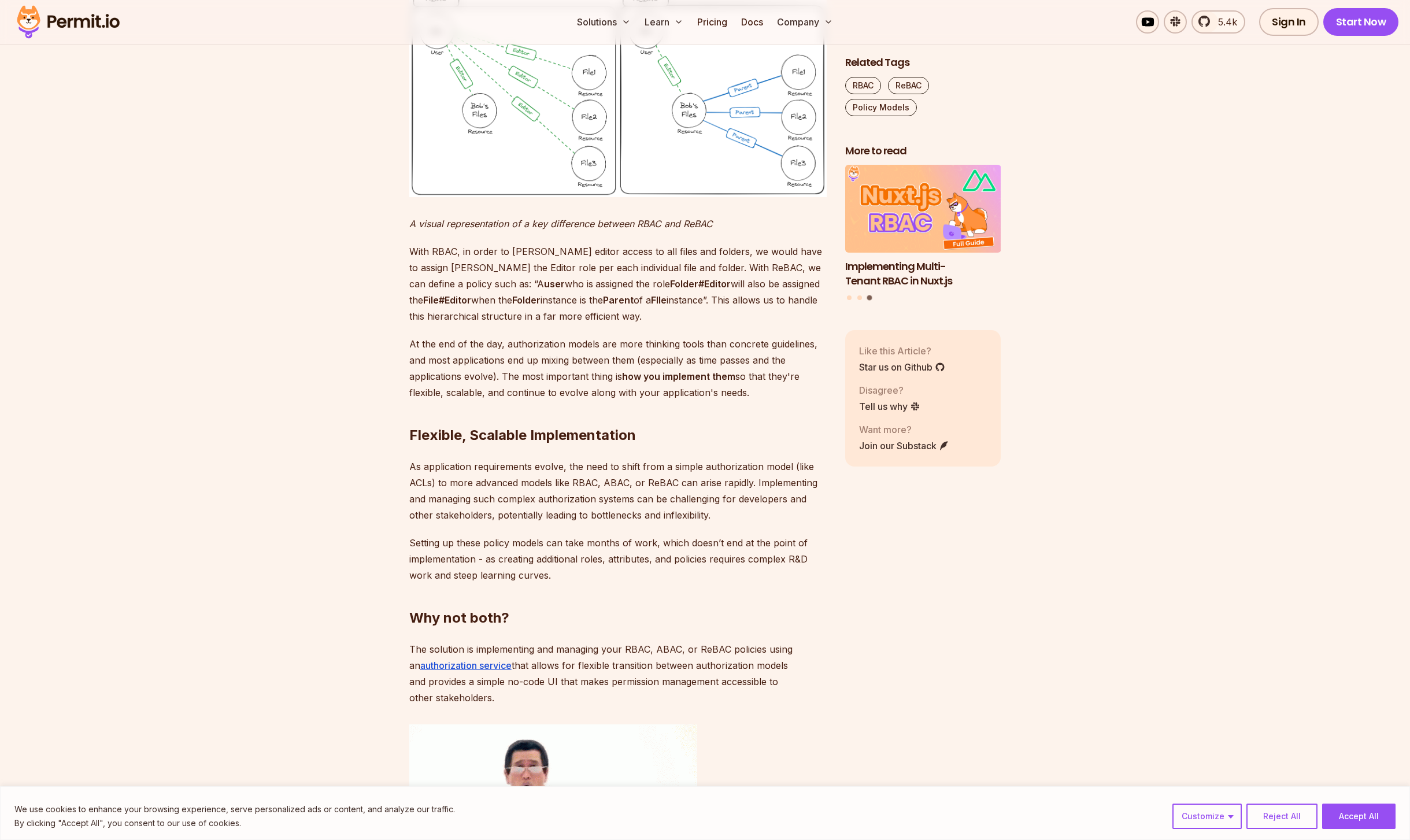
click at [445, 401] on p "At the end of the day, authorization models are more thinking tools than concre…" at bounding box center [617, 368] width 417 height 65
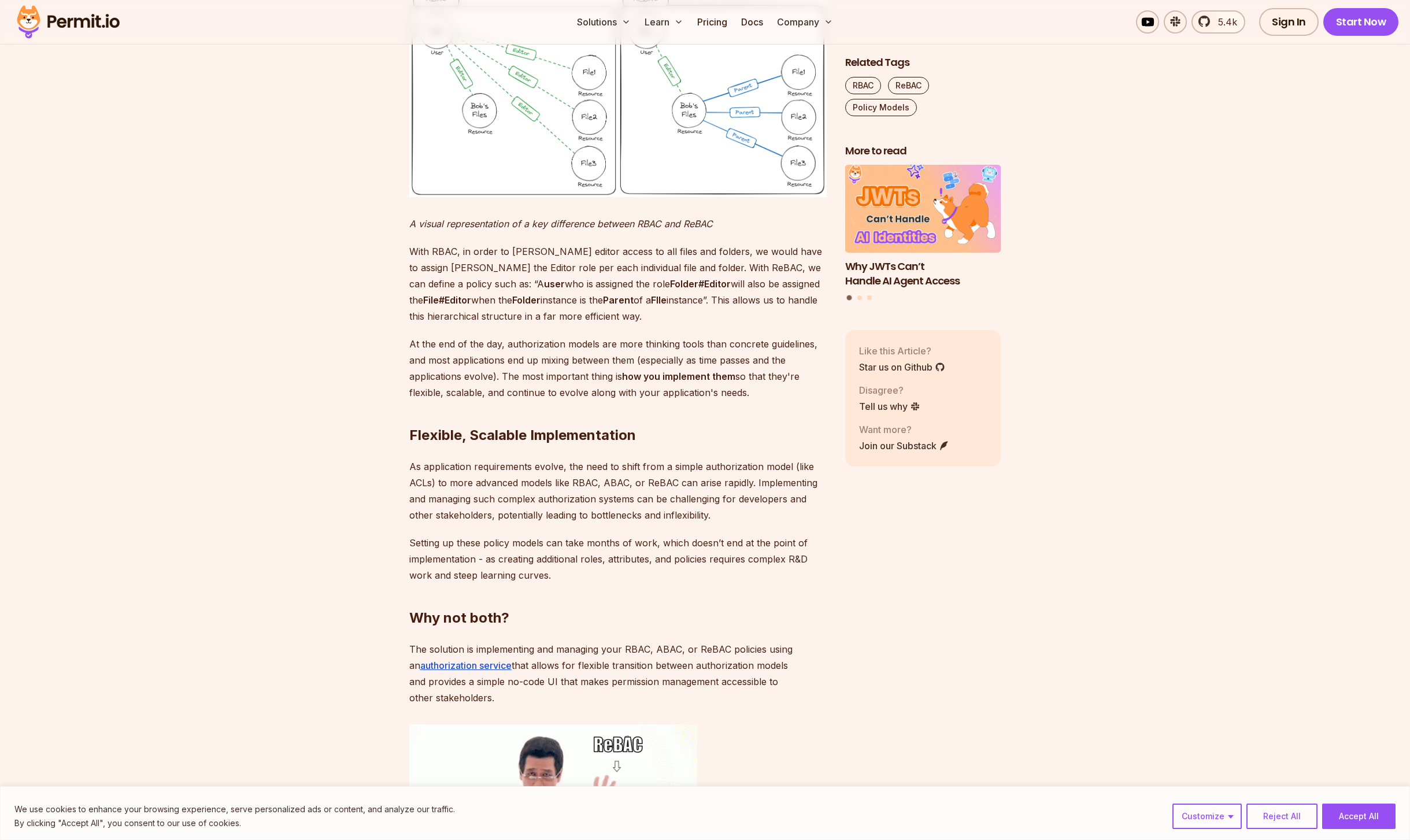
click at [474, 401] on p "At the end of the day, authorization models are more thinking tools than concre…" at bounding box center [617, 368] width 417 height 65
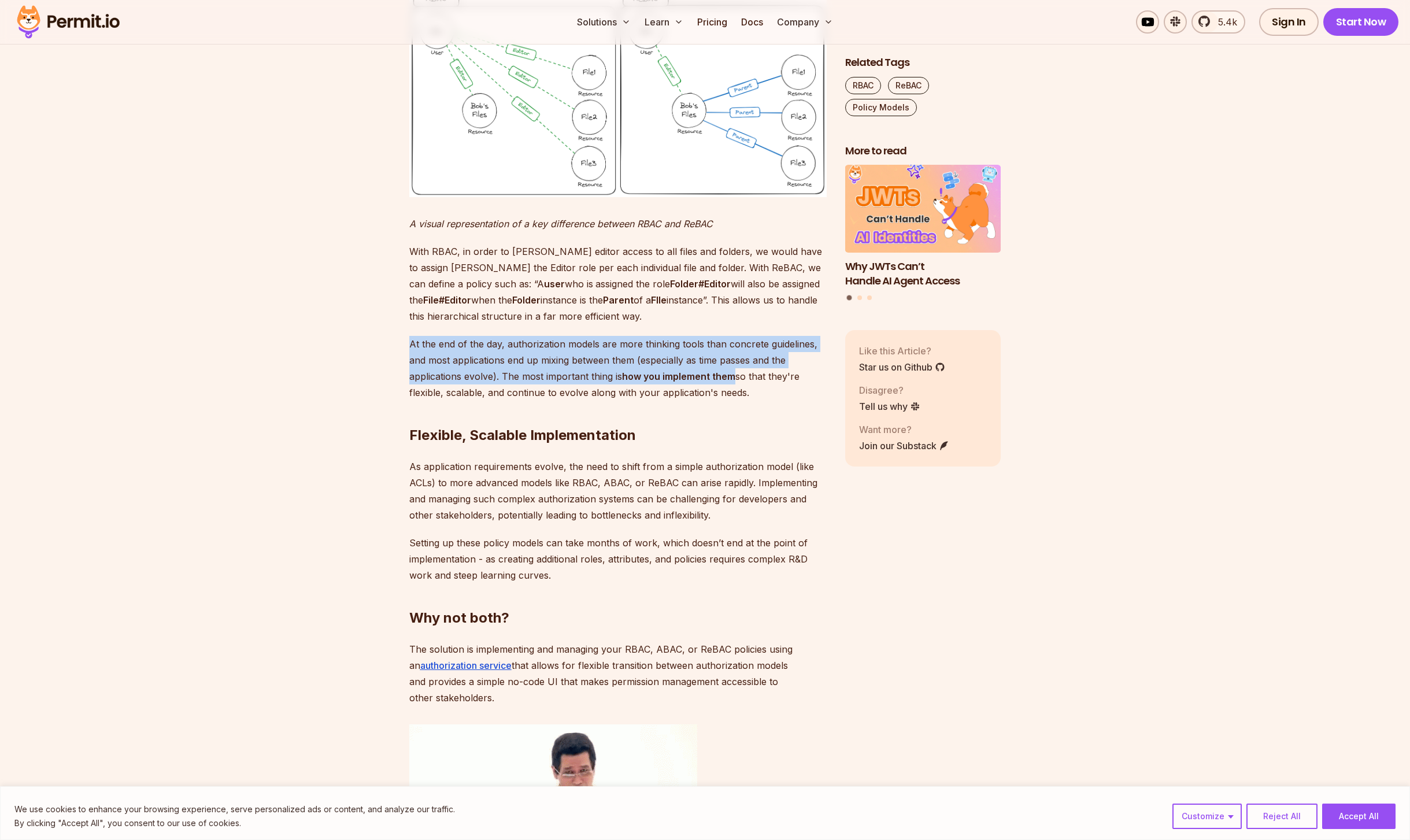
click at [474, 401] on p "At the end of the day, authorization models are more thinking tools than concre…" at bounding box center [617, 368] width 417 height 65
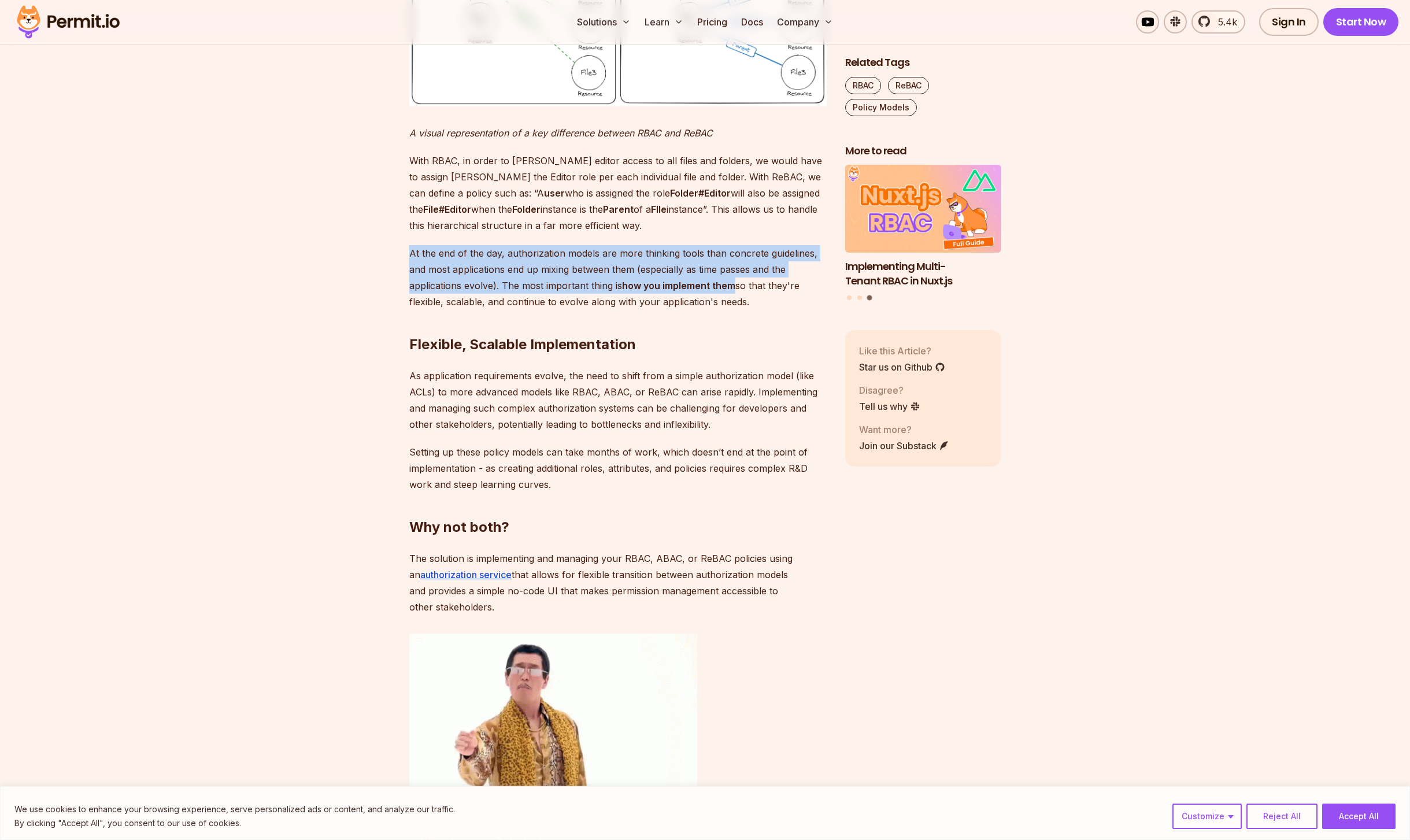
scroll to position [3749, 0]
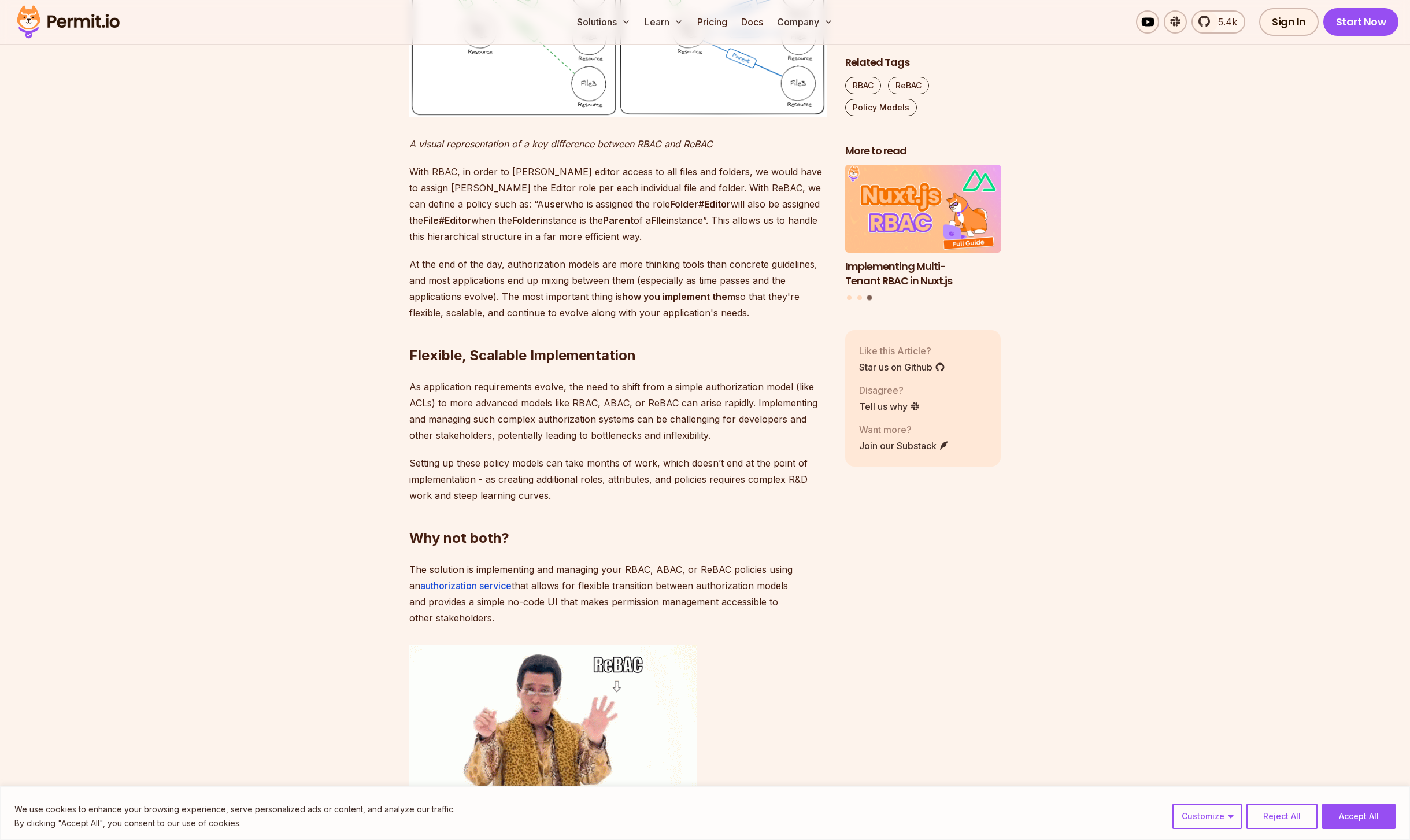
click at [549, 443] on p "As application requirements evolve, the need to shift from a simple authorizati…" at bounding box center [617, 410] width 417 height 65
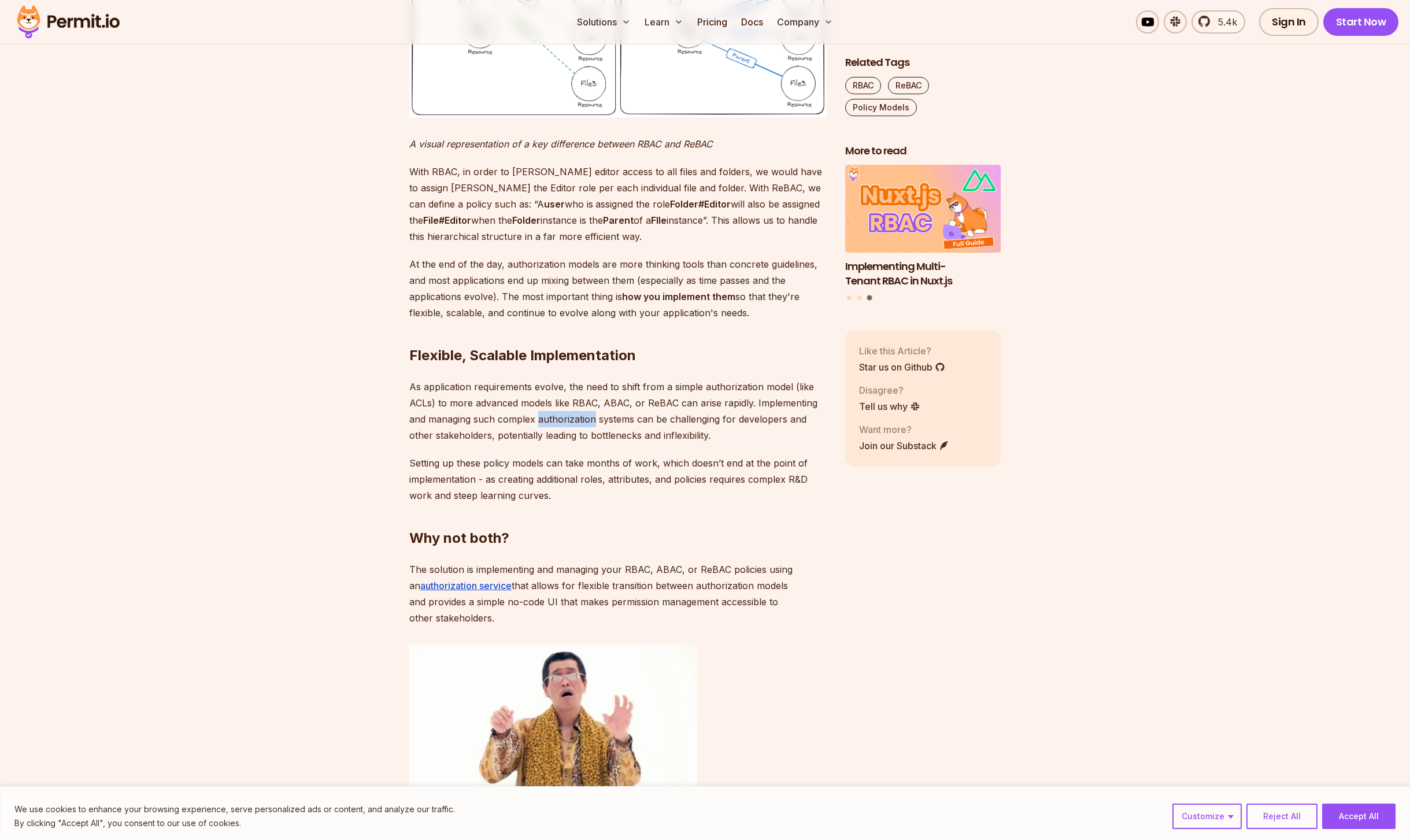
click at [549, 443] on p "As application requirements evolve, the need to shift from a simple authorizati…" at bounding box center [617, 410] width 417 height 65
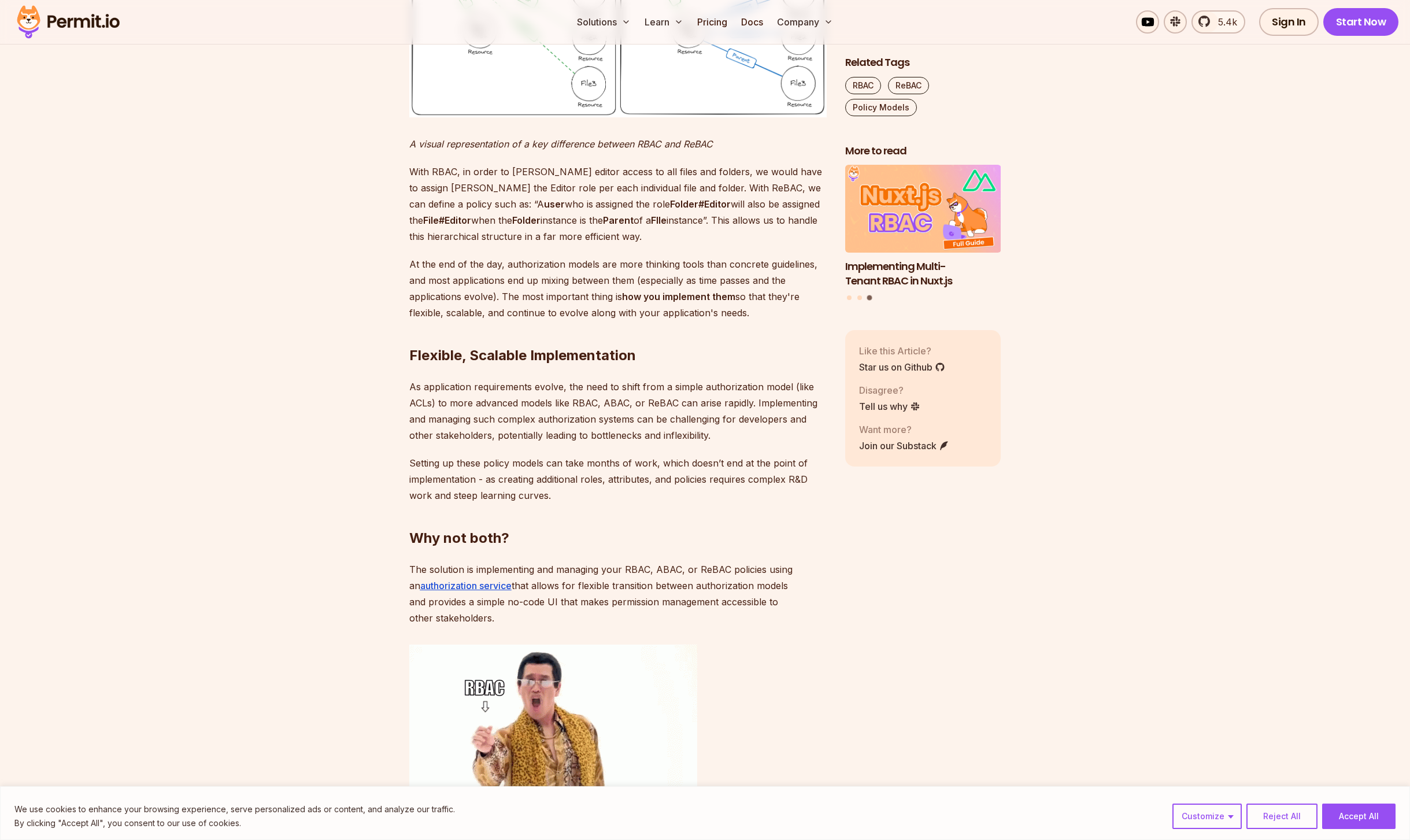
click at [549, 443] on p "As application requirements evolve, the need to shift from a simple authorizati…" at bounding box center [617, 410] width 417 height 65
drag, startPoint x: 612, startPoint y: 597, endPoint x: 614, endPoint y: 586, distance: 11.2
click at [614, 443] on p "As application requirements evolve, the need to shift from a simple authorizati…" at bounding box center [617, 410] width 417 height 65
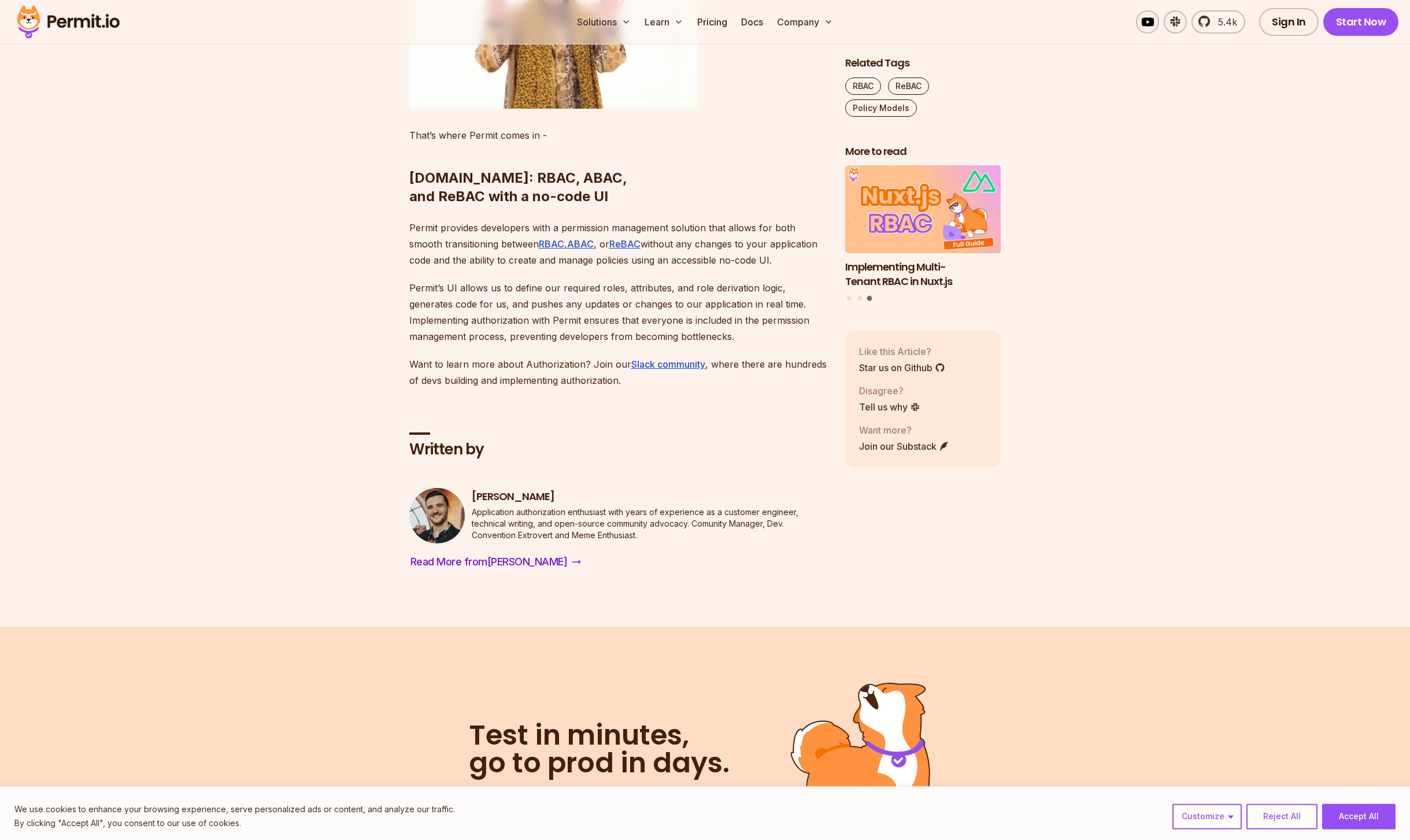
scroll to position [4467, 0]
